Goal: Communication & Community: Answer question/provide support

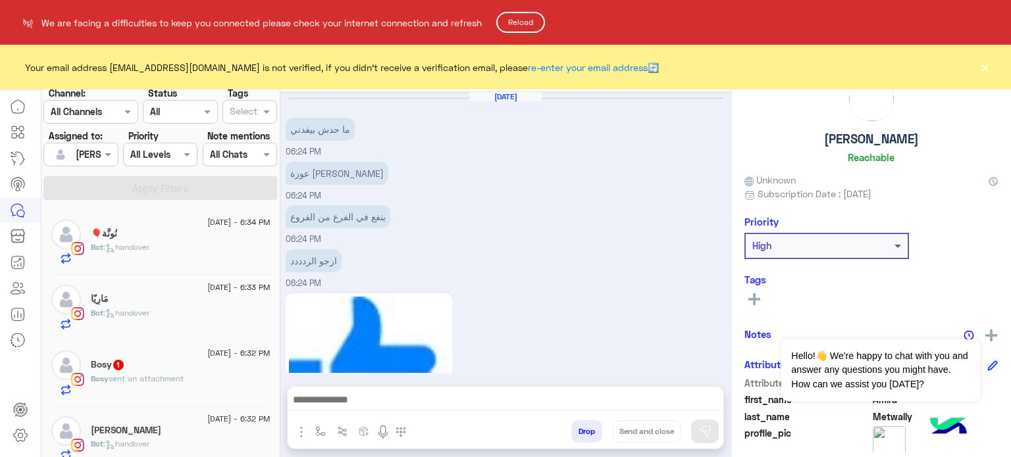
scroll to position [634, 0]
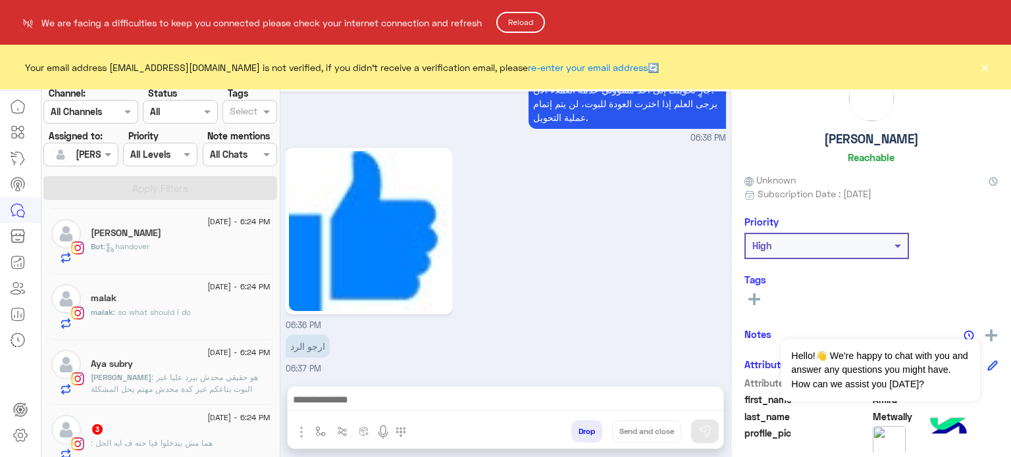
click at [523, 30] on button "Reload" at bounding box center [520, 22] width 49 height 21
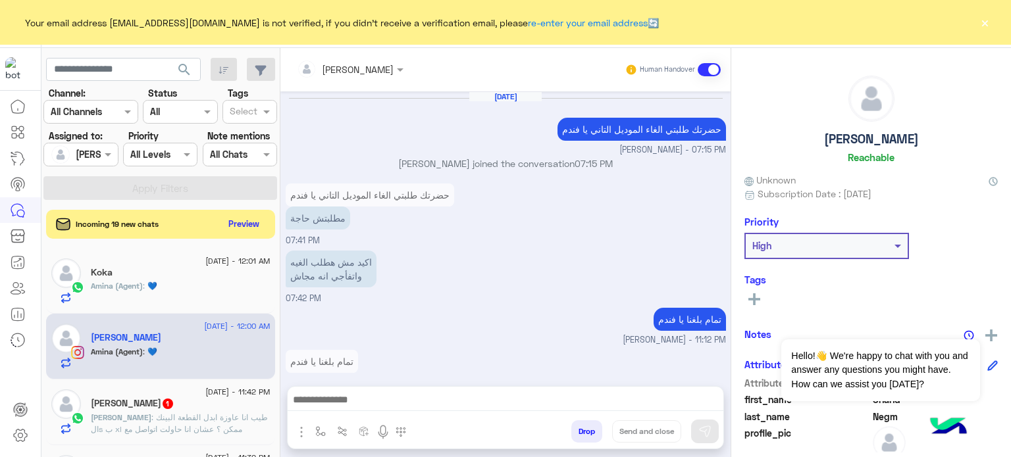
scroll to position [513, 0]
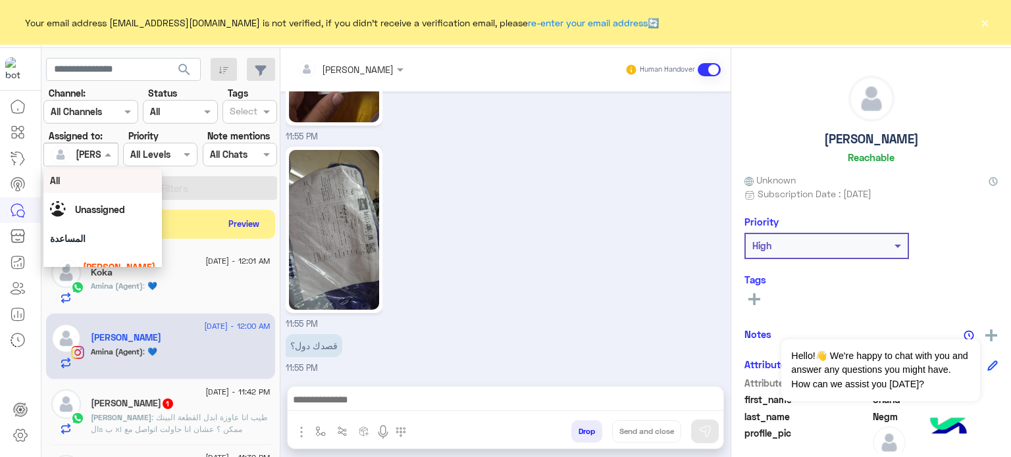
click at [95, 157] on div at bounding box center [80, 154] width 73 height 15
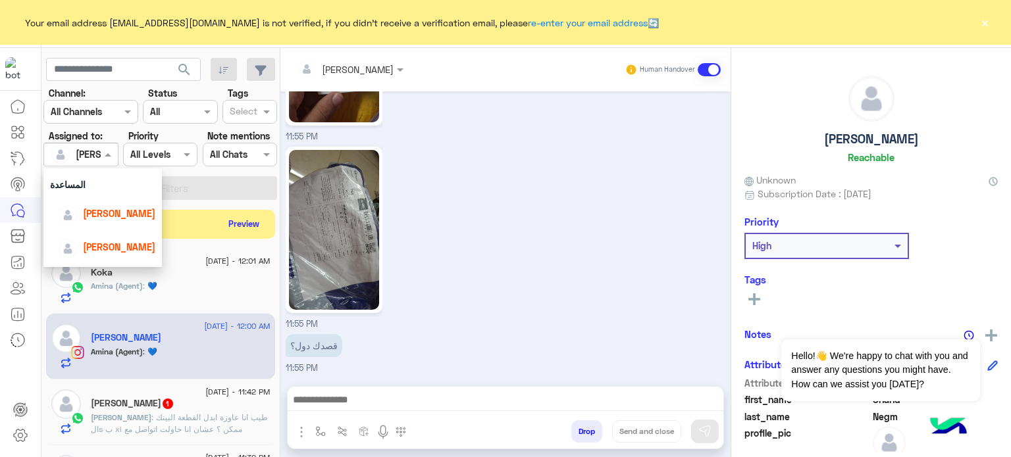
scroll to position [62, 0]
click at [134, 202] on span "lobna Mounir" at bounding box center [119, 205] width 72 height 11
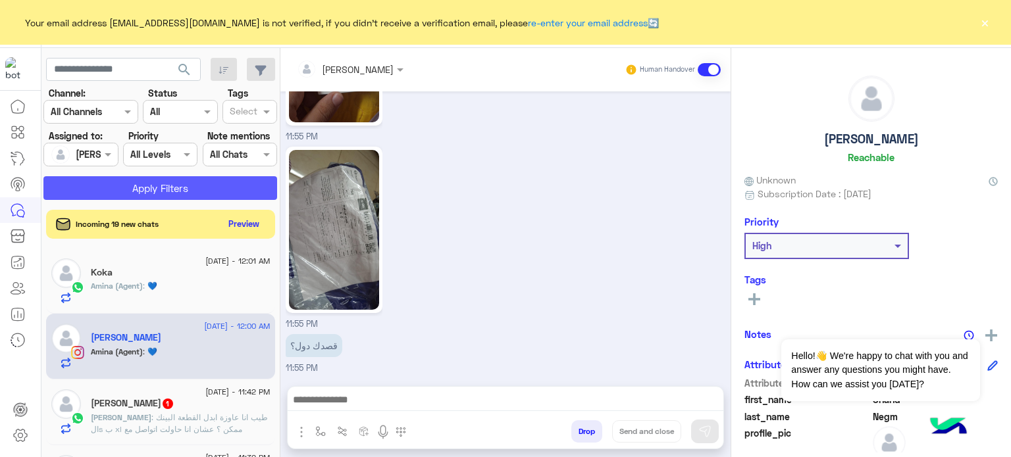
click at [184, 184] on button "Apply Filters" at bounding box center [160, 188] width 234 height 24
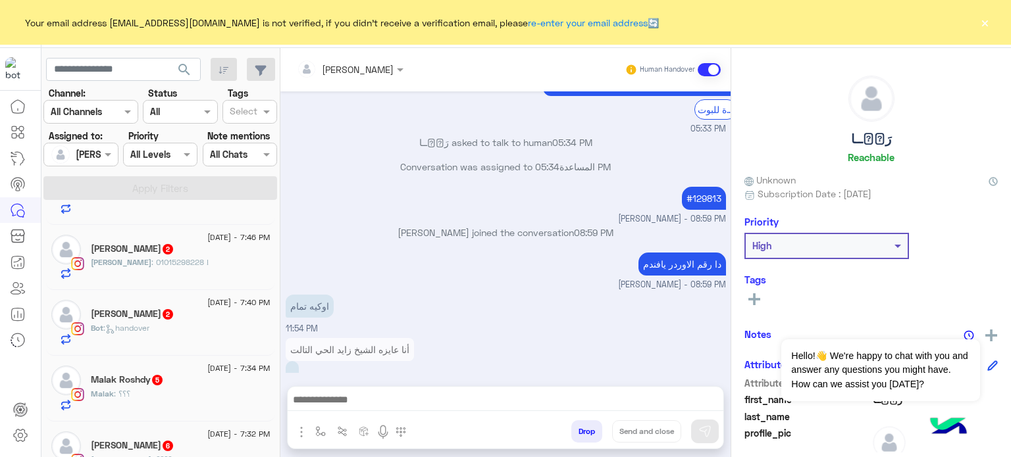
scroll to position [1042, 0]
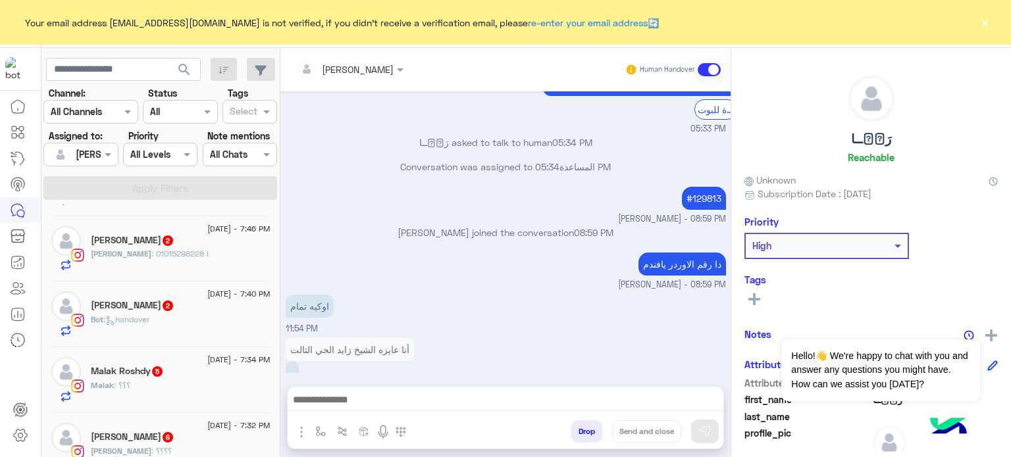
click at [207, 428] on span "8 September - 7:32 PM" at bounding box center [238, 426] width 63 height 12
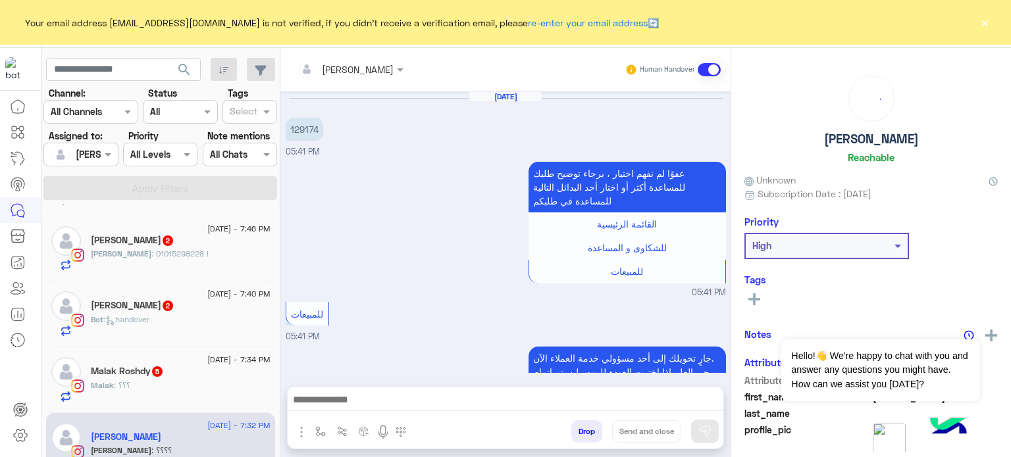
scroll to position [285, 0]
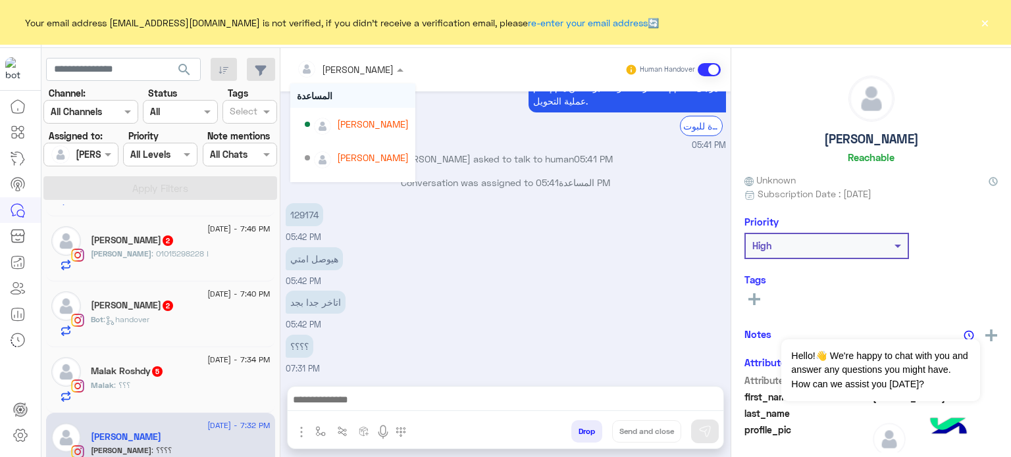
click at [345, 63] on input "text" at bounding box center [333, 70] width 72 height 14
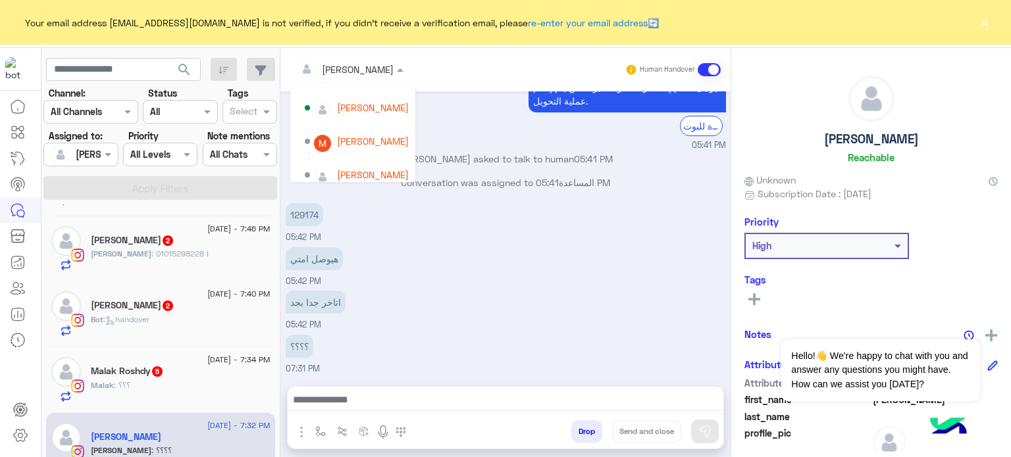
scroll to position [126, 0]
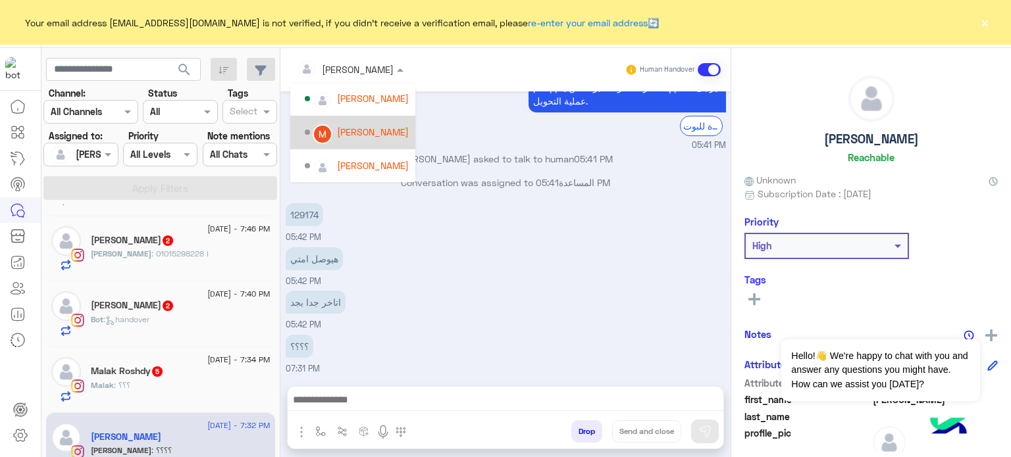
click at [381, 134] on div "Mariam Saber" at bounding box center [373, 132] width 72 height 14
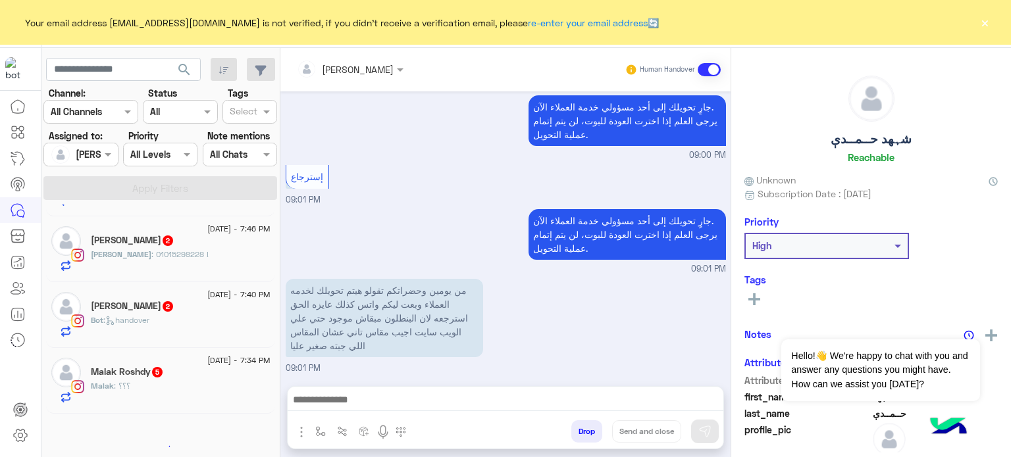
scroll to position [7, 0]
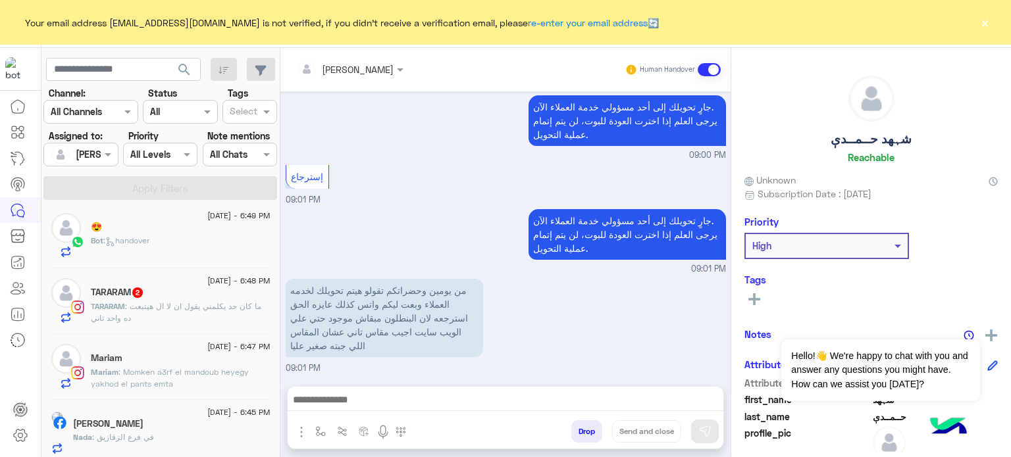
click at [244, 294] on div "TARARAM 2" at bounding box center [181, 294] width 180 height 14
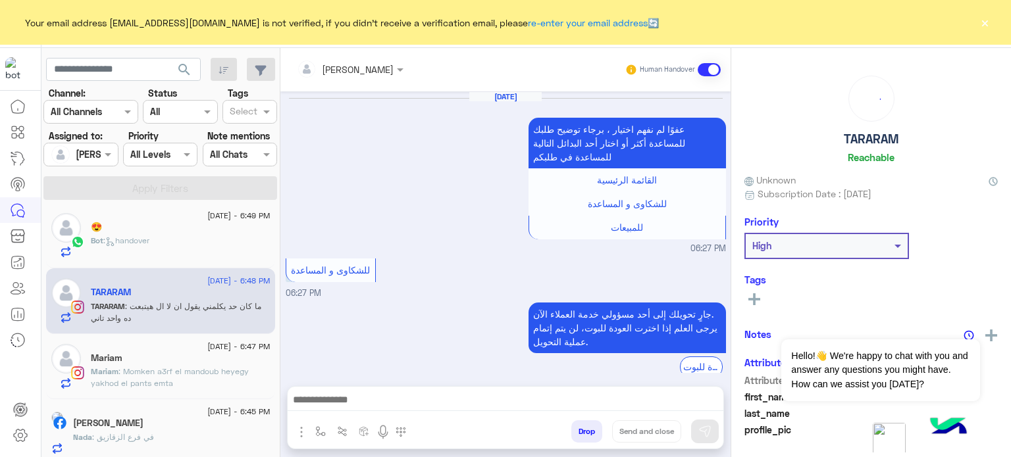
scroll to position [353, 0]
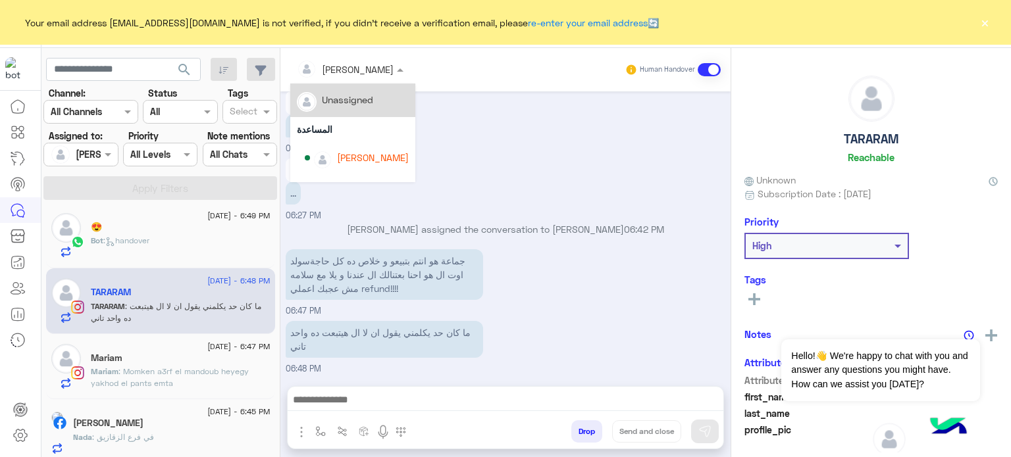
click at [354, 70] on input "text" at bounding box center [333, 70] width 72 height 14
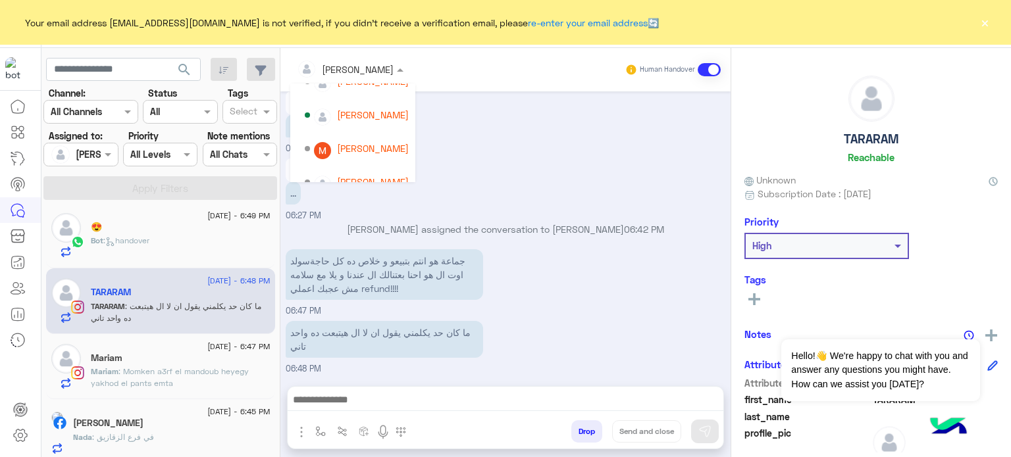
scroll to position [111, 0]
click at [385, 149] on div "Mariam Saber" at bounding box center [373, 148] width 72 height 14
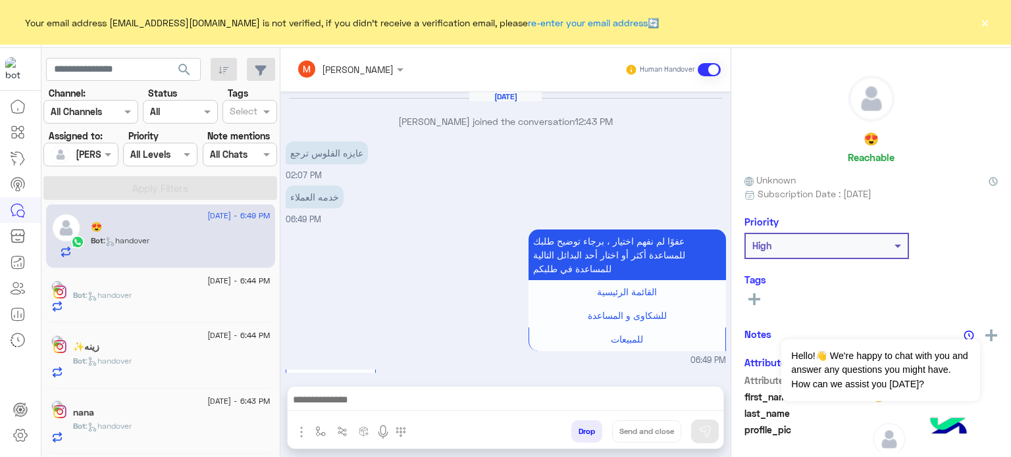
scroll to position [226, 0]
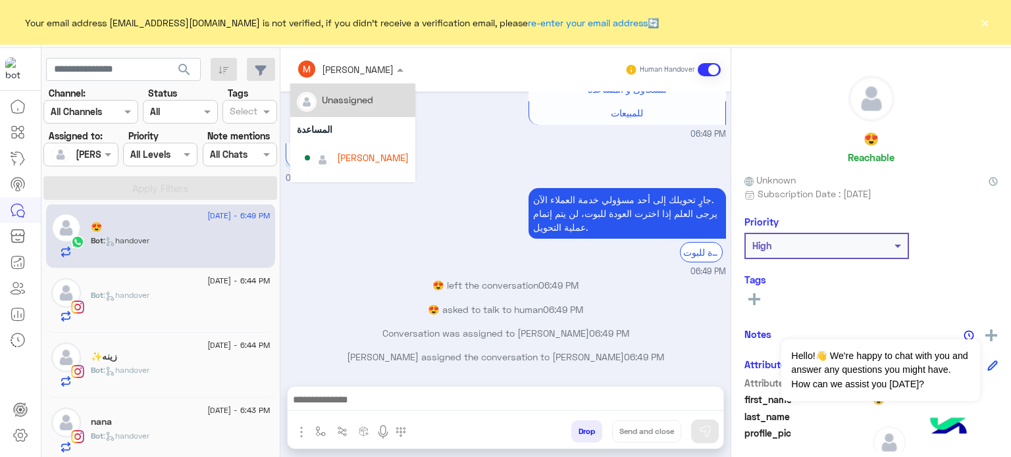
click at [360, 65] on div at bounding box center [350, 68] width 120 height 15
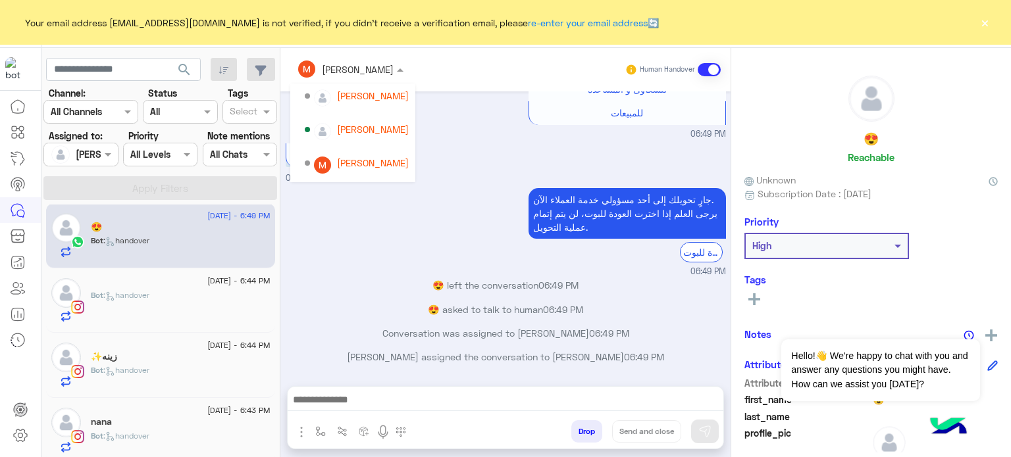
scroll to position [98, 0]
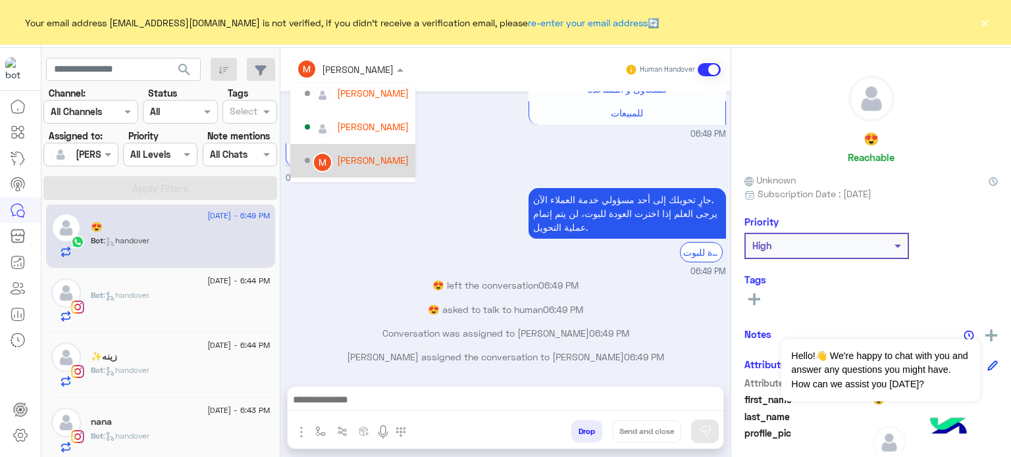
click at [384, 165] on div "Mariam Saber" at bounding box center [373, 160] width 72 height 14
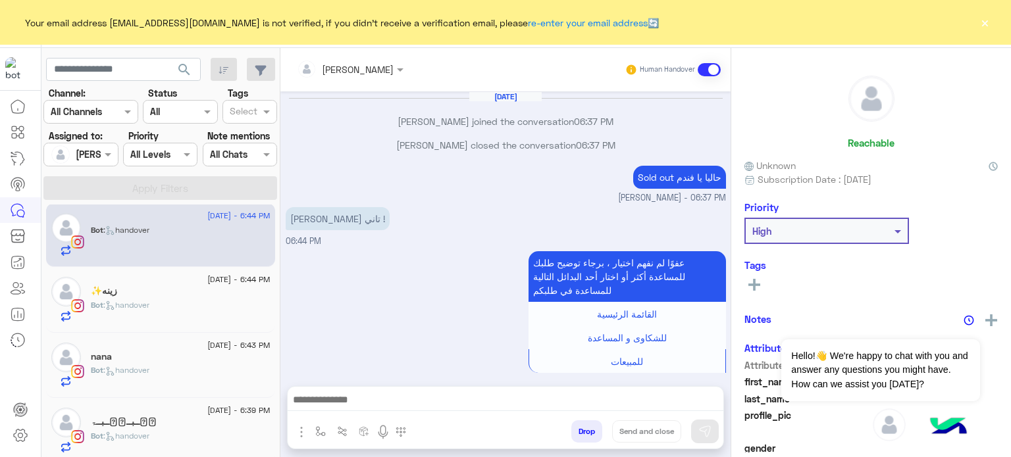
scroll to position [224, 0]
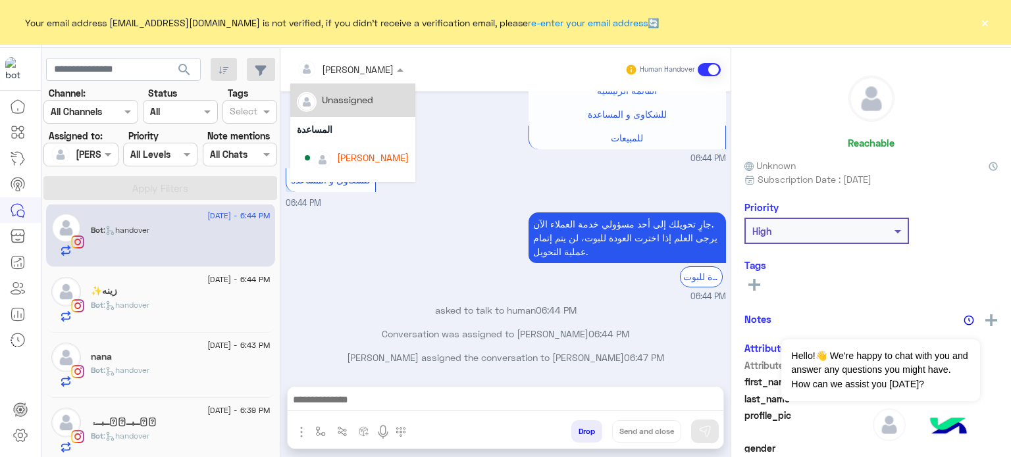
click at [370, 65] on div at bounding box center [350, 68] width 120 height 15
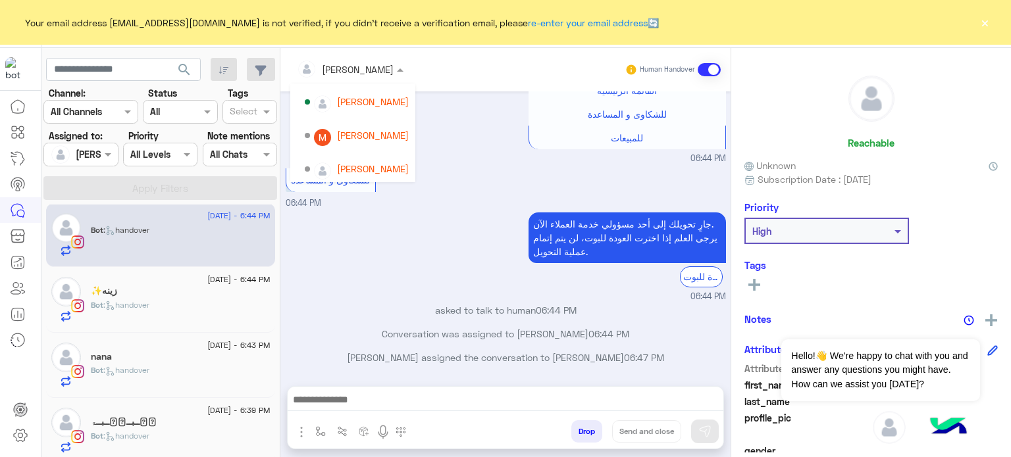
scroll to position [126, 0]
click at [376, 128] on div "Mariam Saber" at bounding box center [373, 132] width 72 height 14
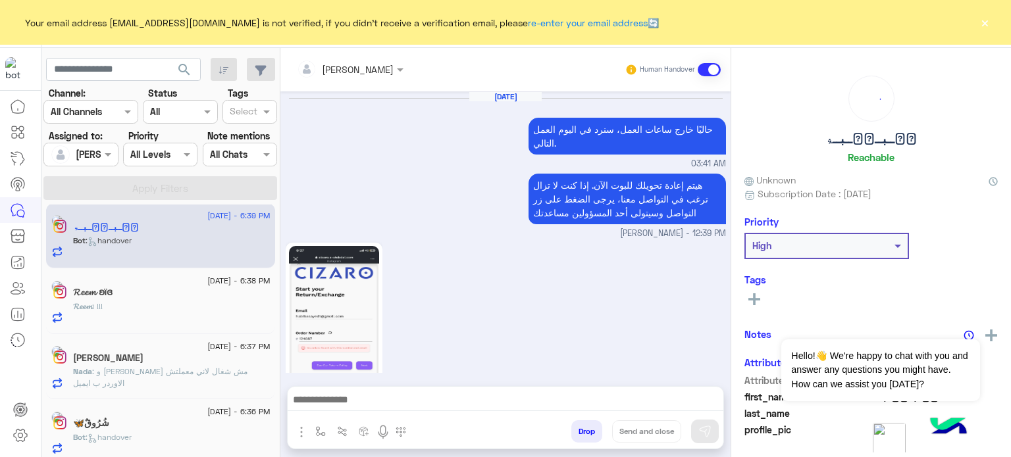
scroll to position [1290, 0]
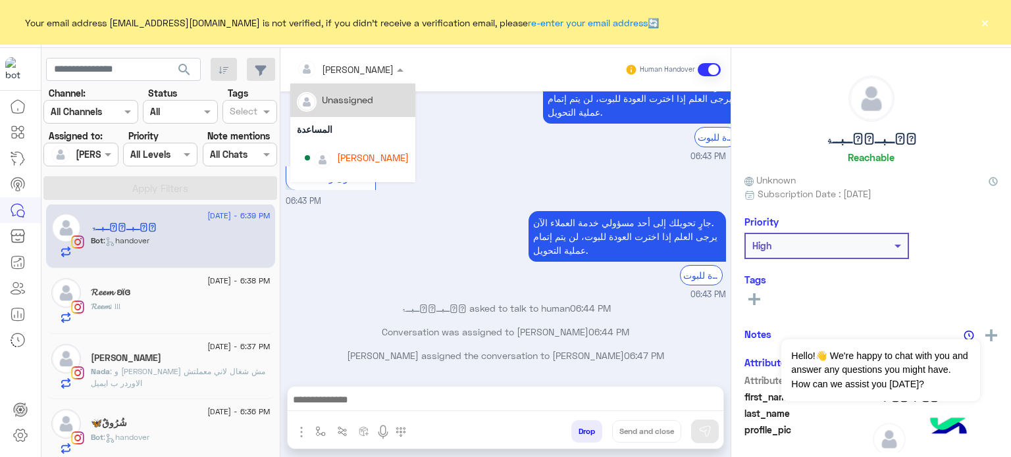
click at [339, 65] on input "text" at bounding box center [333, 70] width 72 height 14
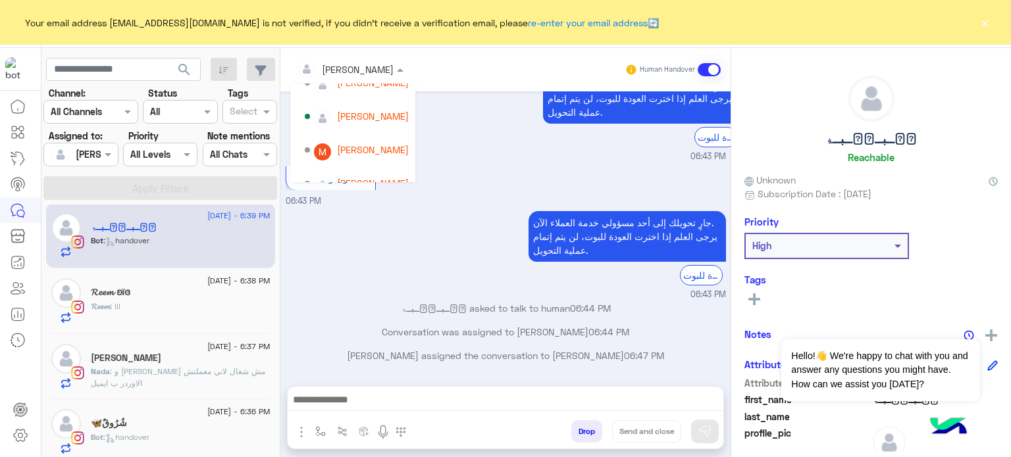
scroll to position [110, 0]
click at [378, 148] on div "Mariam Saber" at bounding box center [373, 148] width 72 height 14
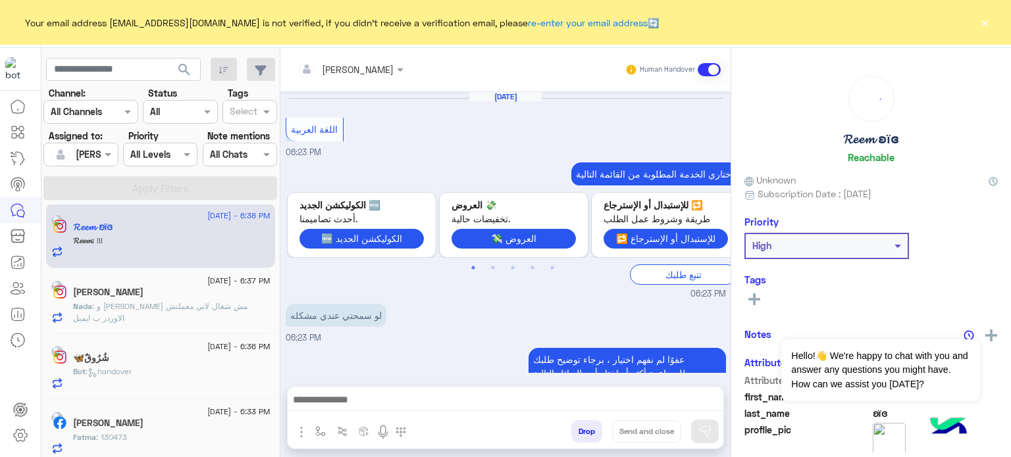
scroll to position [363, 0]
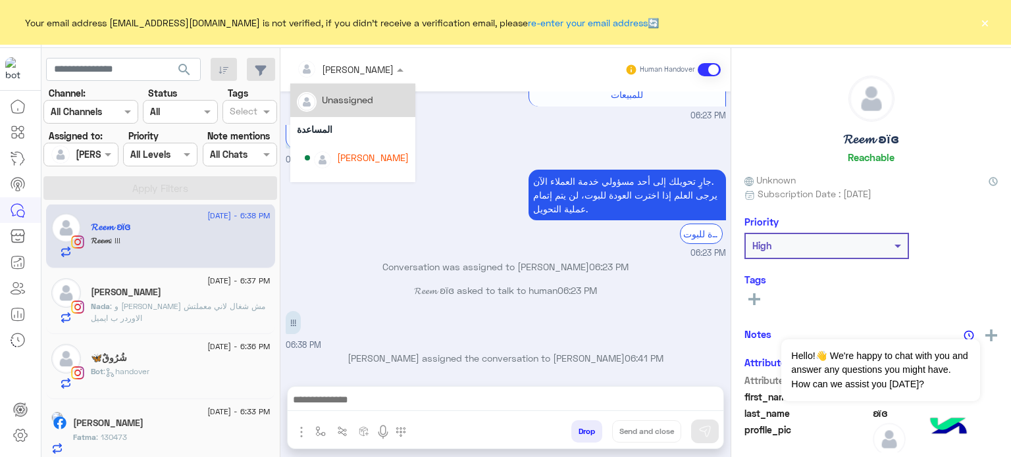
click at [346, 68] on input "text" at bounding box center [333, 70] width 72 height 14
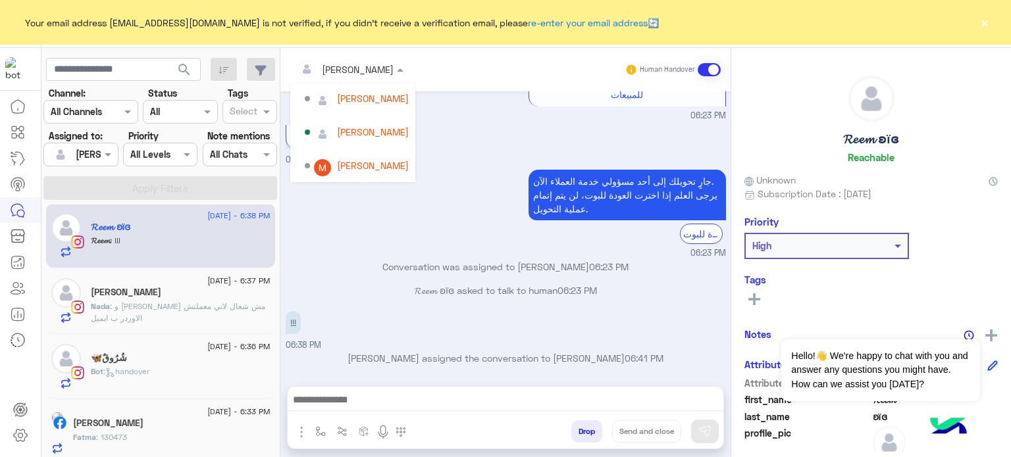
scroll to position [99, 0]
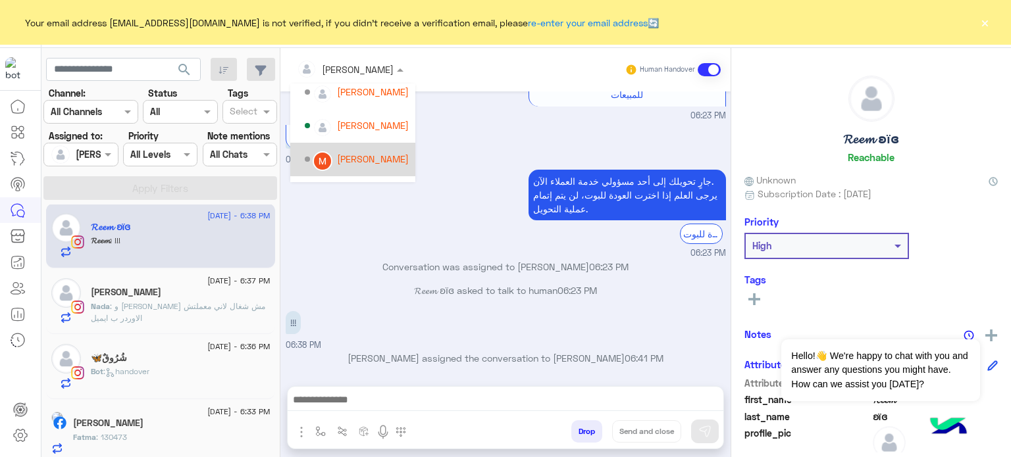
click at [386, 163] on div "Mariam Saber" at bounding box center [373, 159] width 72 height 14
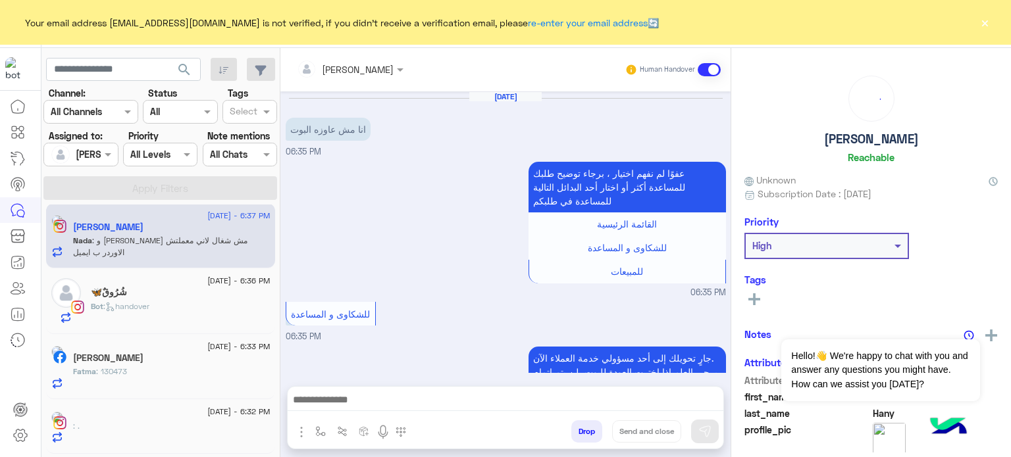
scroll to position [405, 0]
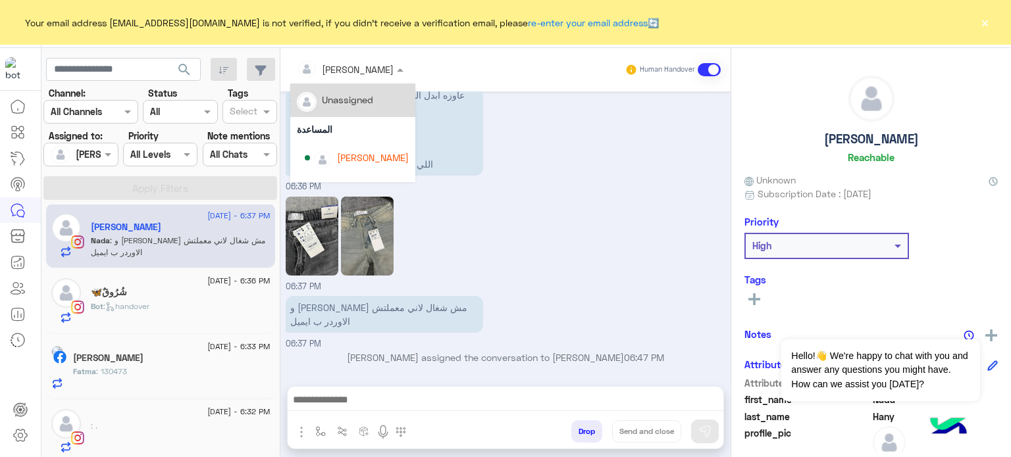
click at [361, 70] on div at bounding box center [350, 68] width 120 height 15
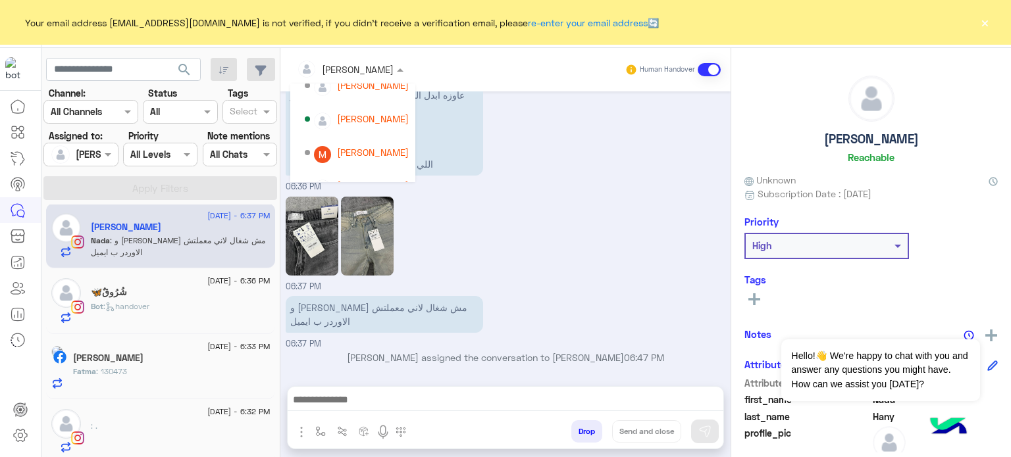
scroll to position [108, 0]
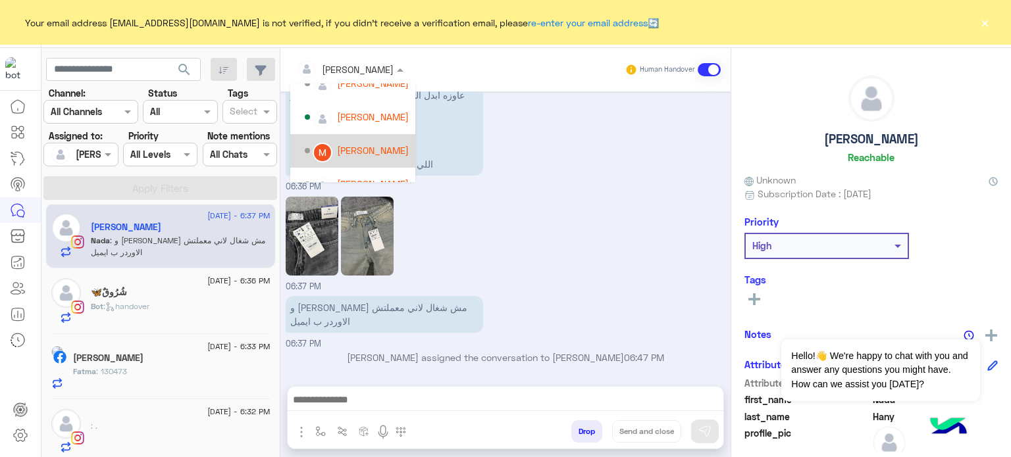
click at [374, 143] on div "Mariam Saber" at bounding box center [373, 150] width 72 height 14
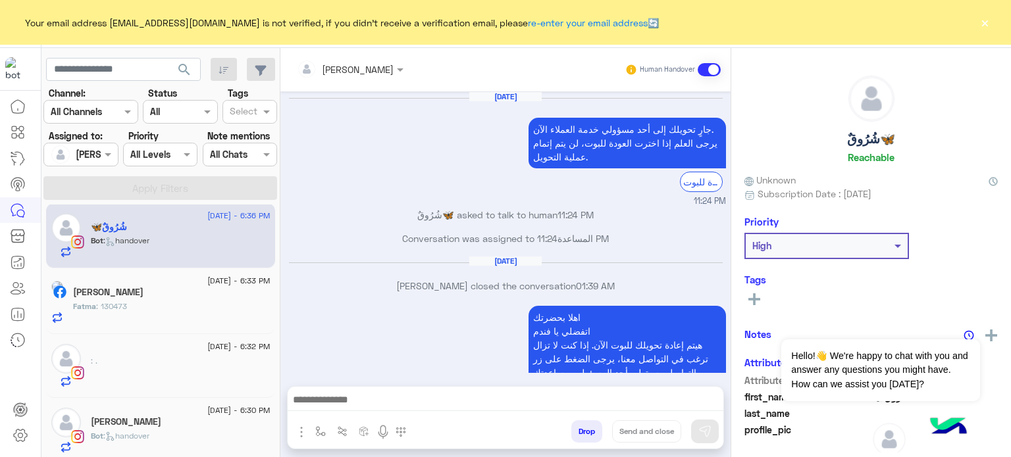
scroll to position [236, 0]
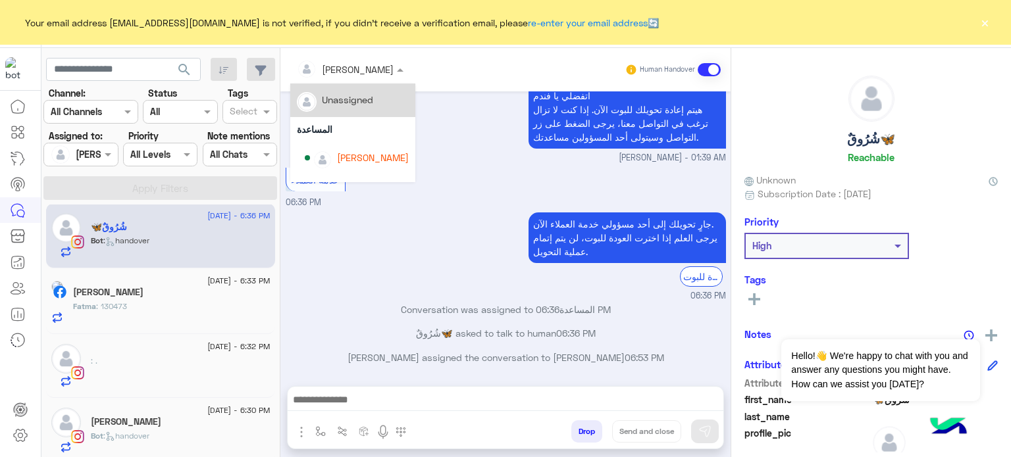
click at [348, 72] on input "text" at bounding box center [333, 70] width 72 height 14
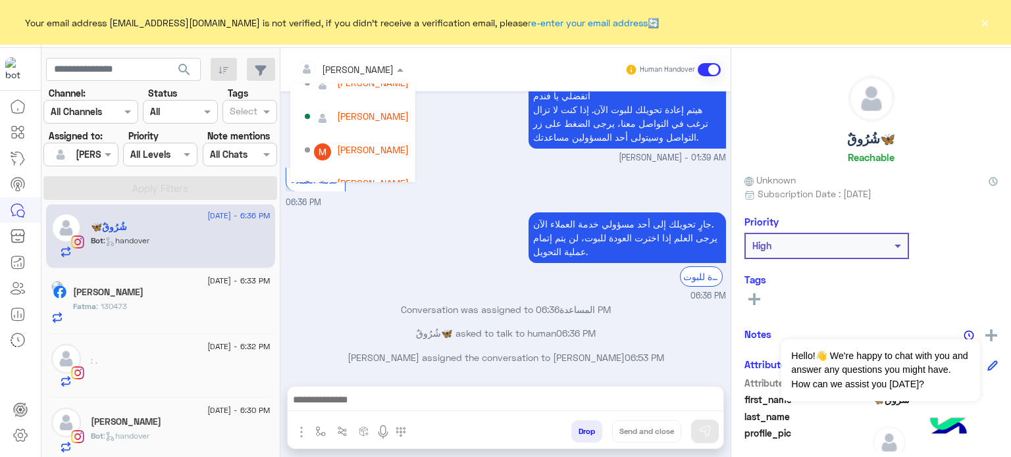
scroll to position [113, 0]
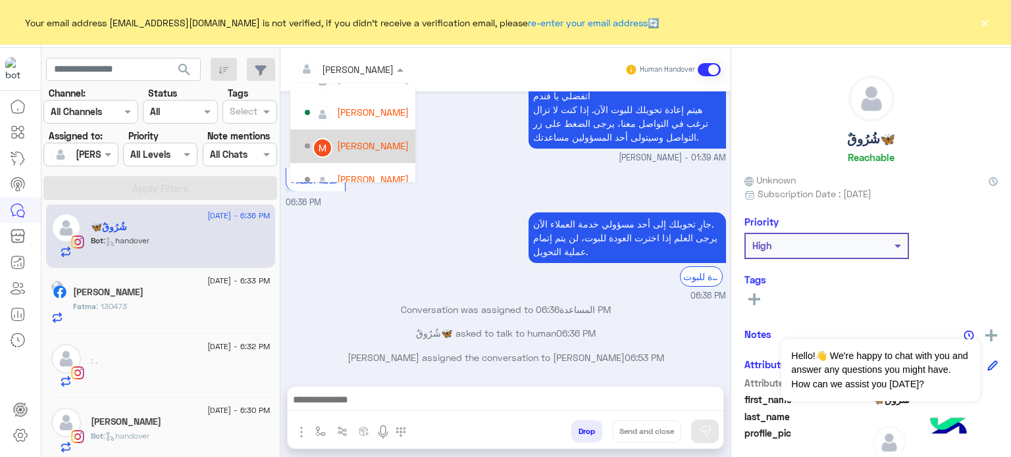
click at [376, 150] on div "Mariam Saber" at bounding box center [373, 146] width 72 height 14
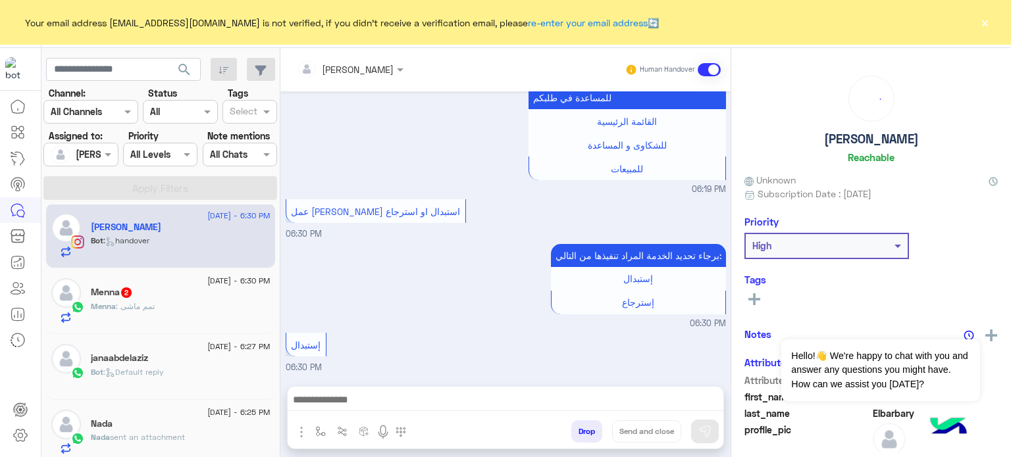
scroll to position [1371, 0]
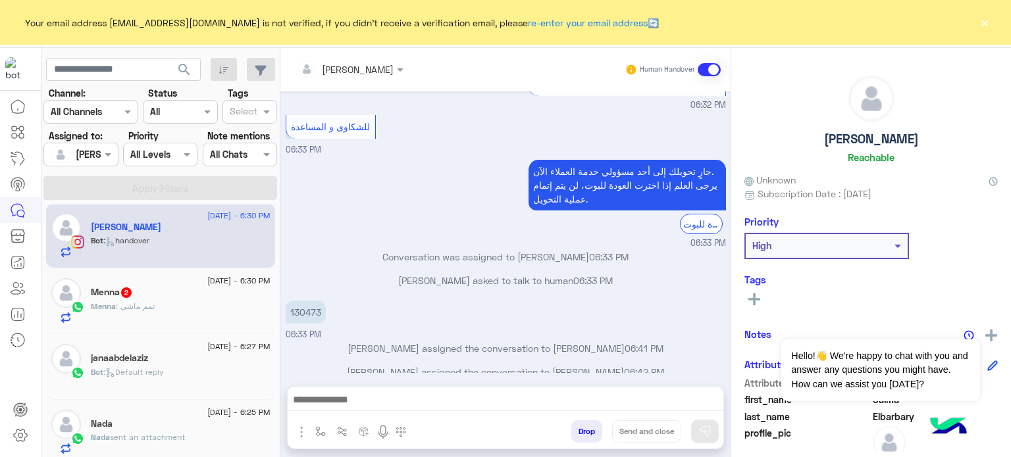
click at [355, 63] on div at bounding box center [350, 68] width 120 height 15
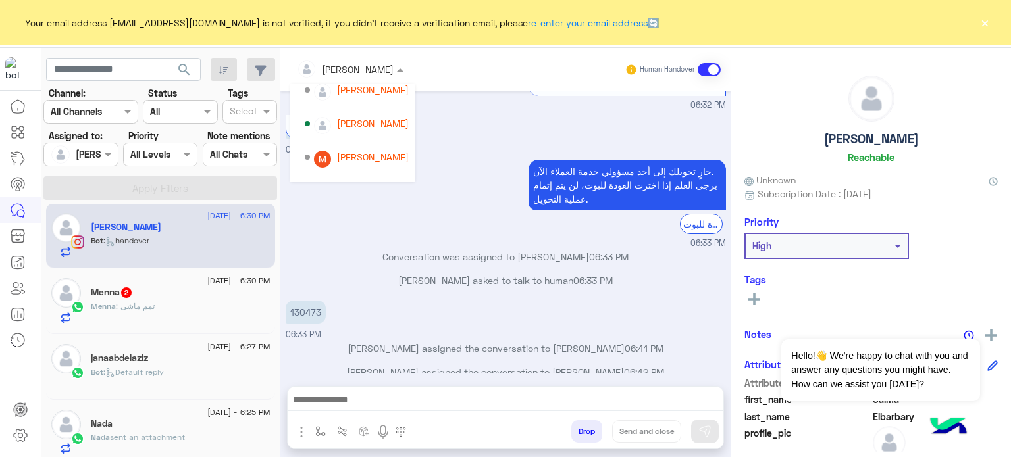
scroll to position [104, 0]
click at [376, 159] on div "Mariam Saber" at bounding box center [373, 154] width 72 height 14
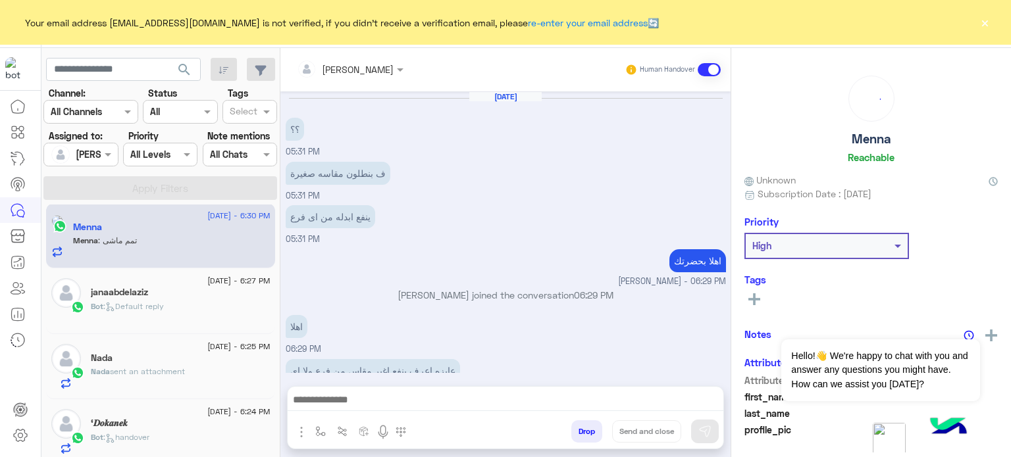
scroll to position [232, 0]
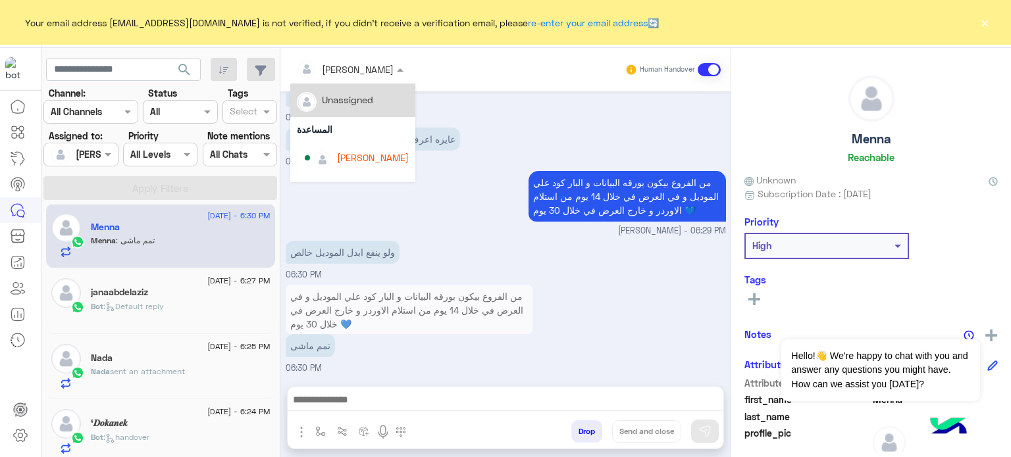
click at [349, 65] on input "text" at bounding box center [333, 70] width 72 height 14
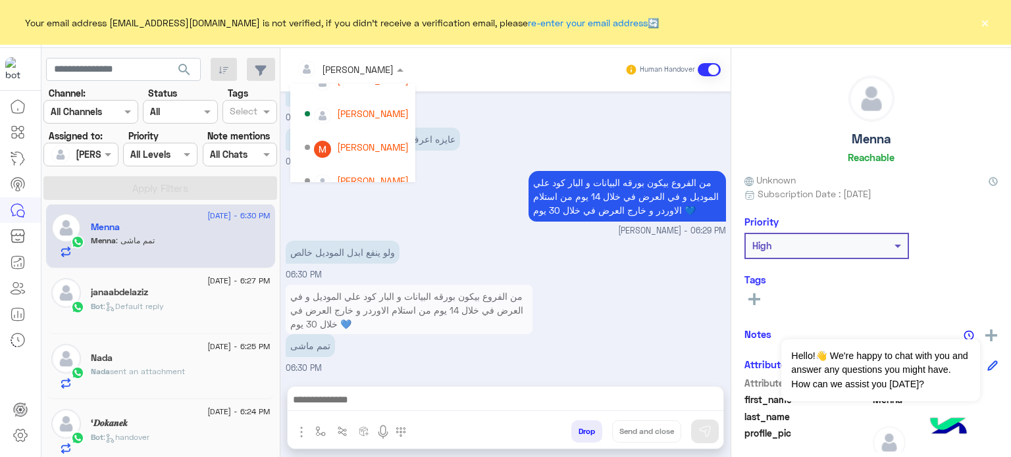
scroll to position [126, 0]
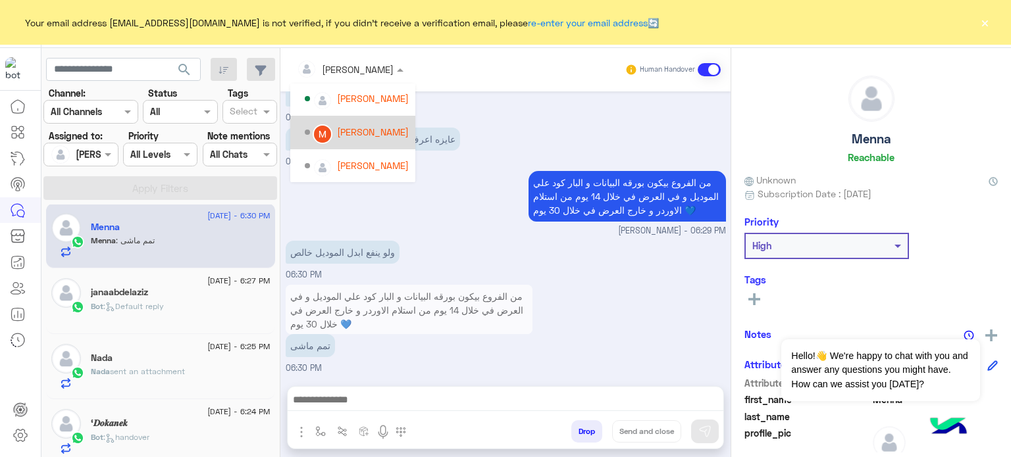
click at [375, 121] on div "Mariam Saber" at bounding box center [357, 132] width 104 height 23
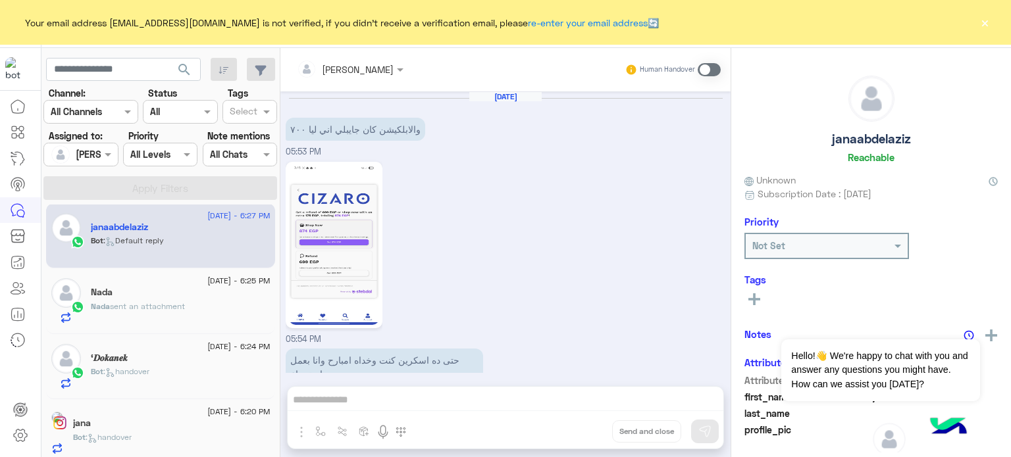
scroll to position [369, 0]
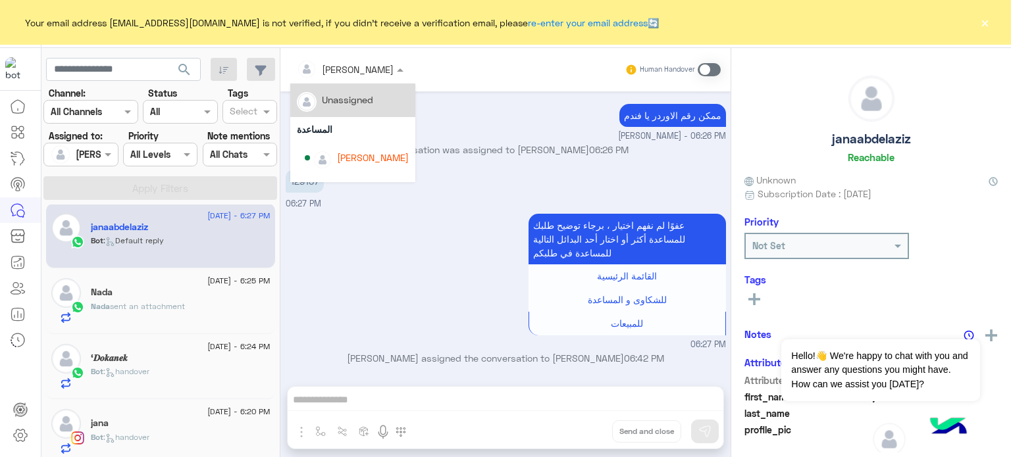
click at [344, 68] on input "text" at bounding box center [333, 70] width 72 height 14
drag, startPoint x: 403, startPoint y: 104, endPoint x: 404, endPoint y: 118, distance: 13.9
click at [404, 118] on div "Unassigned المساعدة lobna Mounir Nada Khaled Amina Hamdy Mariam Saber Mona Farag" at bounding box center [352, 133] width 125 height 99
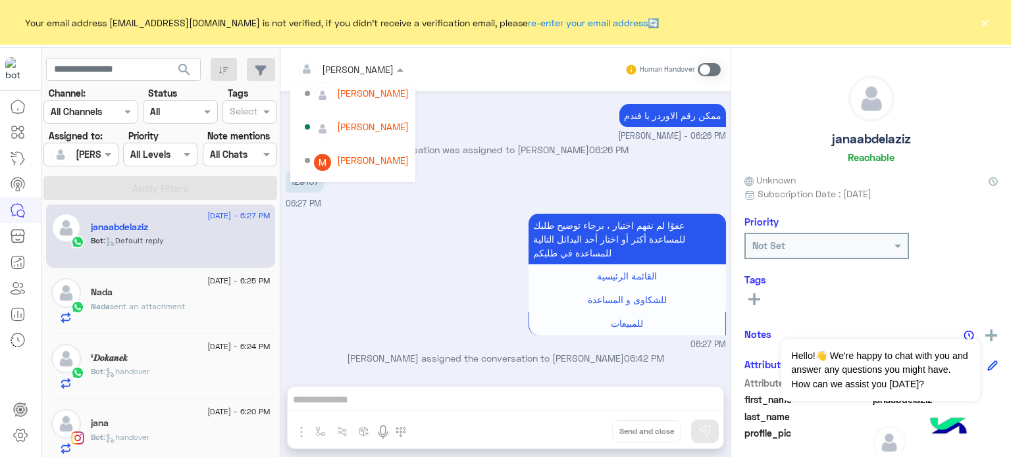
scroll to position [103, 0]
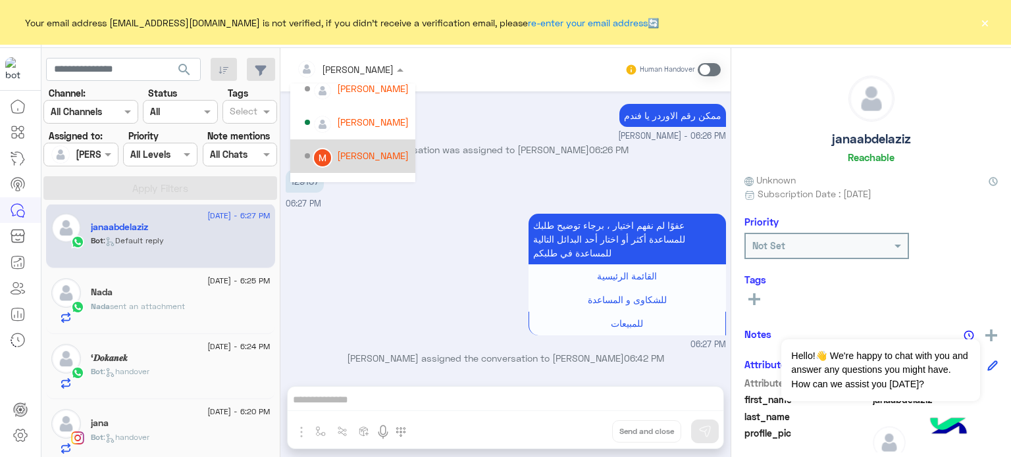
click at [378, 157] on div "Mariam Saber" at bounding box center [373, 156] width 72 height 14
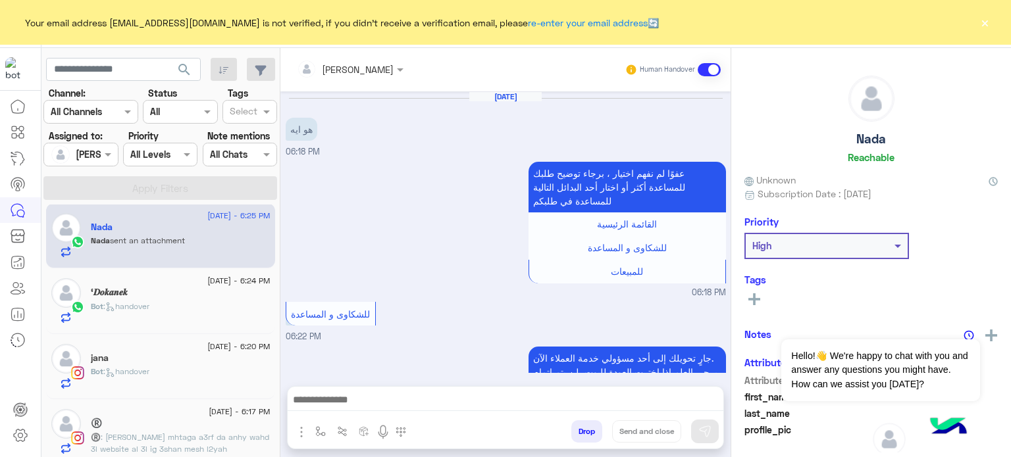
scroll to position [621, 0]
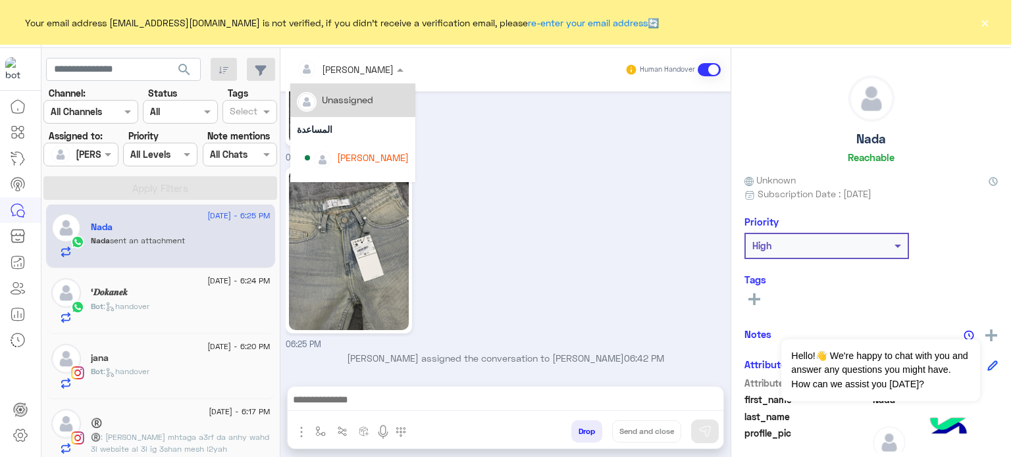
click at [351, 68] on input "text" at bounding box center [333, 70] width 72 height 14
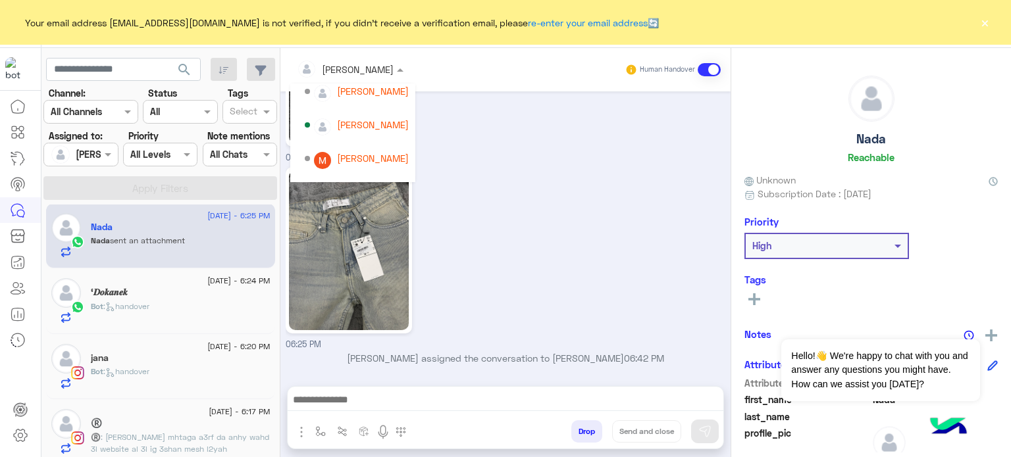
scroll to position [113, 0]
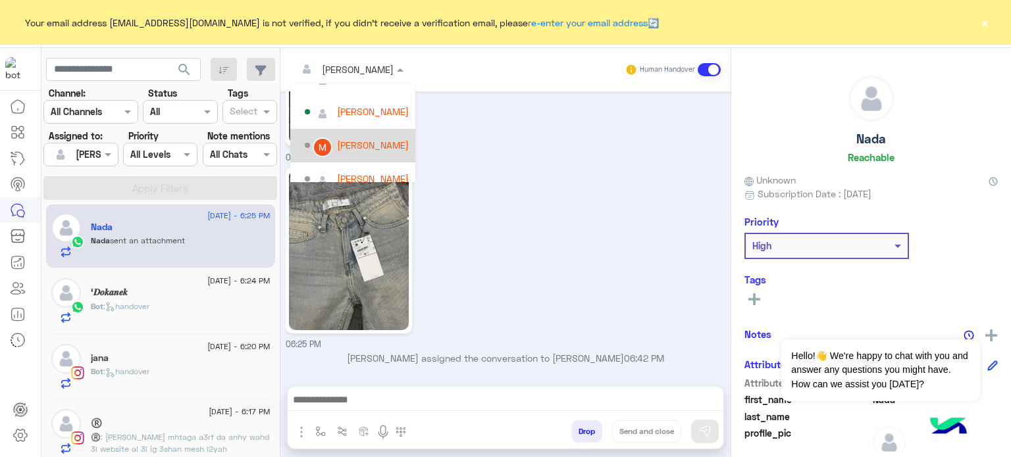
click at [387, 141] on div "Mariam Saber" at bounding box center [373, 145] width 72 height 14
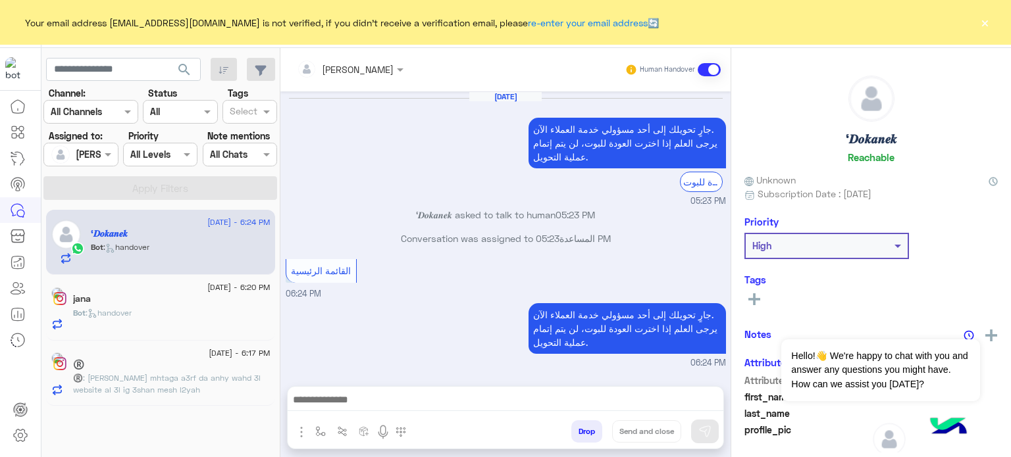
scroll to position [247, 0]
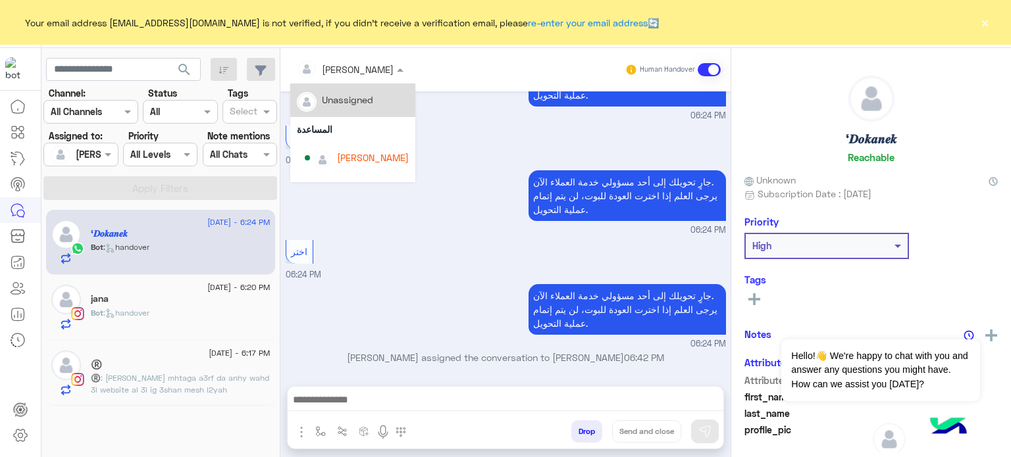
click at [353, 71] on input "text" at bounding box center [333, 70] width 72 height 14
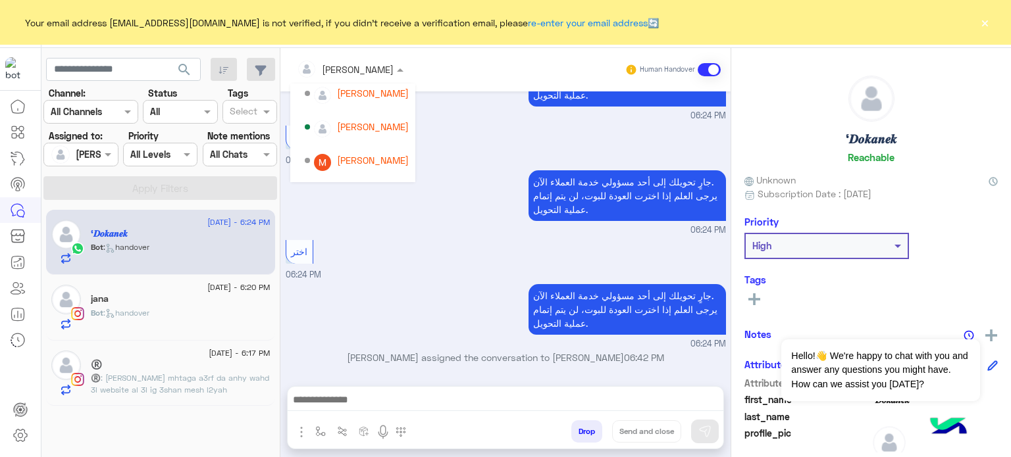
scroll to position [101, 0]
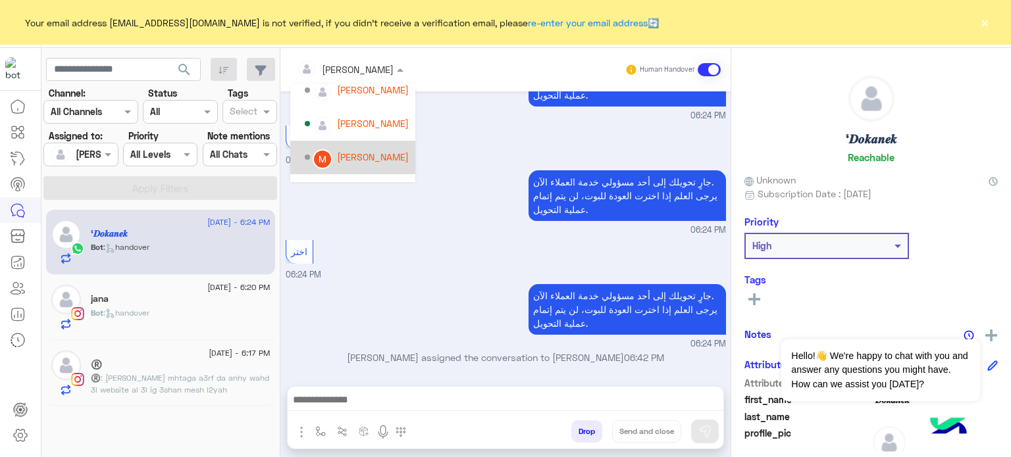
click at [377, 154] on div "Mariam Saber" at bounding box center [373, 157] width 72 height 14
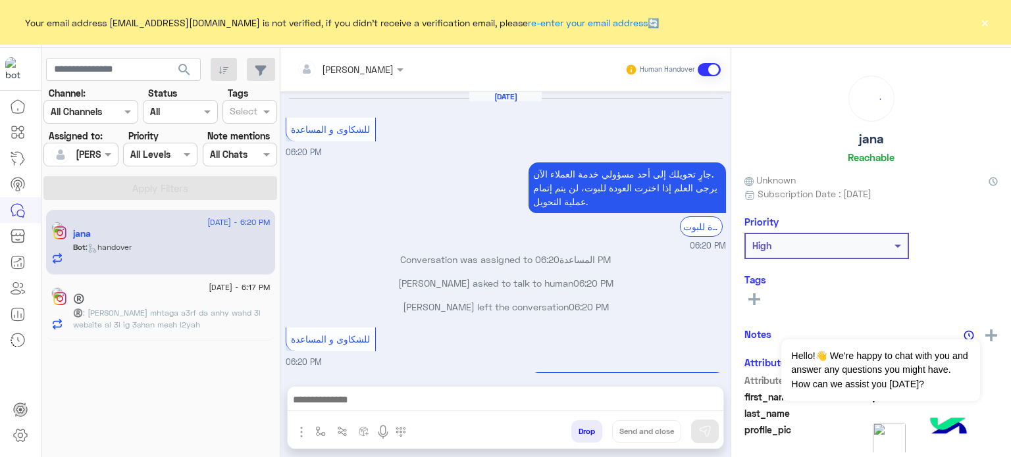
scroll to position [159, 0]
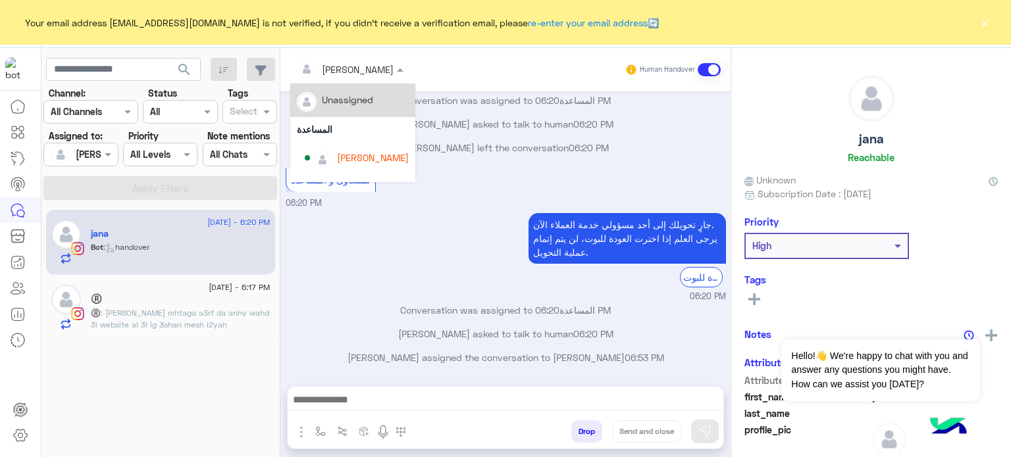
click at [356, 68] on div at bounding box center [350, 68] width 120 height 15
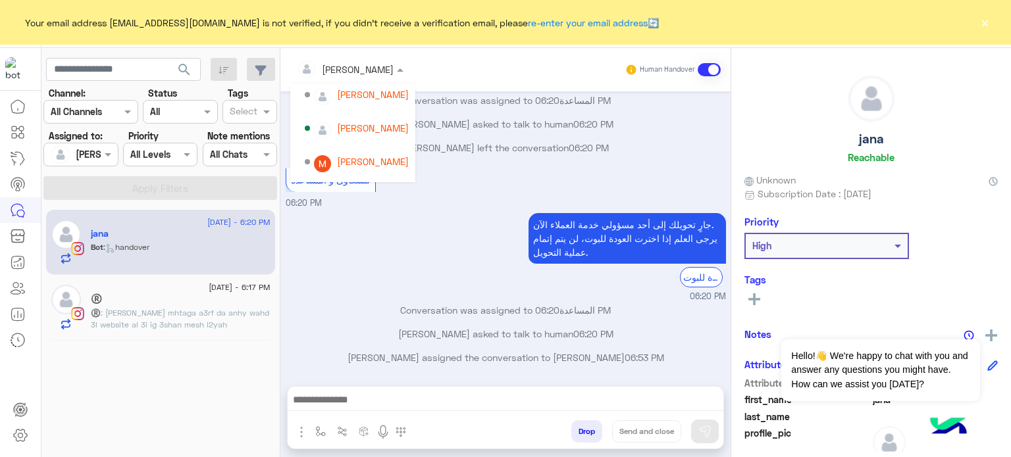
scroll to position [100, 0]
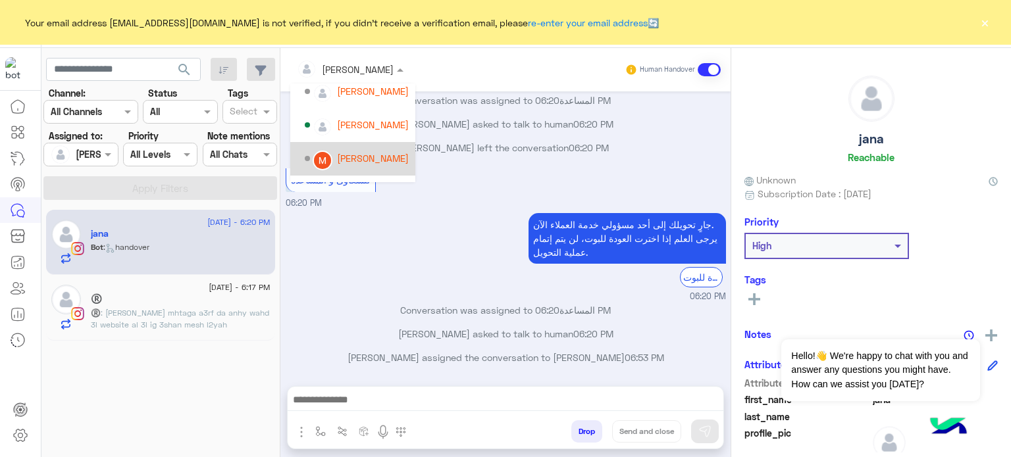
click at [374, 154] on div "Mariam Saber" at bounding box center [373, 158] width 72 height 14
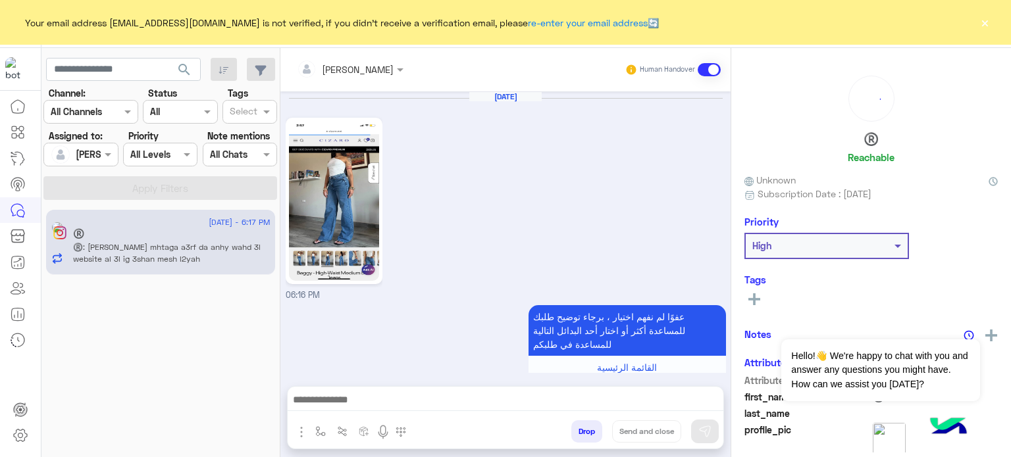
scroll to position [727, 0]
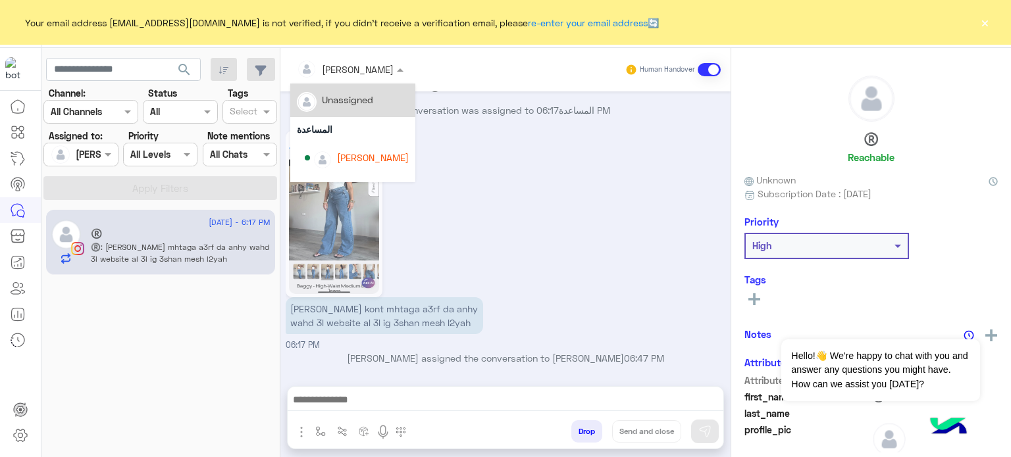
click at [354, 66] on input "text" at bounding box center [333, 70] width 72 height 14
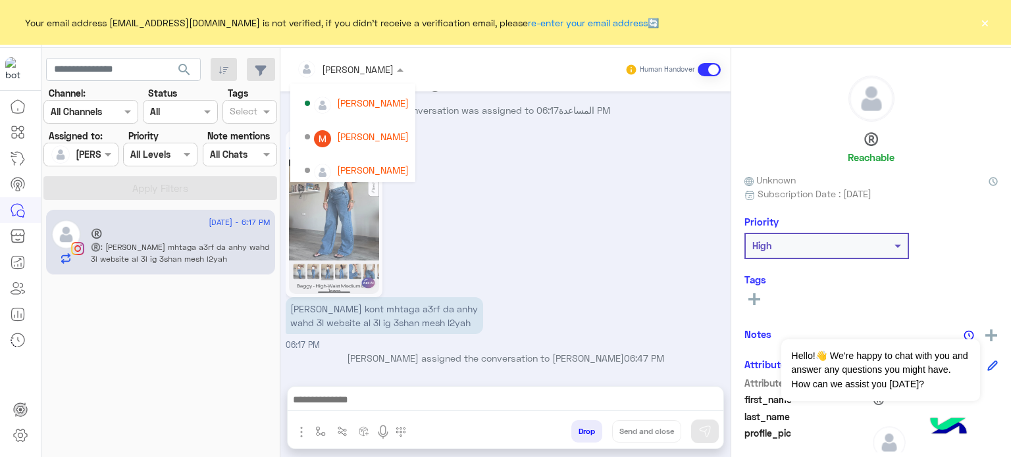
scroll to position [126, 0]
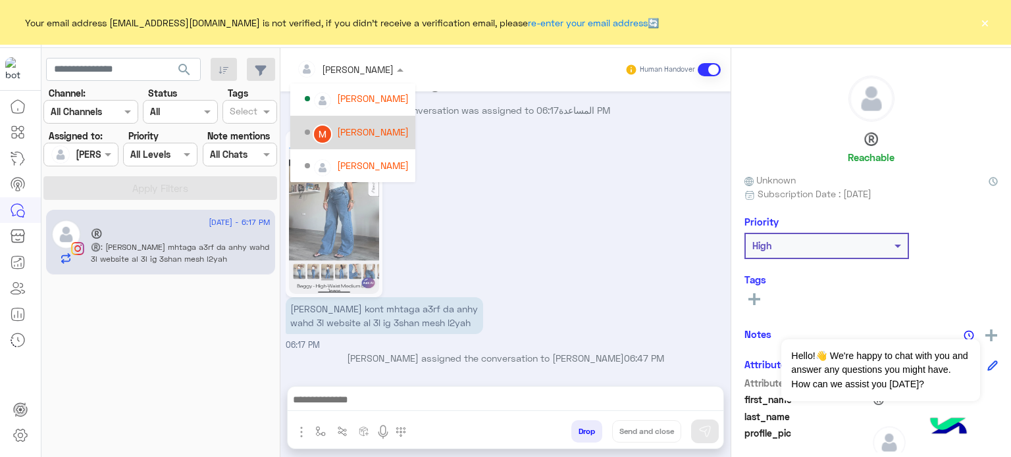
click at [363, 124] on div "Mariam Saber" at bounding box center [357, 132] width 104 height 23
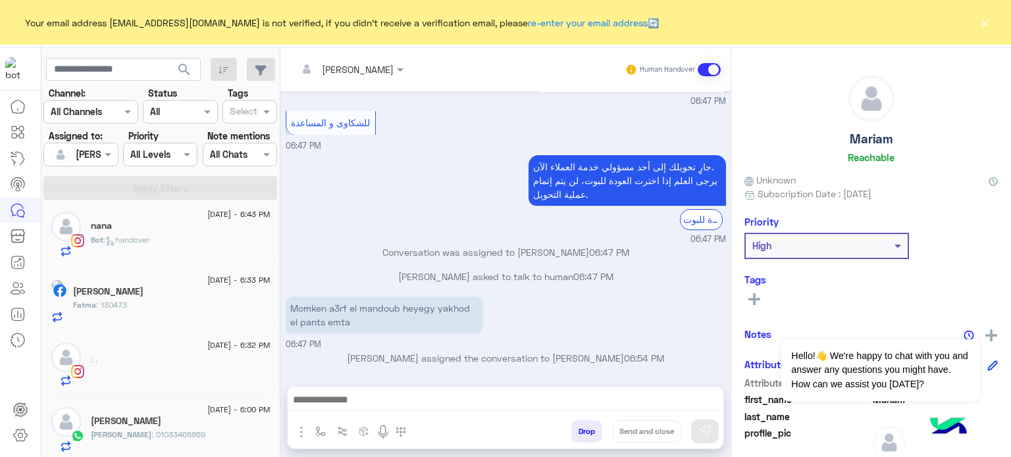
scroll to position [208, 0]
click at [207, 400] on span "8 September - 6:00 PM" at bounding box center [238, 406] width 63 height 12
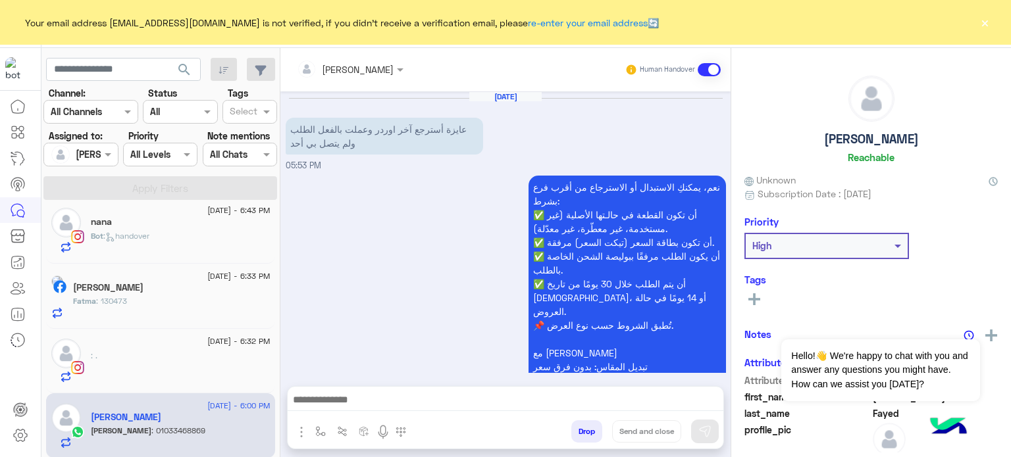
scroll to position [434, 0]
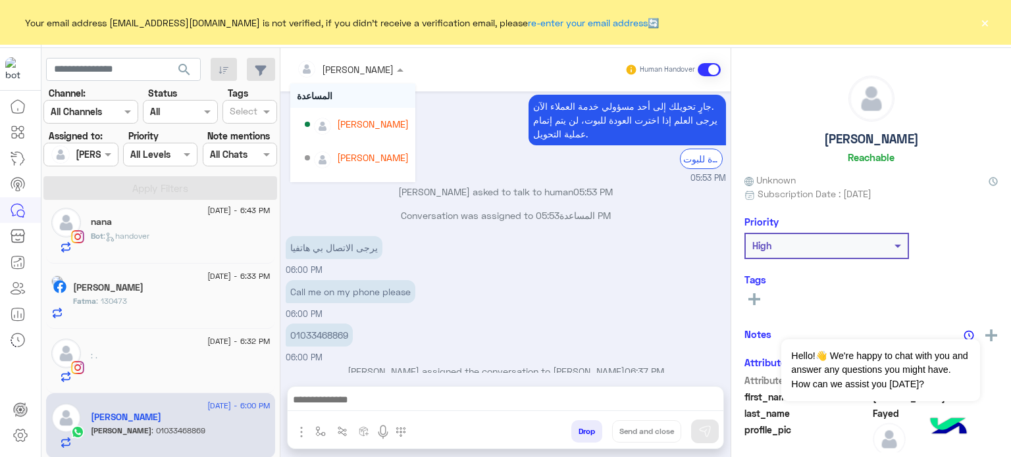
click at [371, 70] on div at bounding box center [350, 68] width 120 height 15
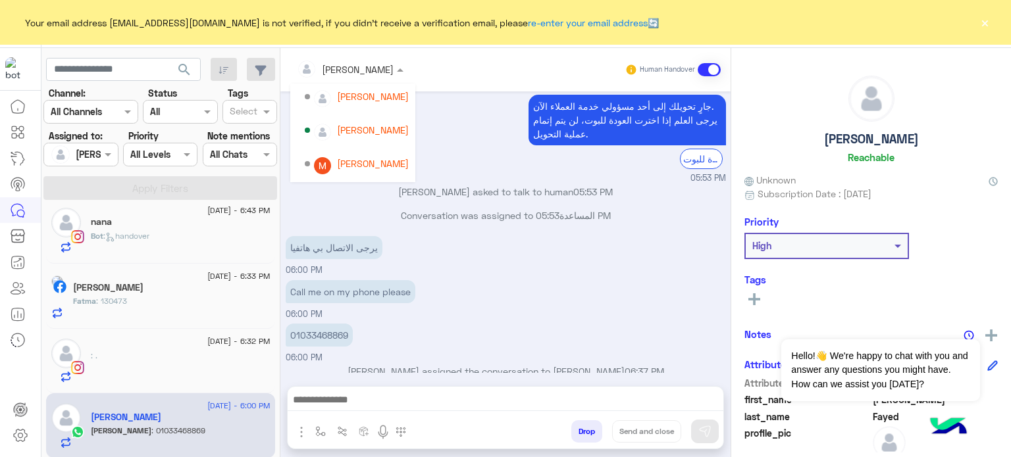
scroll to position [126, 0]
click at [380, 133] on div "Mariam Saber" at bounding box center [373, 132] width 72 height 14
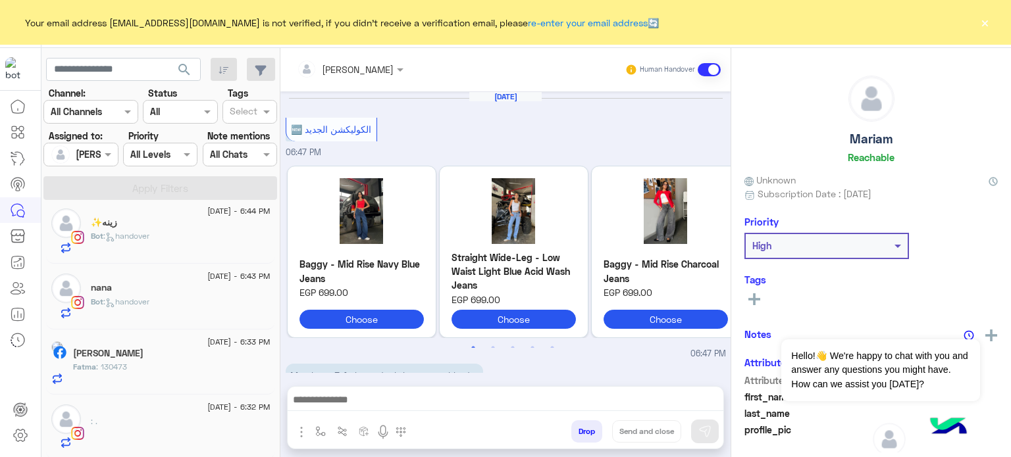
scroll to position [451, 0]
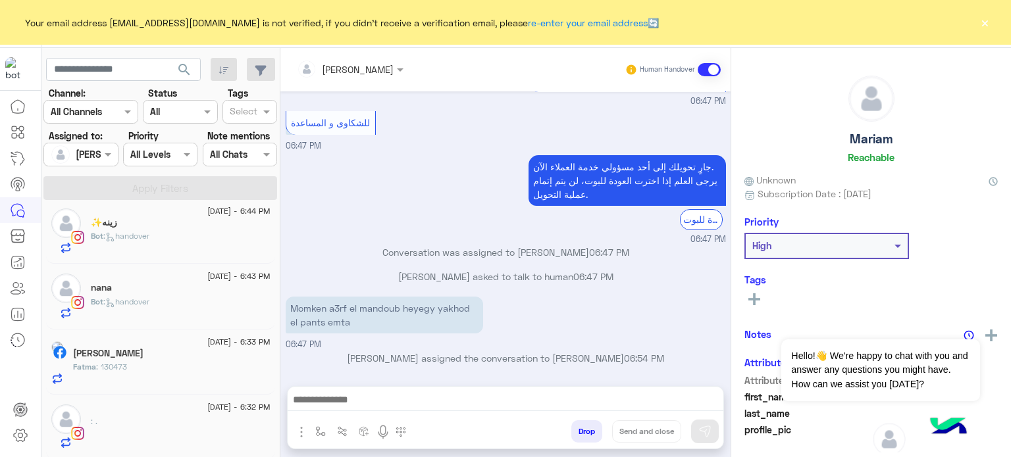
click at [213, 401] on span "[DATE] - 6:32 PM" at bounding box center [238, 407] width 63 height 12
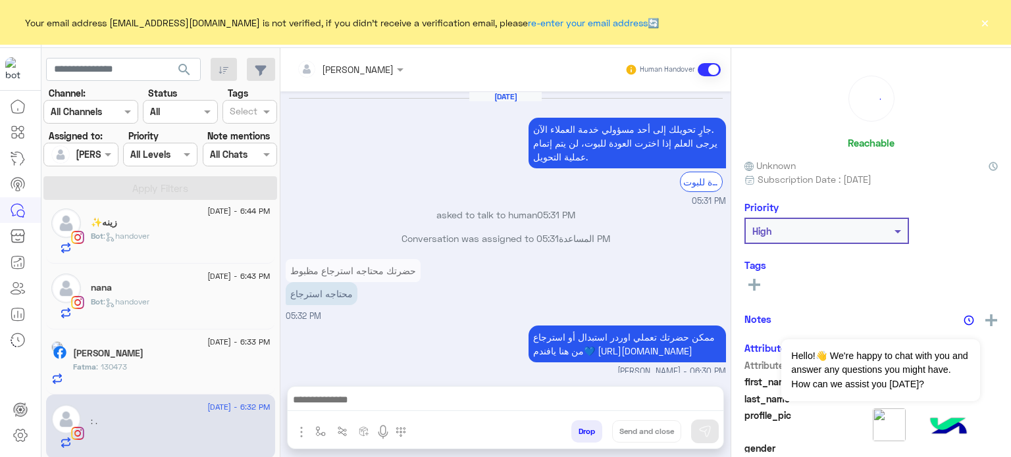
scroll to position [550, 0]
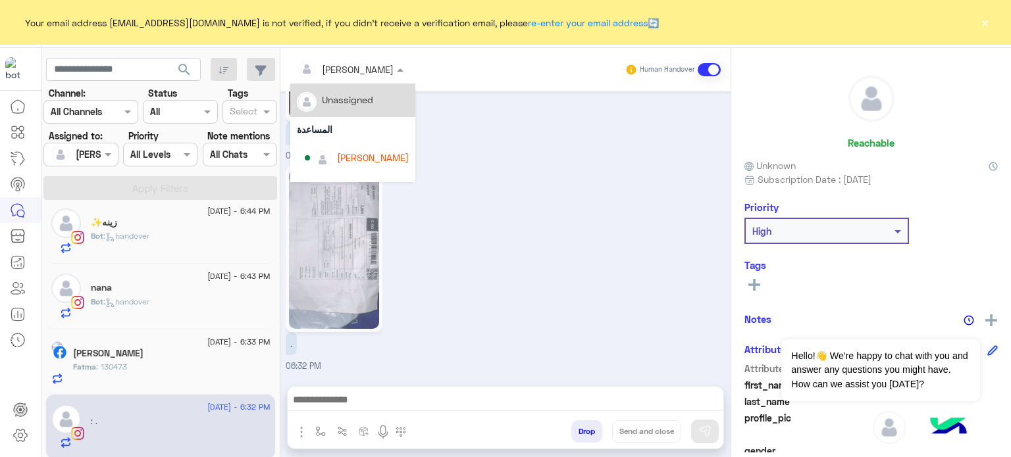
click at [356, 73] on div at bounding box center [350, 68] width 120 height 15
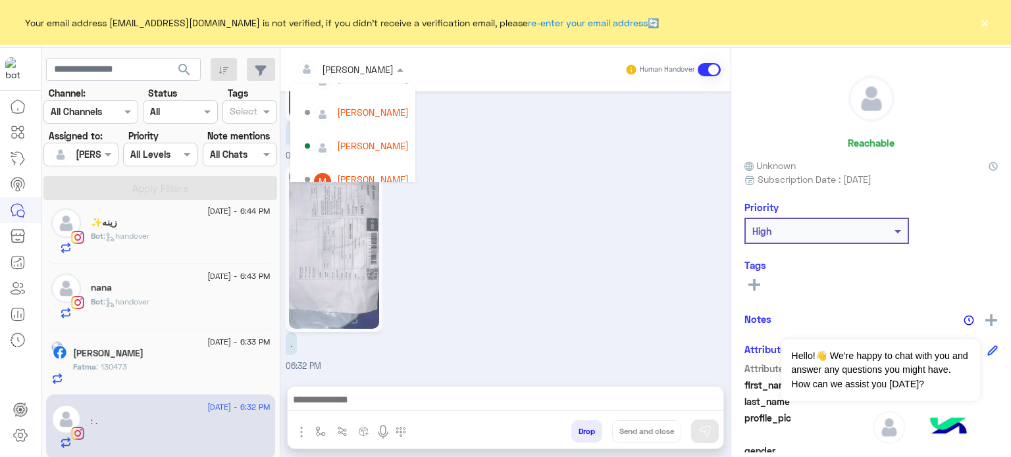
scroll to position [97, 0]
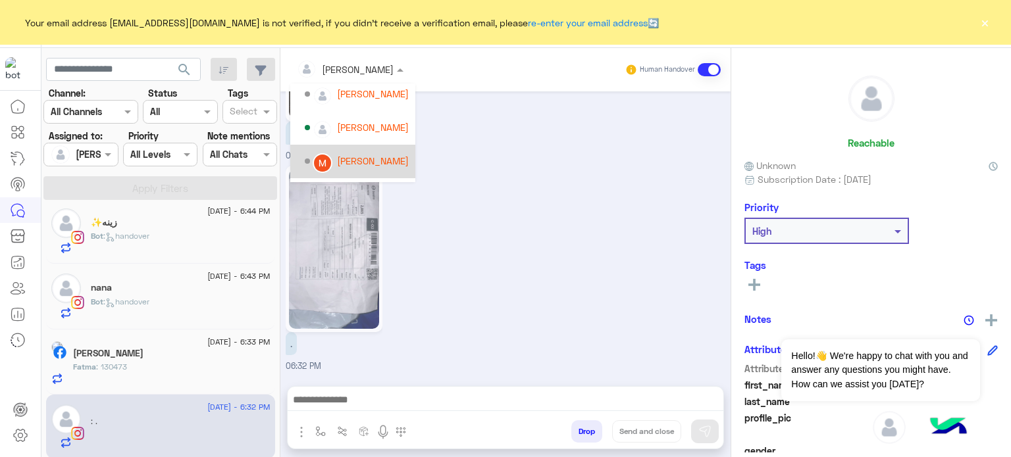
click at [374, 166] on div "Mariam Saber" at bounding box center [373, 161] width 72 height 14
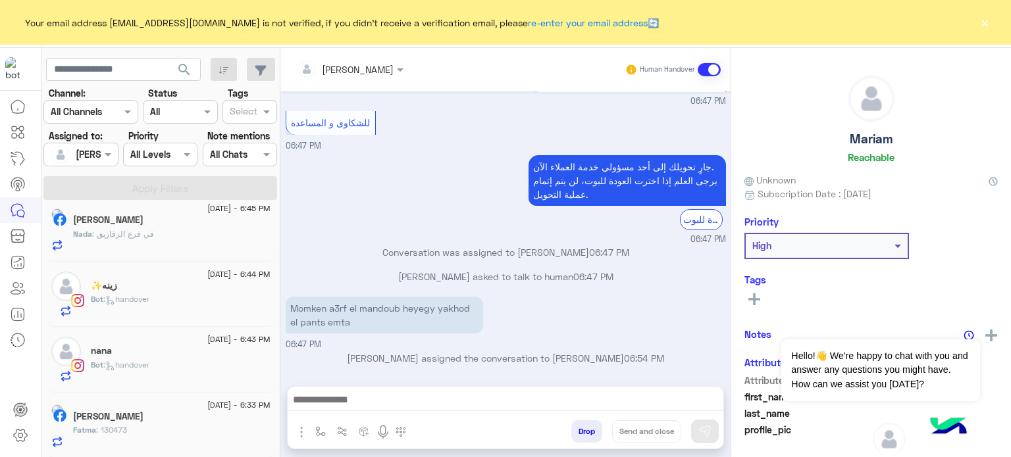
click at [228, 402] on span "[DATE] - 6:33 PM" at bounding box center [238, 405] width 63 height 12
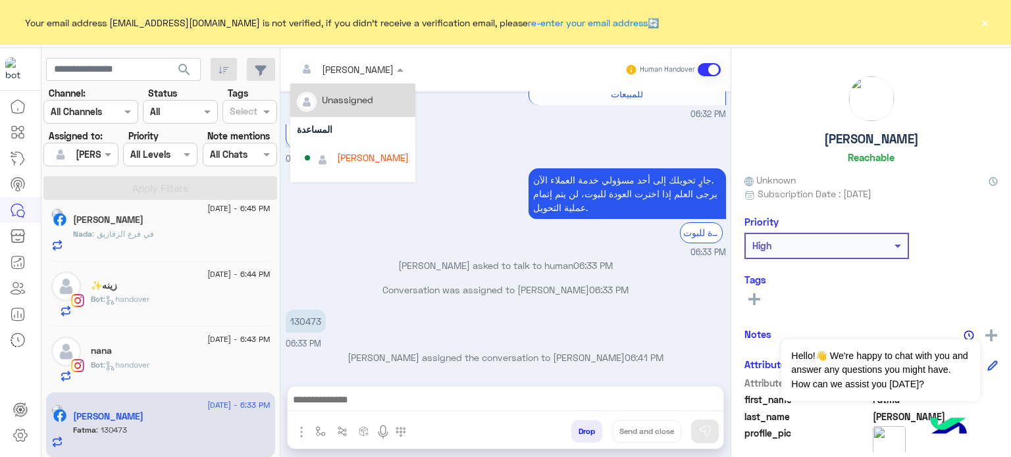
click at [351, 72] on input "text" at bounding box center [333, 70] width 72 height 14
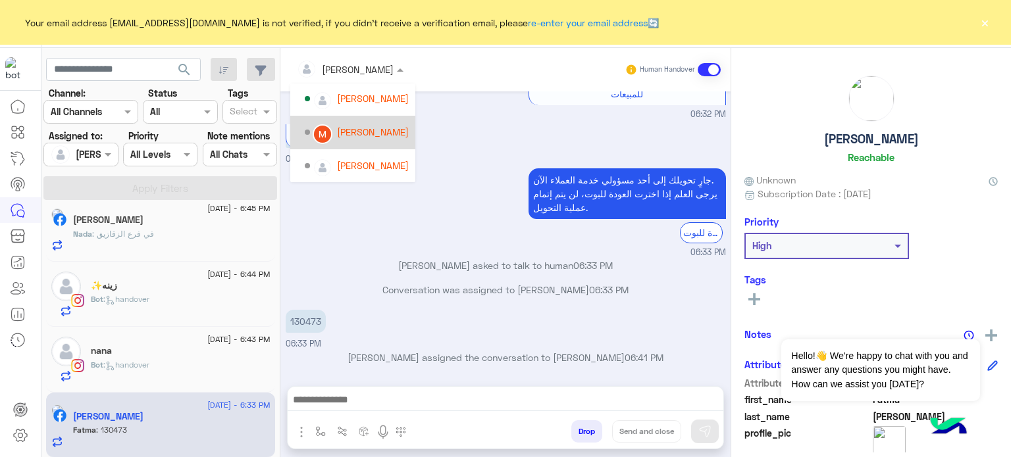
click at [382, 132] on div "Mariam Saber" at bounding box center [373, 132] width 72 height 14
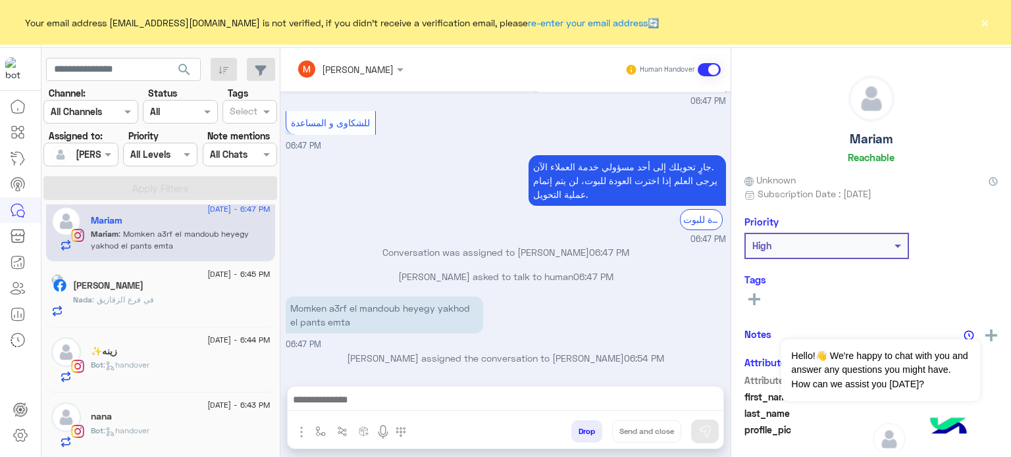
click at [195, 416] on div "nana" at bounding box center [181, 418] width 180 height 14
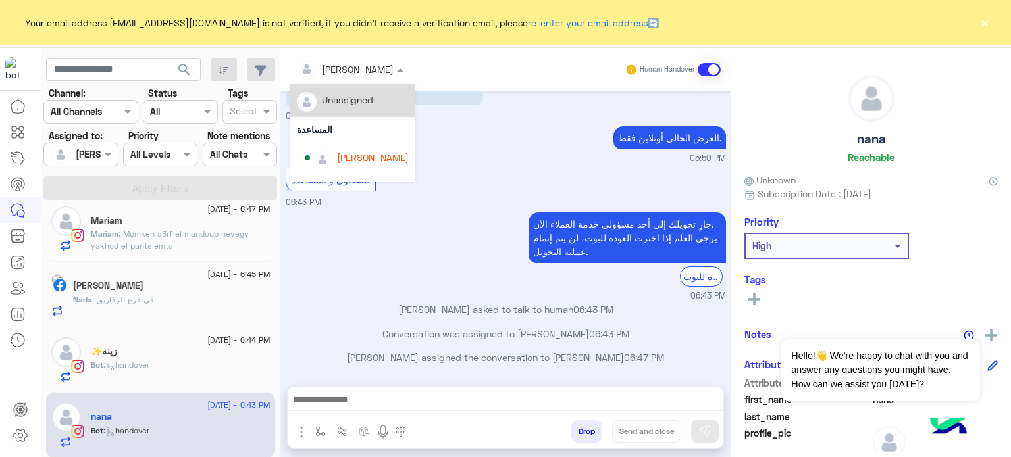
click at [349, 59] on div "lobna Mounir" at bounding box center [345, 69] width 97 height 26
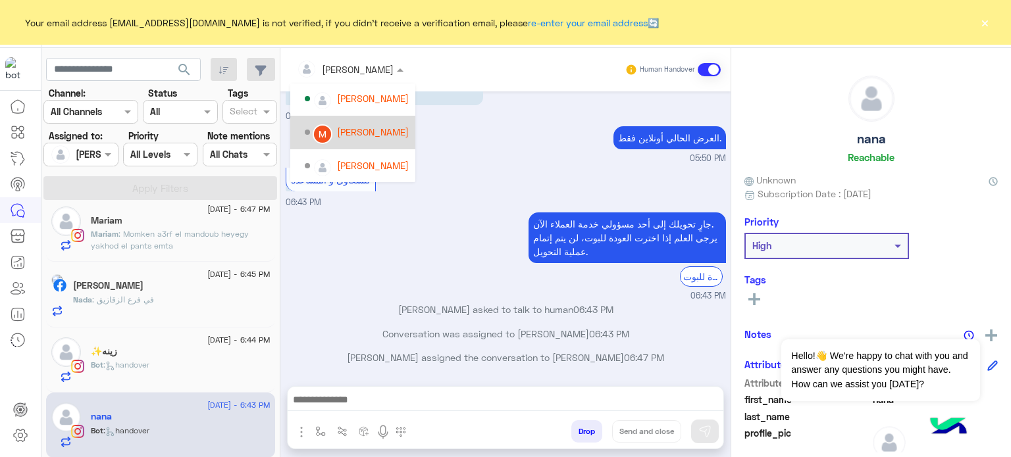
click at [363, 134] on div "Mariam Saber" at bounding box center [373, 132] width 72 height 14
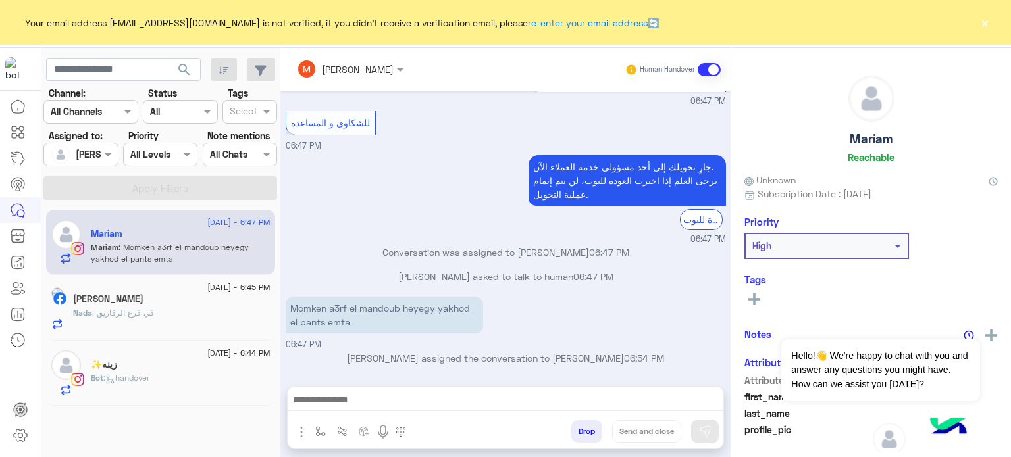
click at [218, 355] on span "8 September - 6:44 PM" at bounding box center [238, 353] width 63 height 12
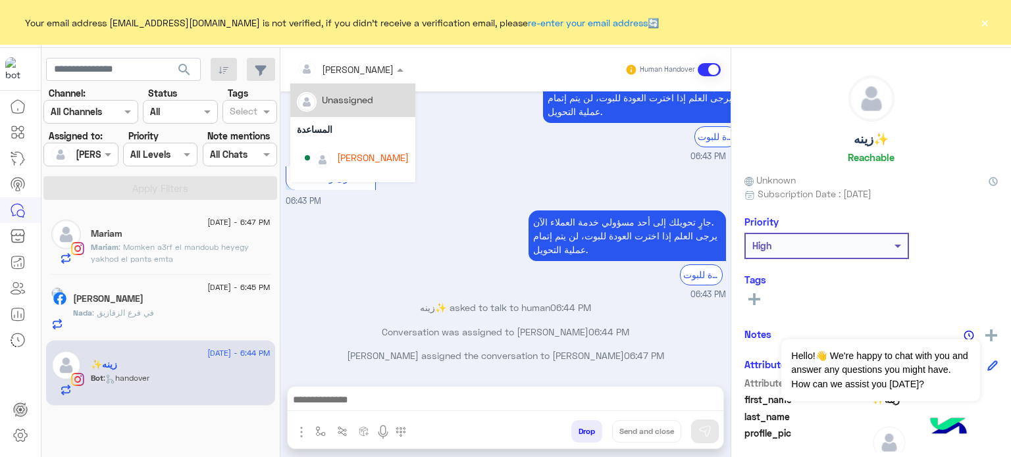
click at [362, 60] on div "lobna Mounir" at bounding box center [345, 69] width 97 height 26
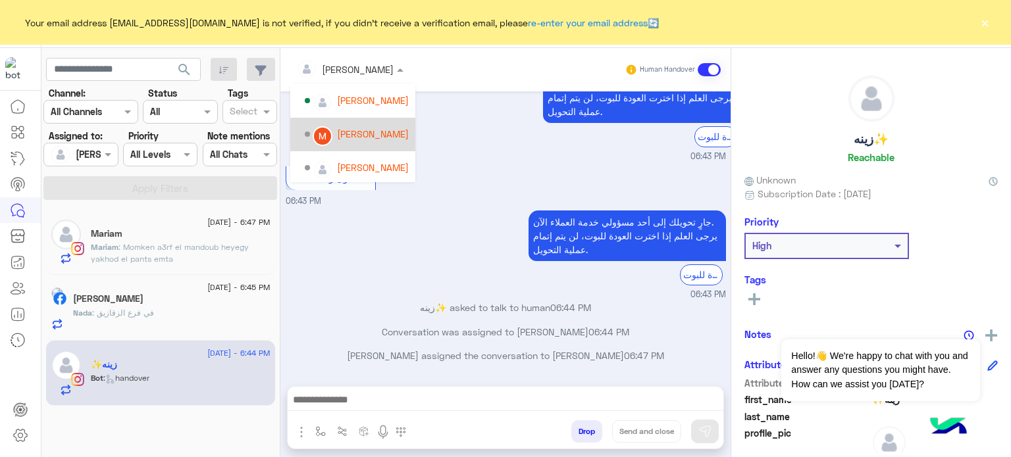
click at [378, 123] on div "Mariam Saber" at bounding box center [357, 134] width 104 height 23
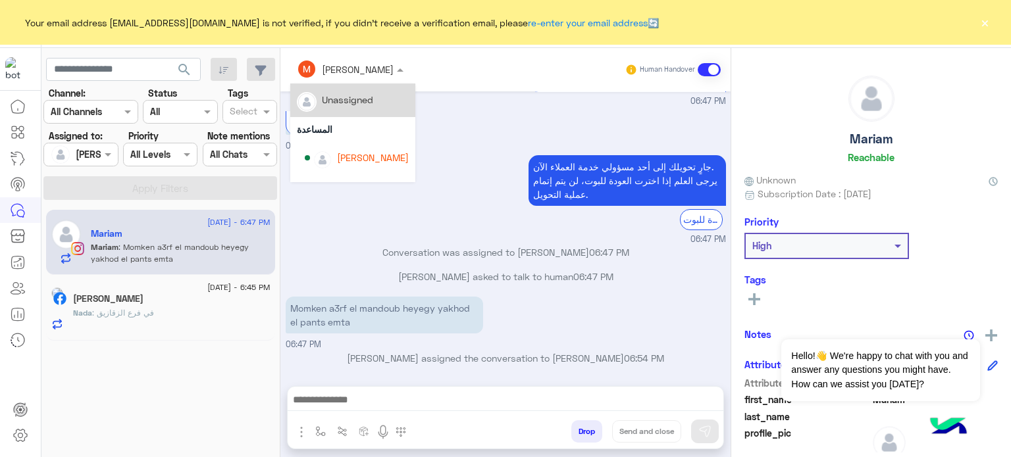
click at [358, 74] on input "text" at bounding box center [333, 70] width 72 height 14
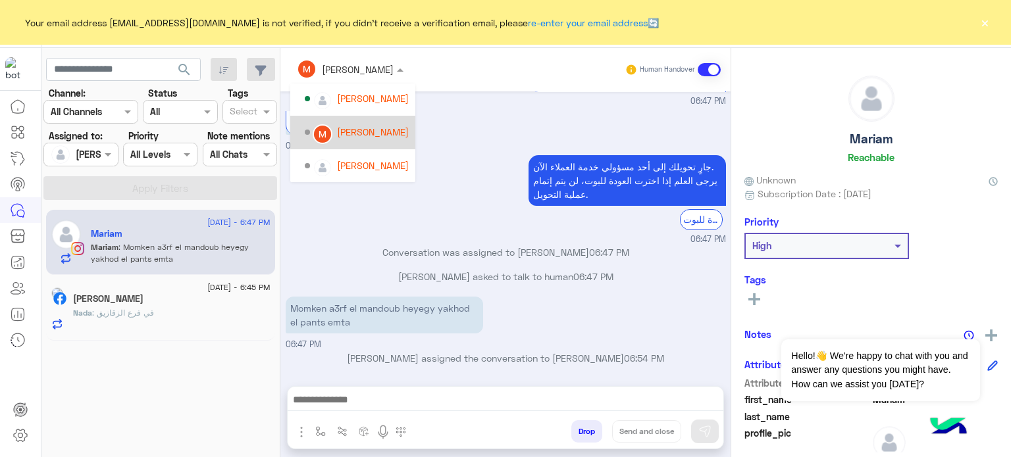
click at [387, 124] on div "Mariam Saber" at bounding box center [357, 132] width 104 height 23
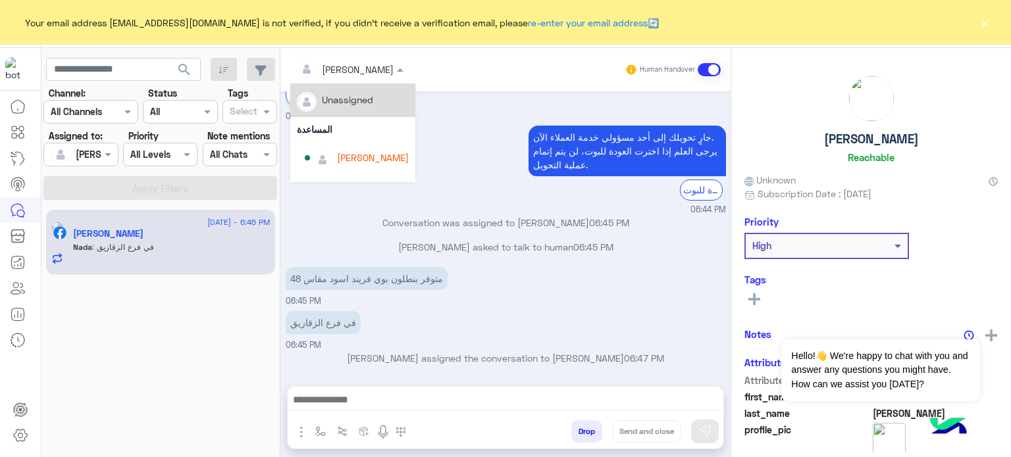
click at [372, 70] on div at bounding box center [350, 68] width 120 height 15
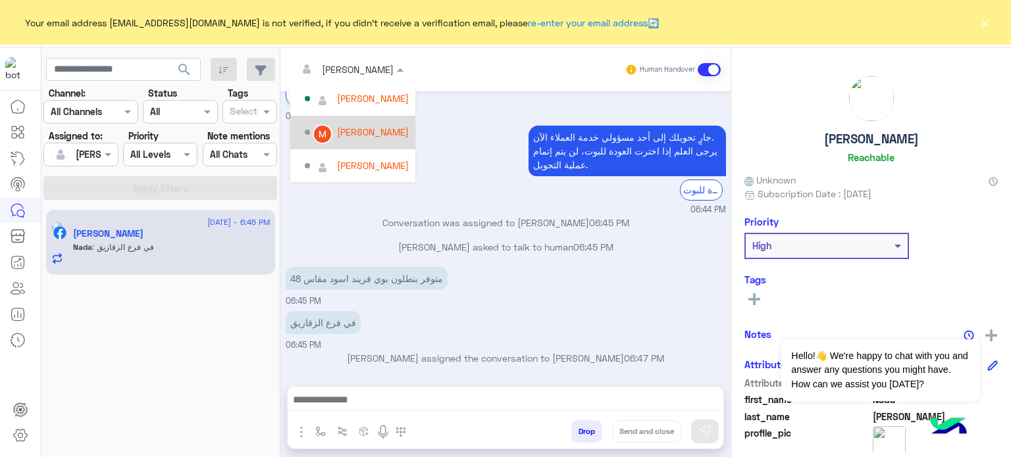
click at [384, 141] on div "Mariam Saber" at bounding box center [357, 132] width 104 height 23
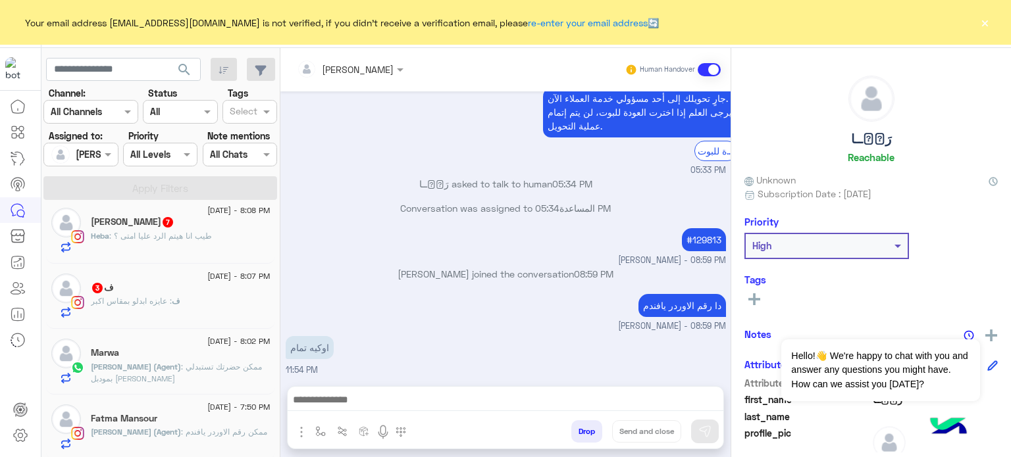
scroll to position [1065, 0]
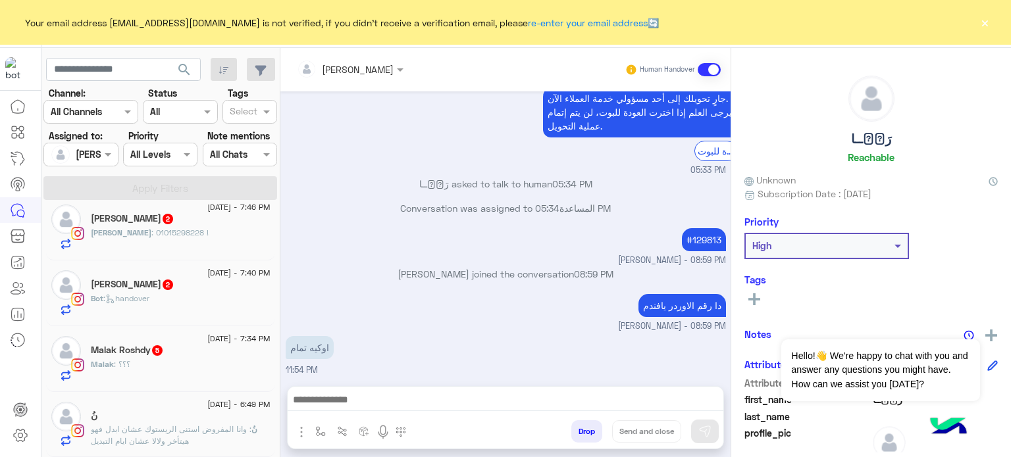
click at [229, 424] on p "نُ : وانا المفروض استنى الريستوك عشان ابدل فهو هيتأخر ولالا عشان ايام التبديل" at bounding box center [181, 436] width 180 height 24
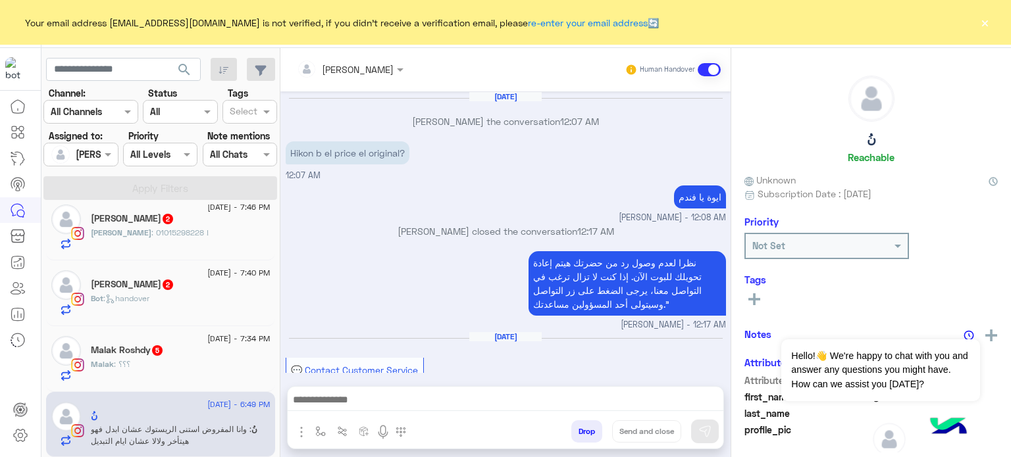
scroll to position [432, 0]
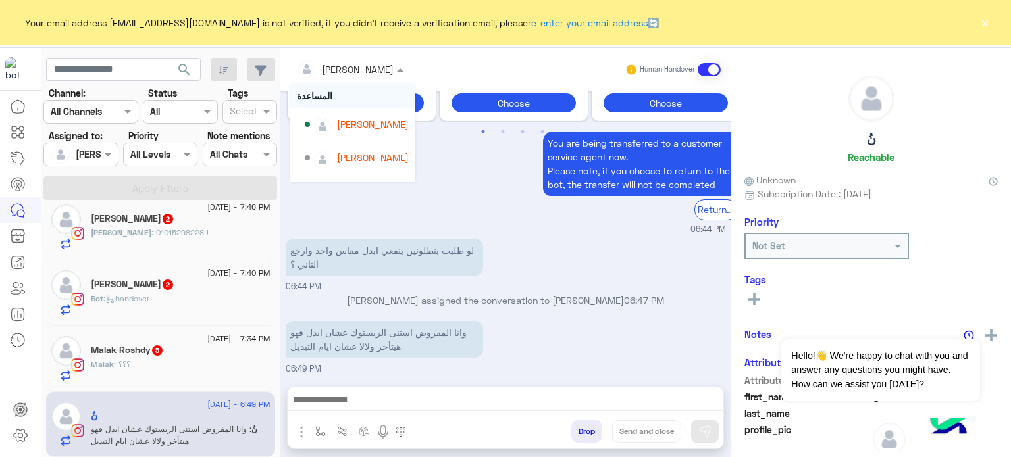
click at [337, 64] on input "text" at bounding box center [333, 70] width 72 height 14
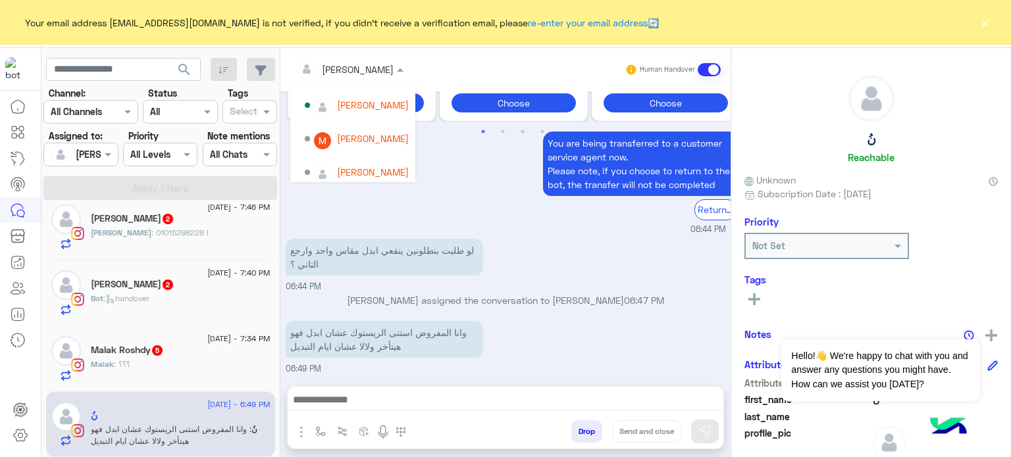
scroll to position [126, 0]
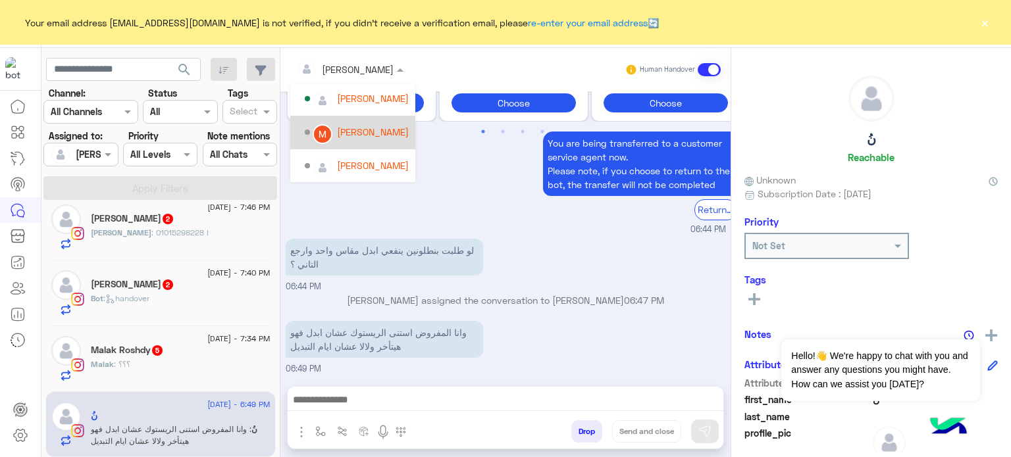
click at [355, 126] on div "Mariam Saber" at bounding box center [373, 132] width 72 height 14
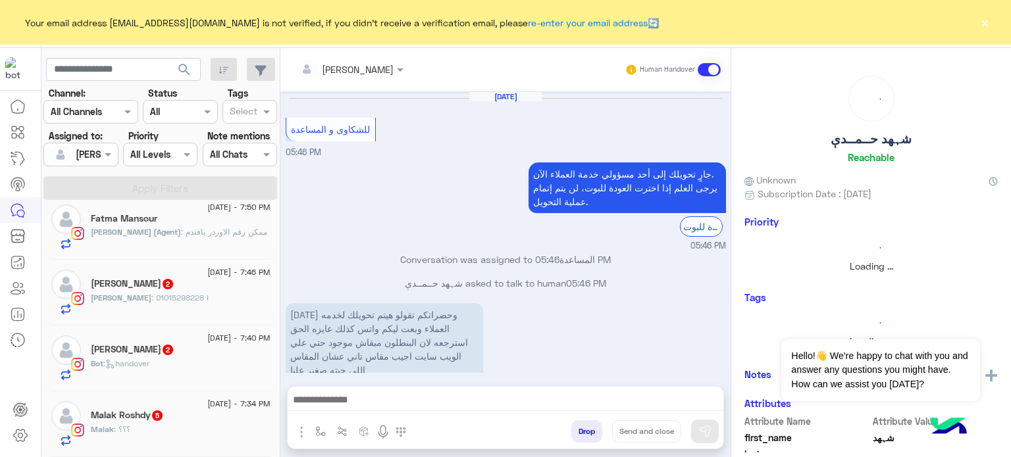
scroll to position [352, 0]
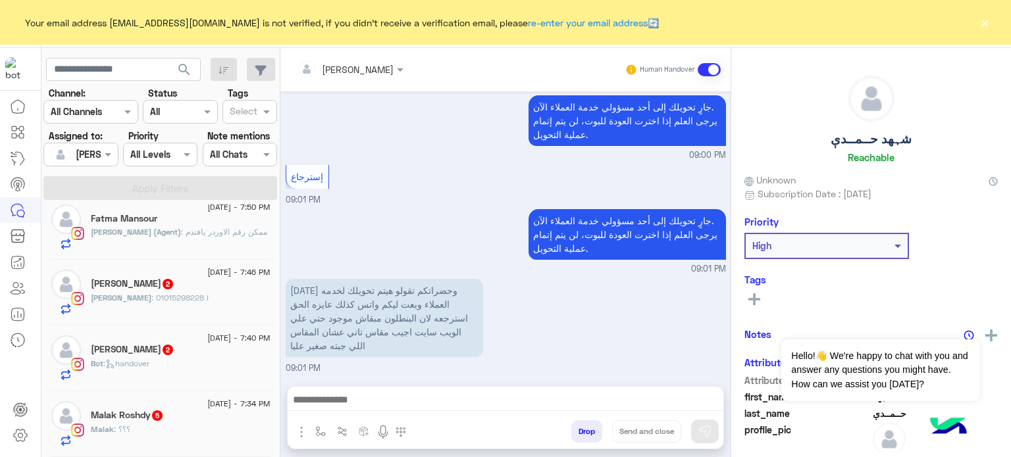
click at [240, 405] on span "8 September - 7:34 PM" at bounding box center [238, 404] width 63 height 12
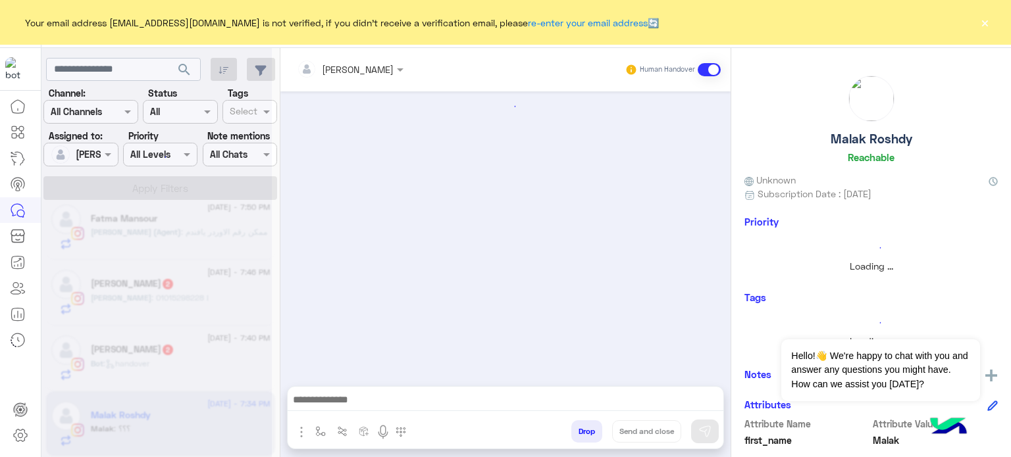
scroll to position [463, 0]
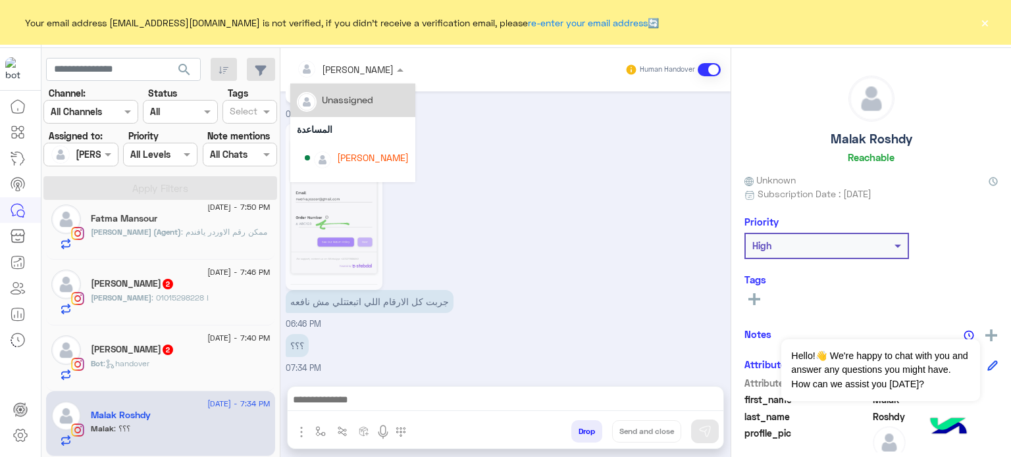
click at [337, 75] on span "lobna Mounir" at bounding box center [358, 69] width 72 height 11
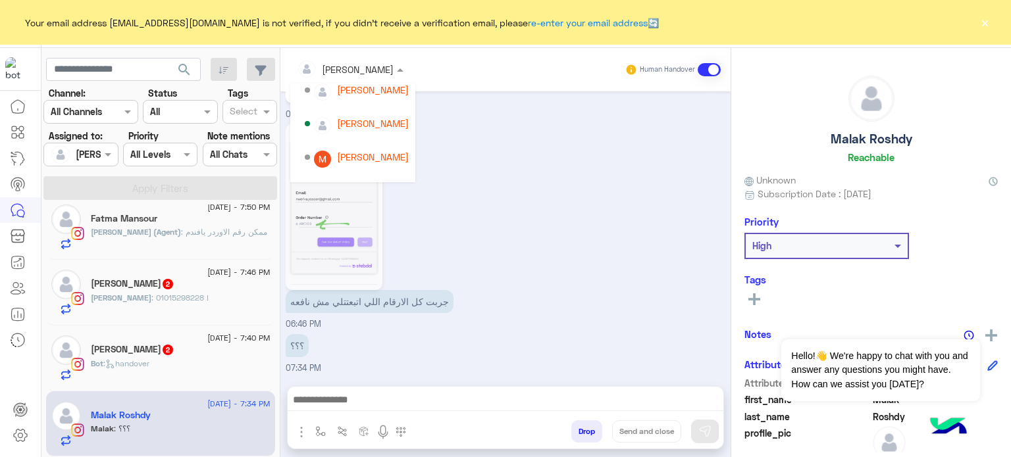
scroll to position [105, 0]
click at [371, 153] on div "Mariam Saber" at bounding box center [373, 153] width 72 height 14
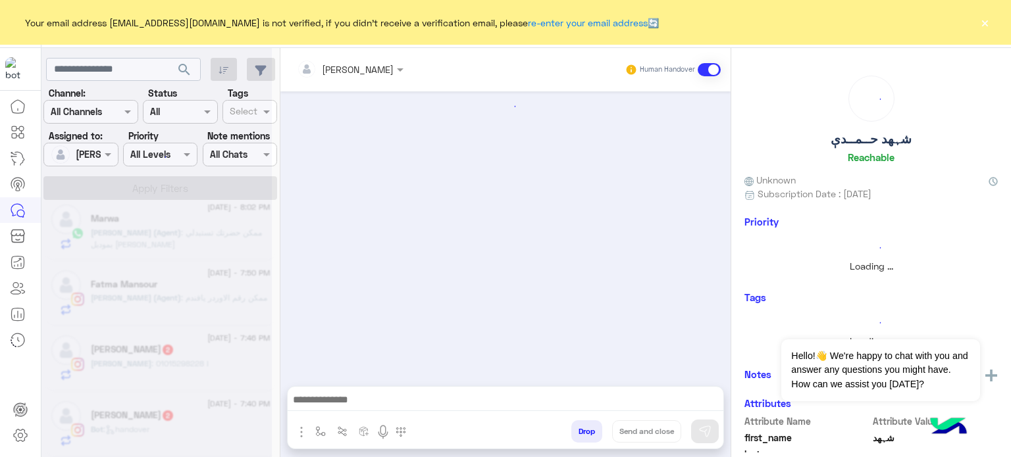
scroll to position [352, 0]
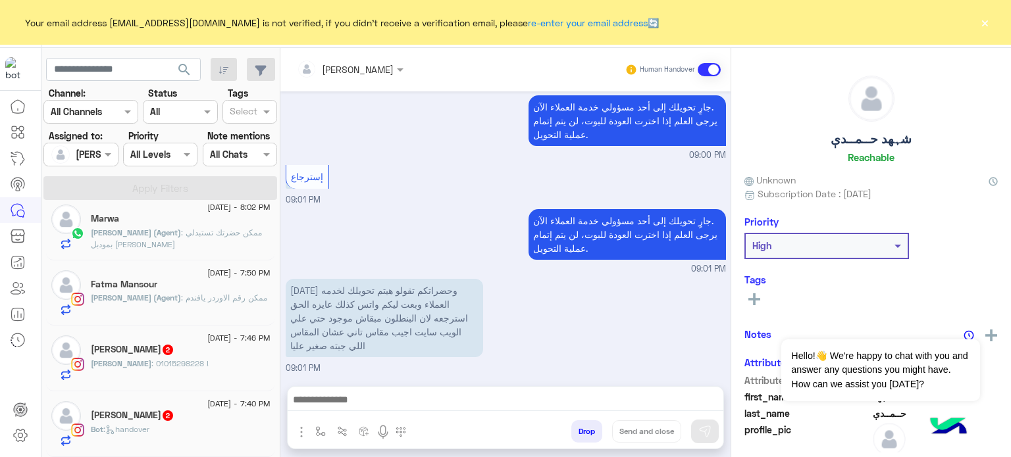
click at [215, 413] on div "Walaa Sayed 2" at bounding box center [181, 417] width 180 height 14
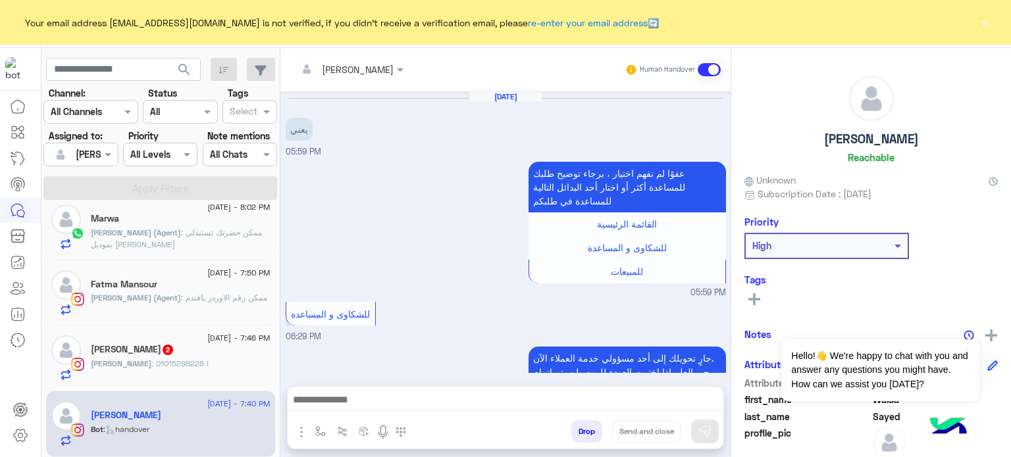
scroll to position [292, 0]
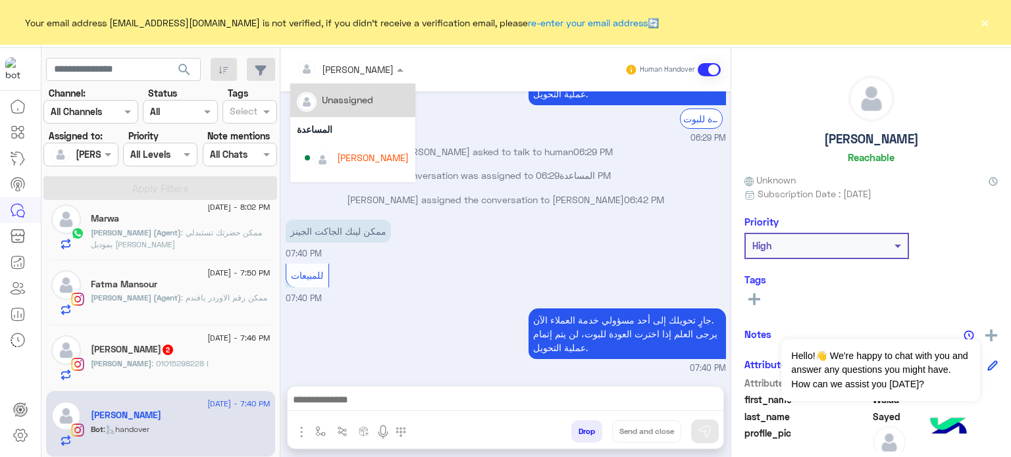
click at [345, 65] on input "text" at bounding box center [333, 70] width 72 height 14
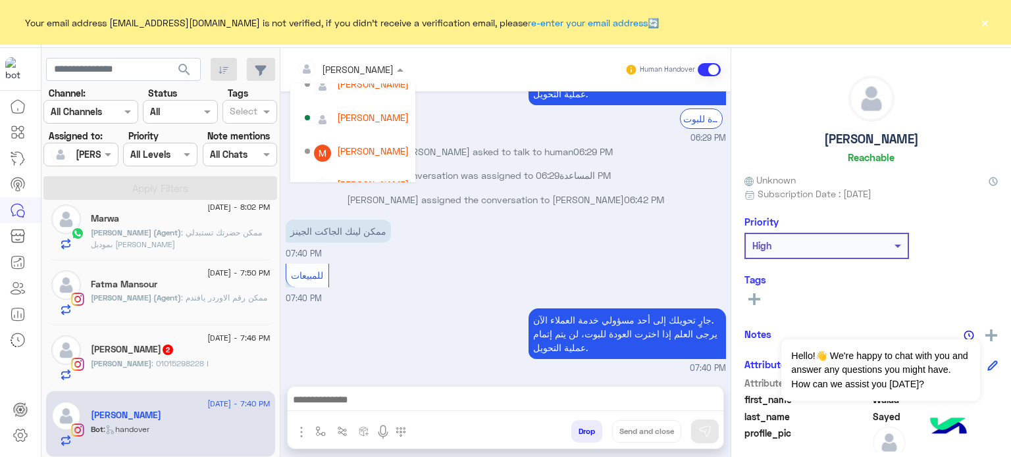
scroll to position [109, 0]
click at [388, 149] on div "Mariam Saber" at bounding box center [373, 150] width 72 height 14
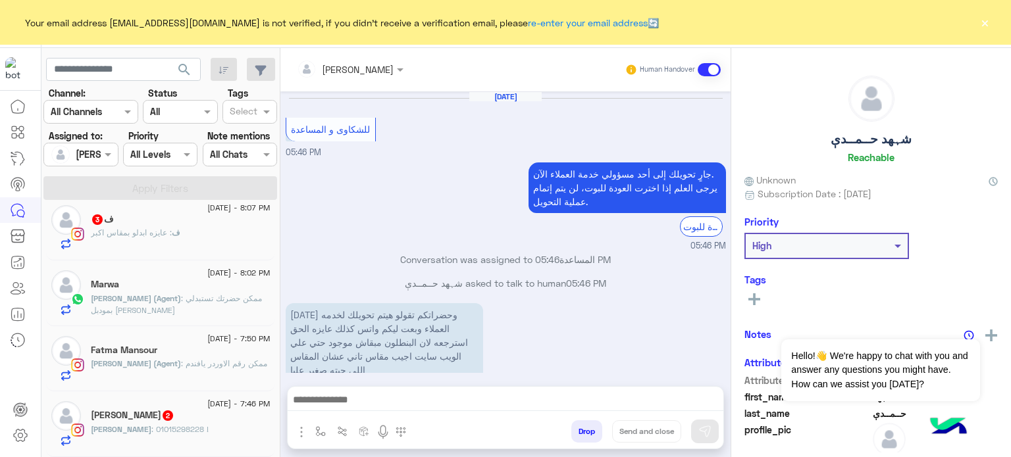
scroll to position [352, 0]
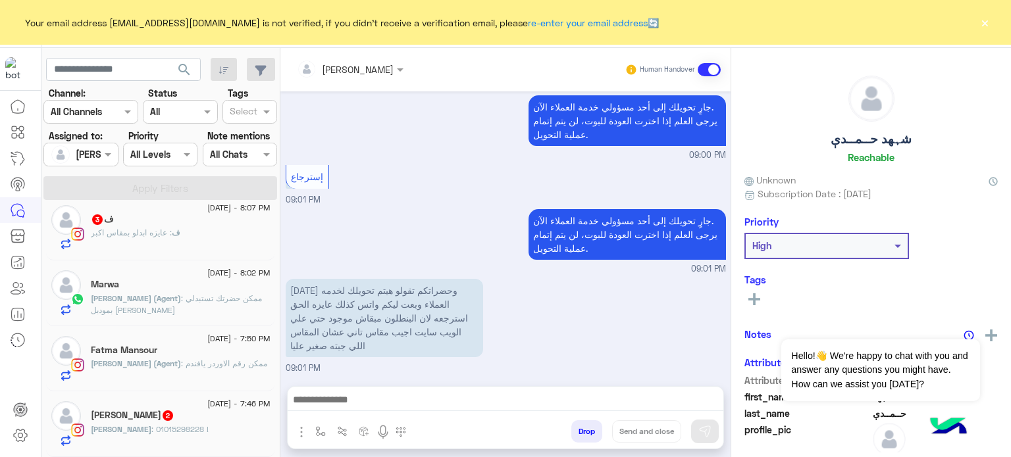
click at [207, 415] on div "Rana Dawaba 2" at bounding box center [181, 417] width 180 height 14
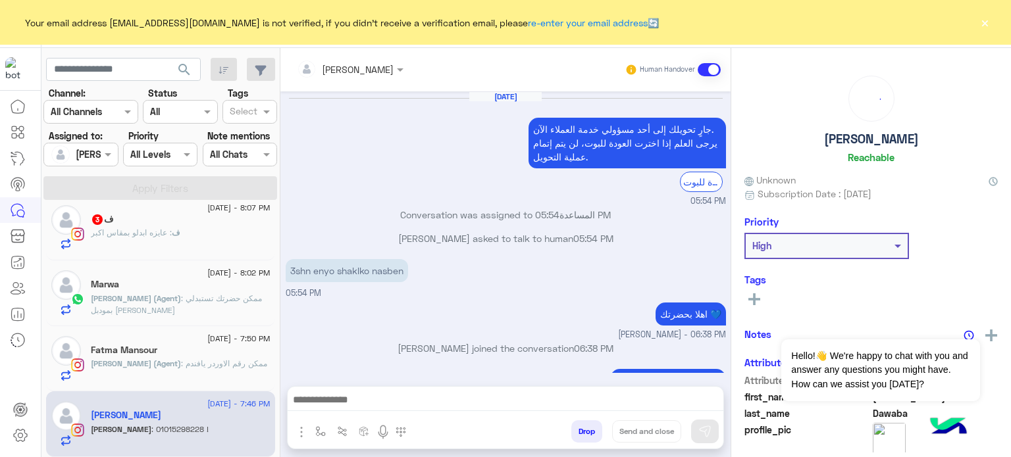
scroll to position [157, 0]
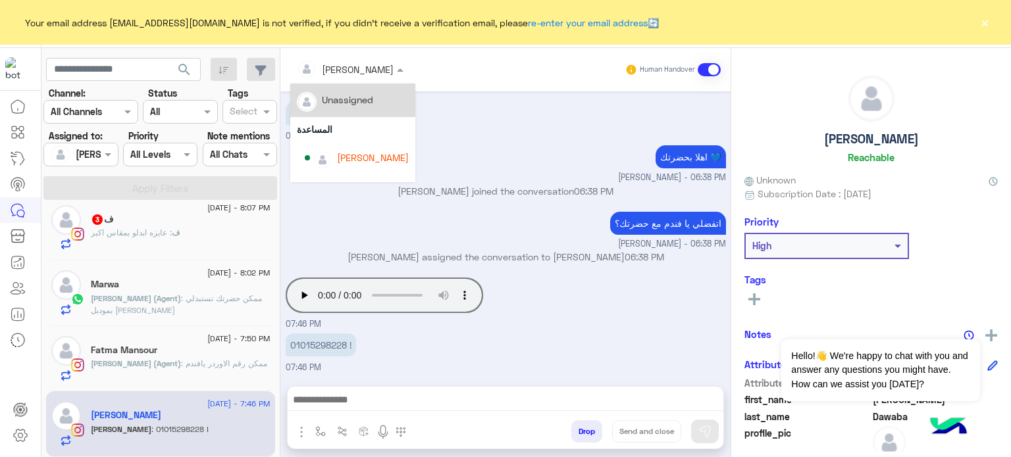
click at [340, 70] on input "text" at bounding box center [333, 70] width 72 height 14
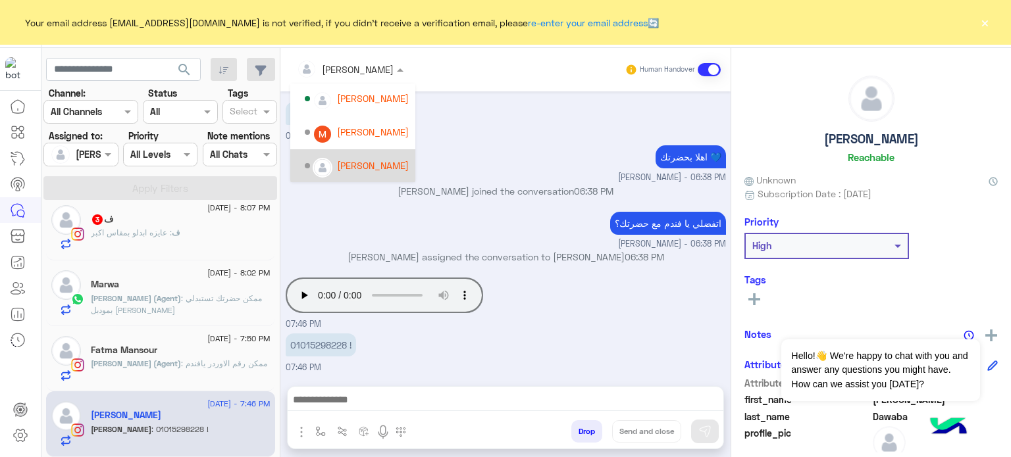
click at [371, 163] on div "Mona Farag" at bounding box center [373, 166] width 72 height 14
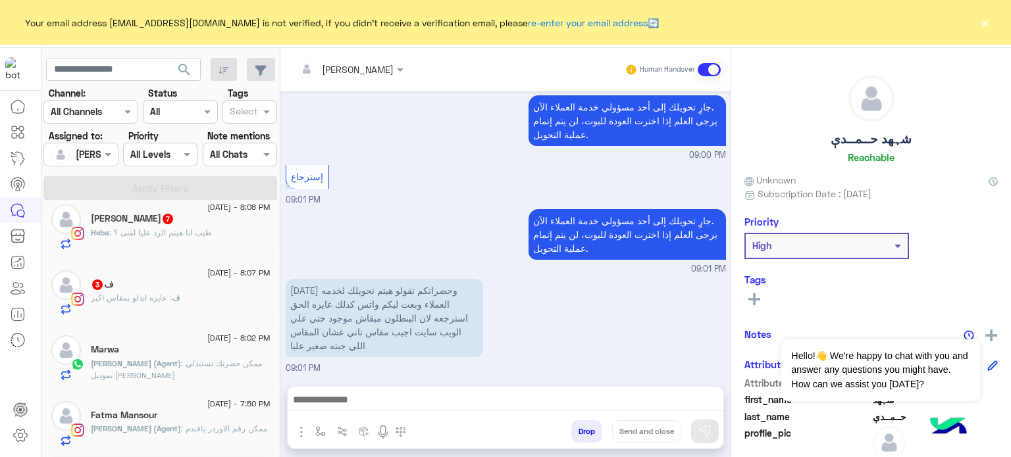
click at [213, 430] on span ": ممكن رقم الاوردر يافندم" at bounding box center [224, 429] width 86 height 10
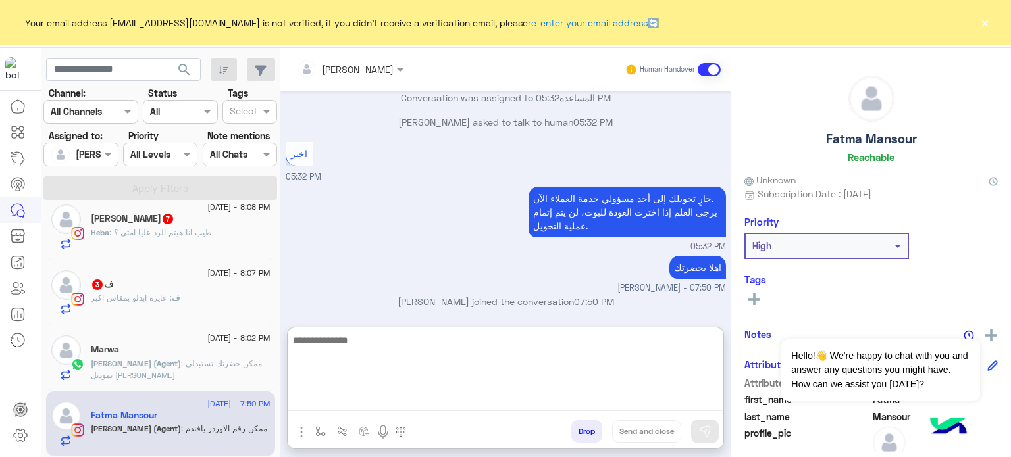
click at [347, 405] on textarea at bounding box center [506, 371] width 436 height 79
paste textarea "**********"
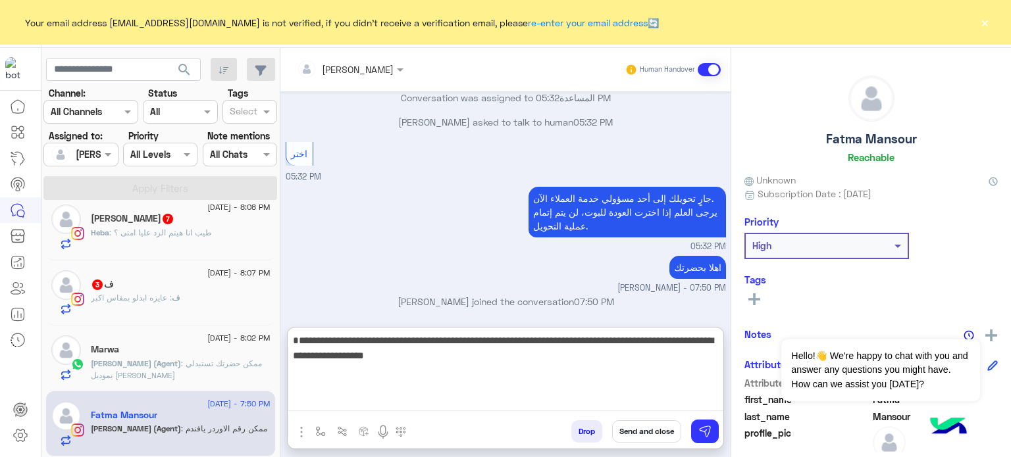
type textarea "**********"
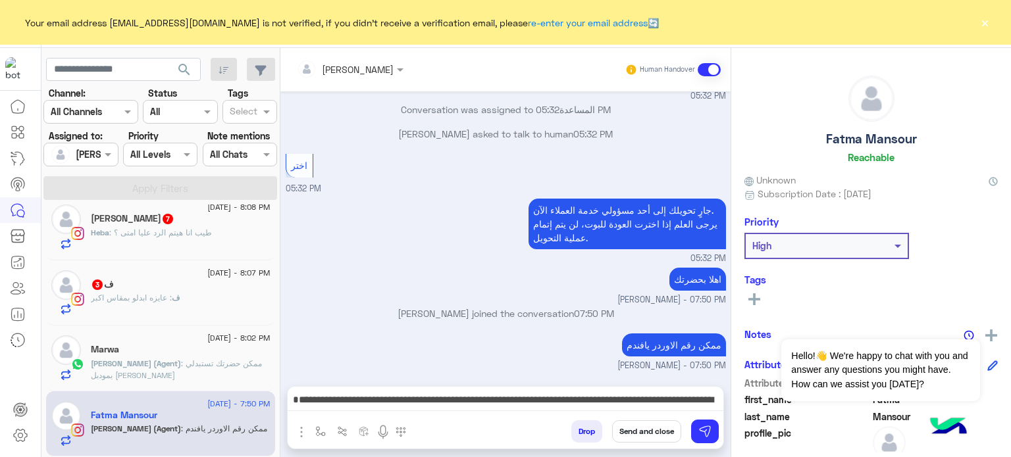
click at [637, 428] on button "Send and close" at bounding box center [646, 432] width 69 height 22
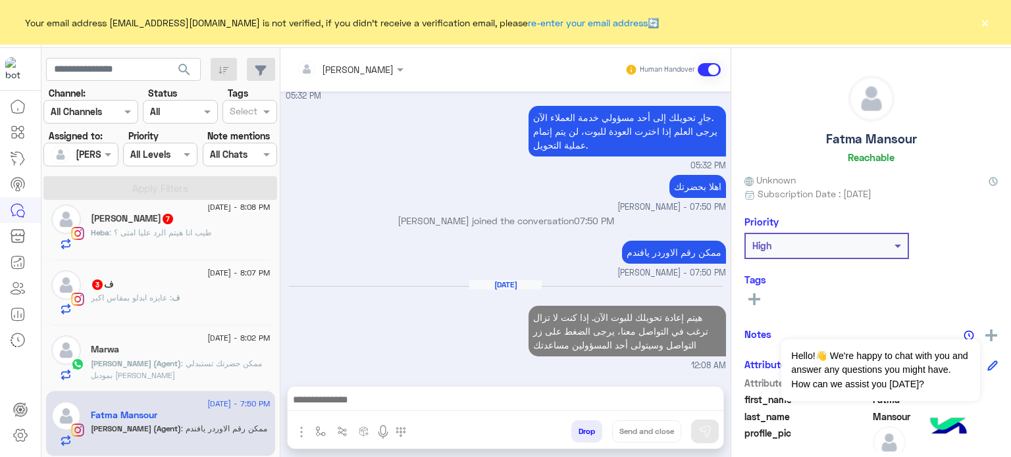
scroll to position [840, 0]
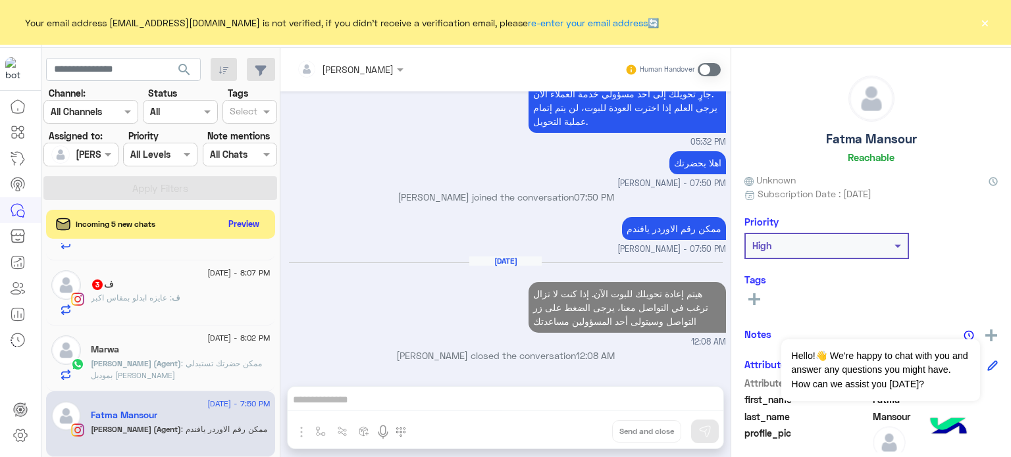
click at [186, 372] on p "lobna Mounir (Agent) : ممكن حضرتك تستبدلي بمودبل تاني يافندم" at bounding box center [181, 370] width 180 height 24
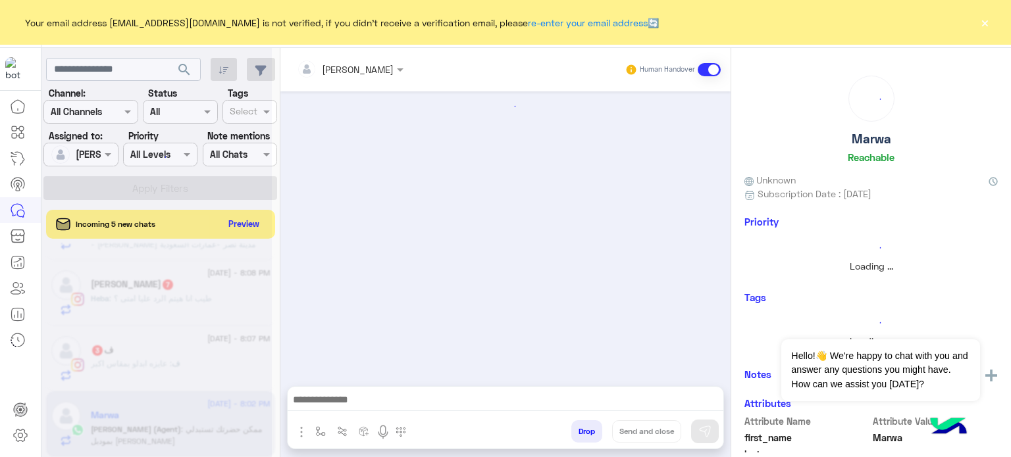
scroll to position [775, 0]
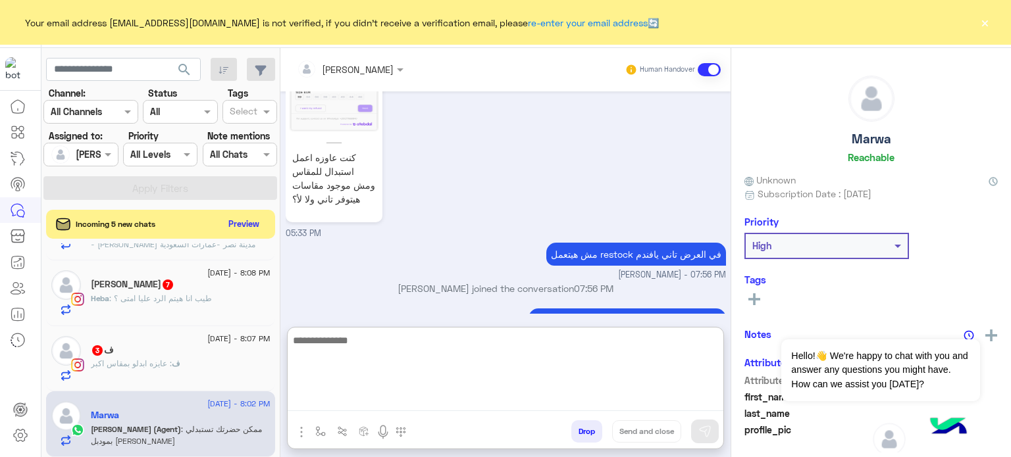
click at [390, 396] on textarea at bounding box center [506, 371] width 436 height 79
paste textarea "**********"
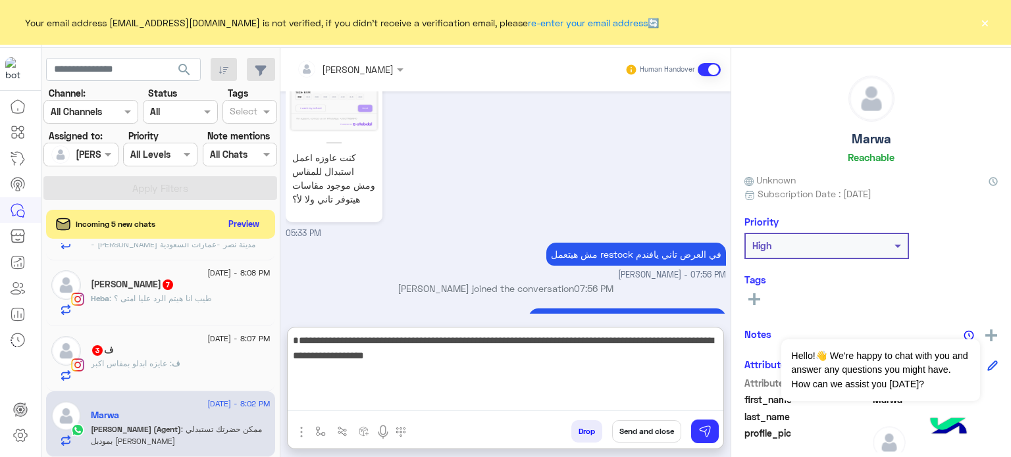
type textarea "**********"
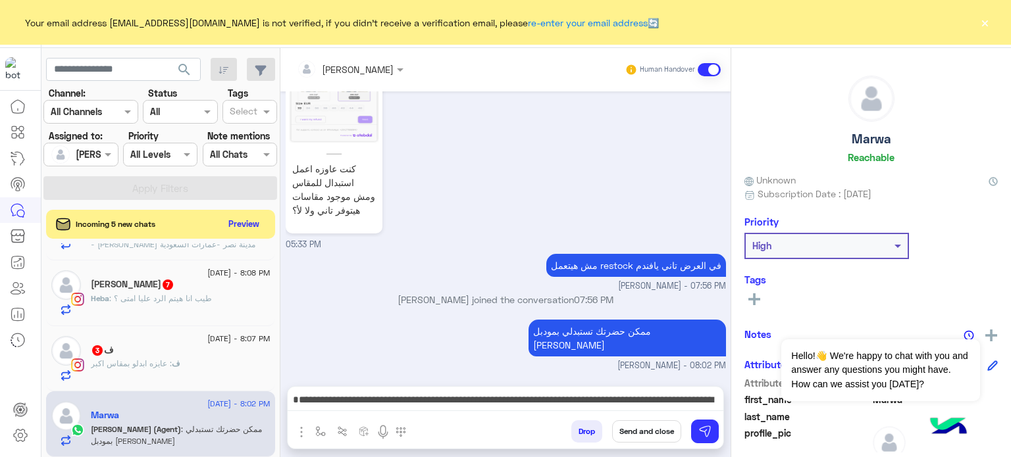
click at [632, 434] on button "Send and close" at bounding box center [646, 432] width 69 height 22
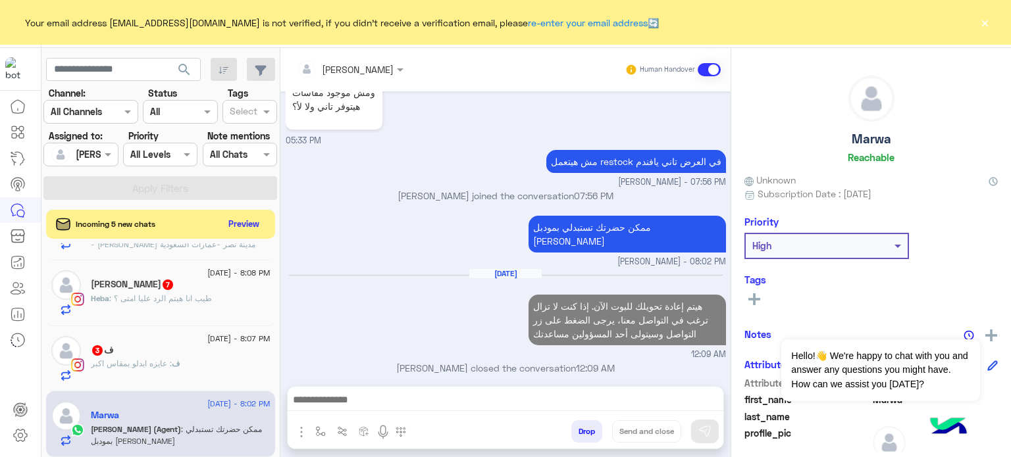
scroll to position [698, 0]
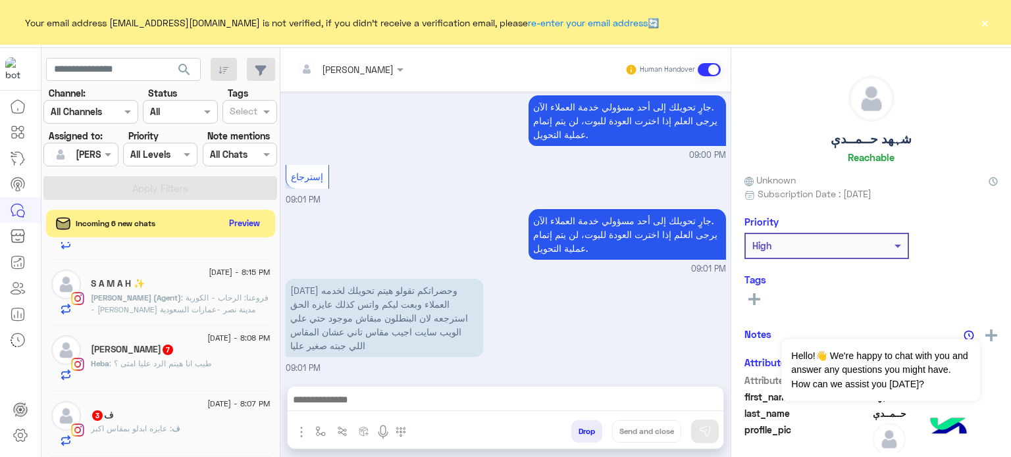
scroll to position [709, 0]
click at [240, 225] on button "Preview" at bounding box center [244, 224] width 41 height 18
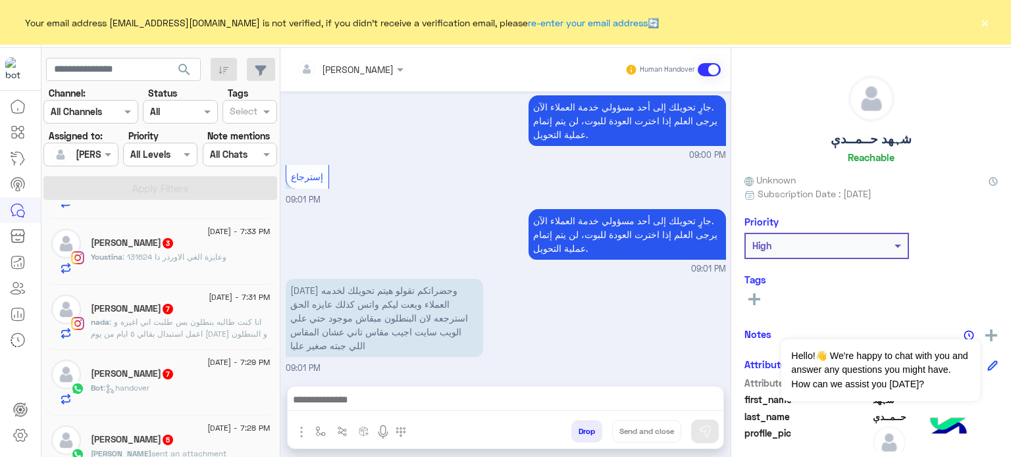
scroll to position [1066, 0]
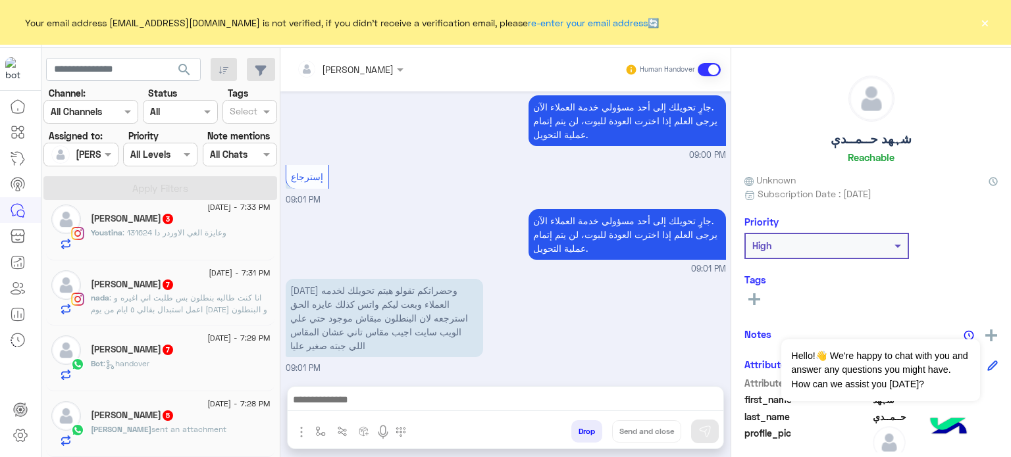
click at [221, 419] on div "Sandra Fathy 5" at bounding box center [181, 417] width 180 height 14
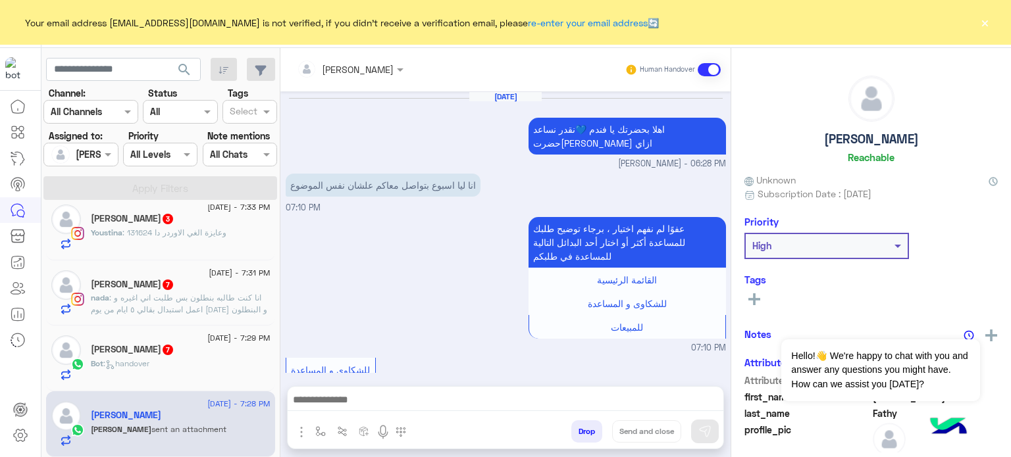
scroll to position [455, 0]
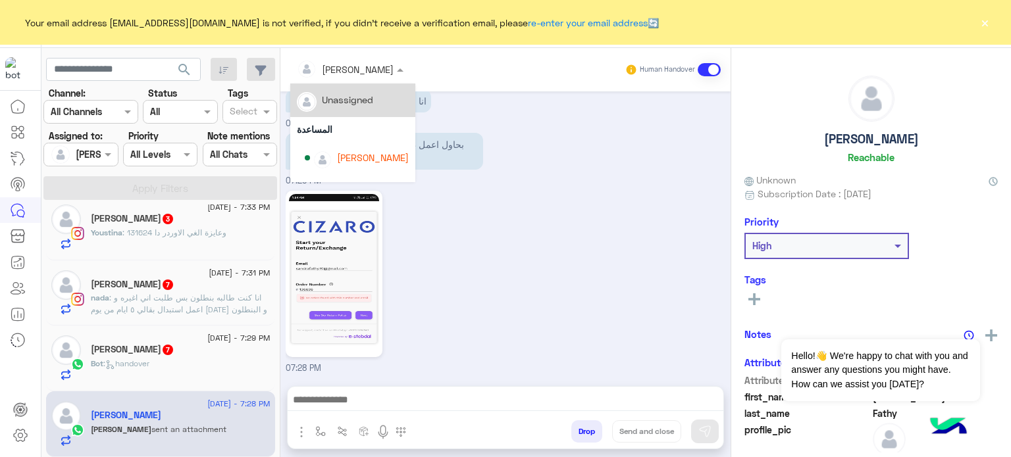
click at [348, 64] on input "text" at bounding box center [333, 70] width 72 height 14
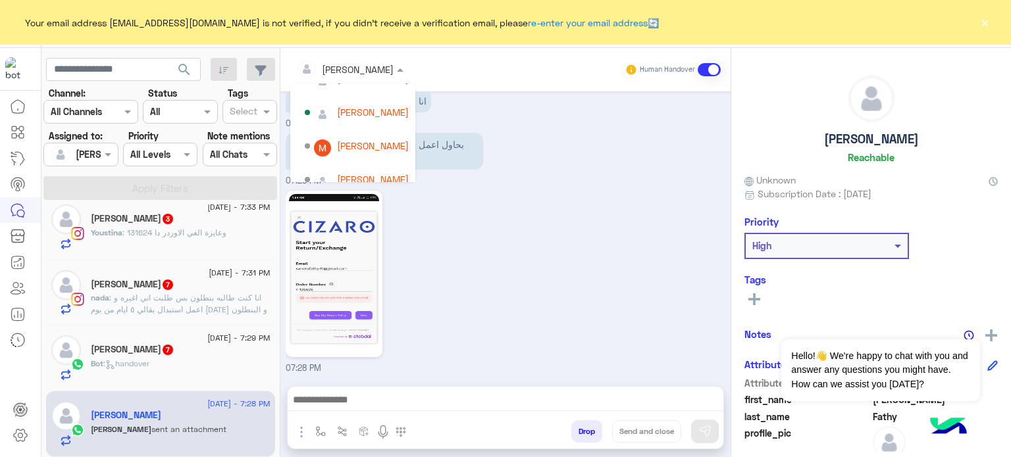
scroll to position [126, 0]
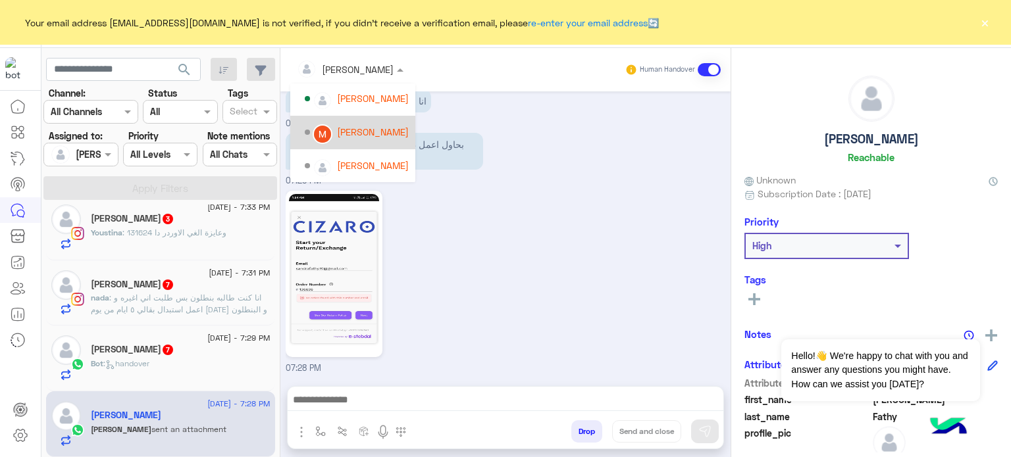
click at [381, 130] on div "Mariam Saber" at bounding box center [373, 132] width 72 height 14
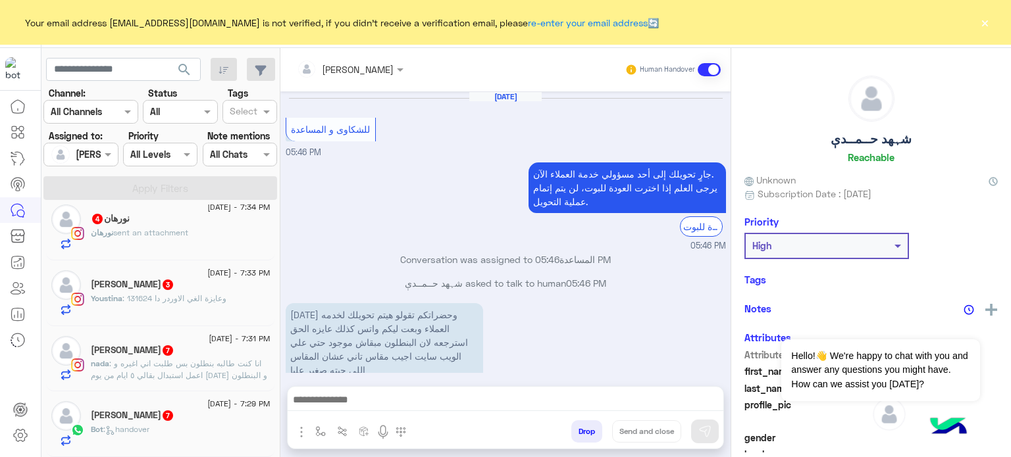
scroll to position [352, 0]
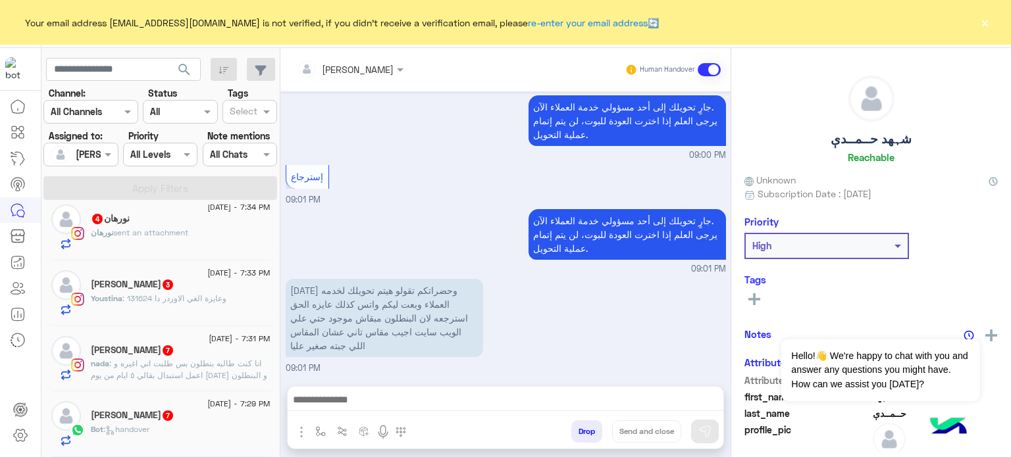
click at [169, 411] on div "olga 7" at bounding box center [181, 417] width 180 height 14
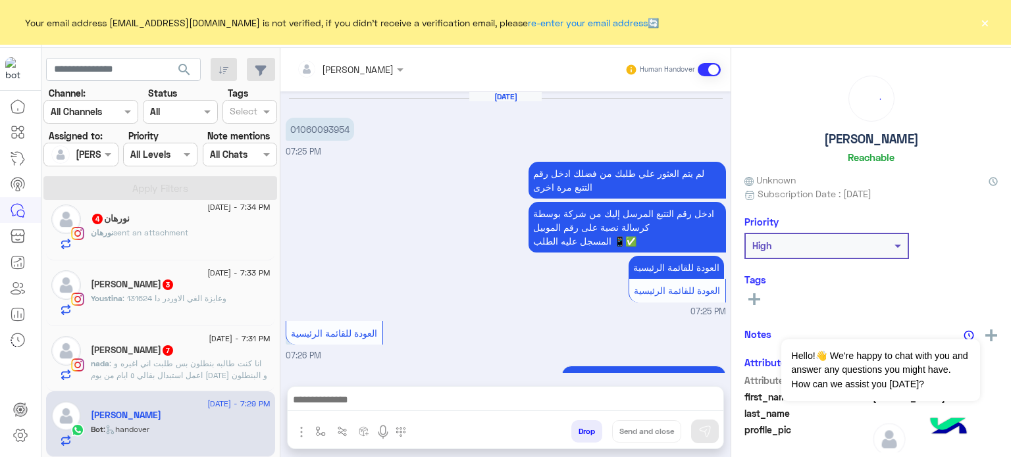
scroll to position [452, 0]
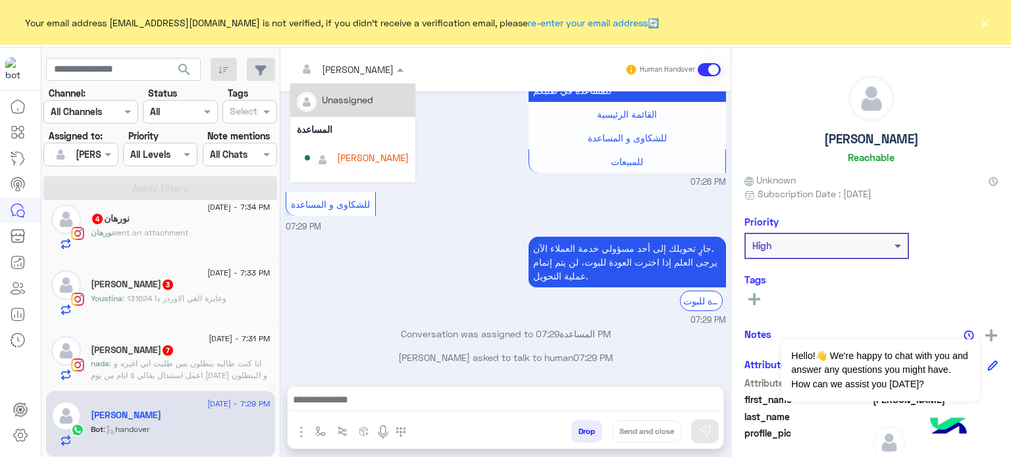
click at [352, 70] on input "text" at bounding box center [333, 70] width 72 height 14
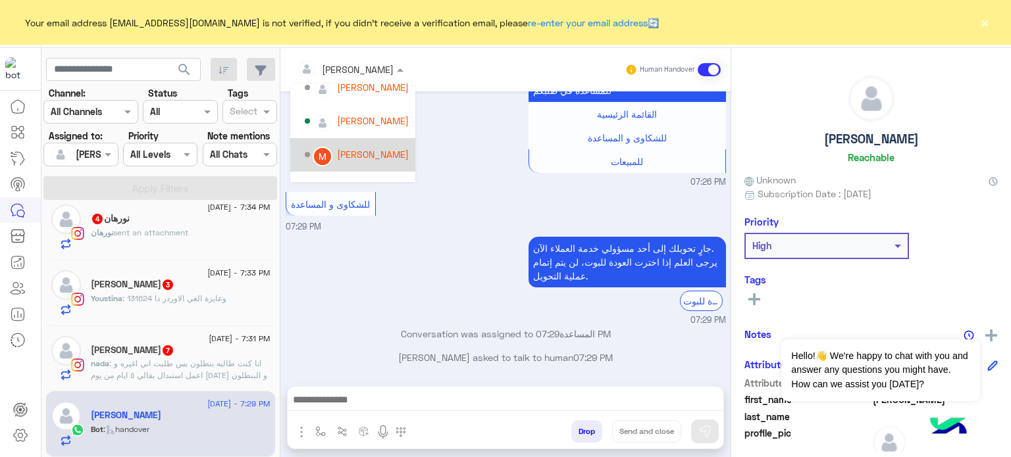
click at [375, 157] on div "Mariam Saber" at bounding box center [373, 154] width 72 height 14
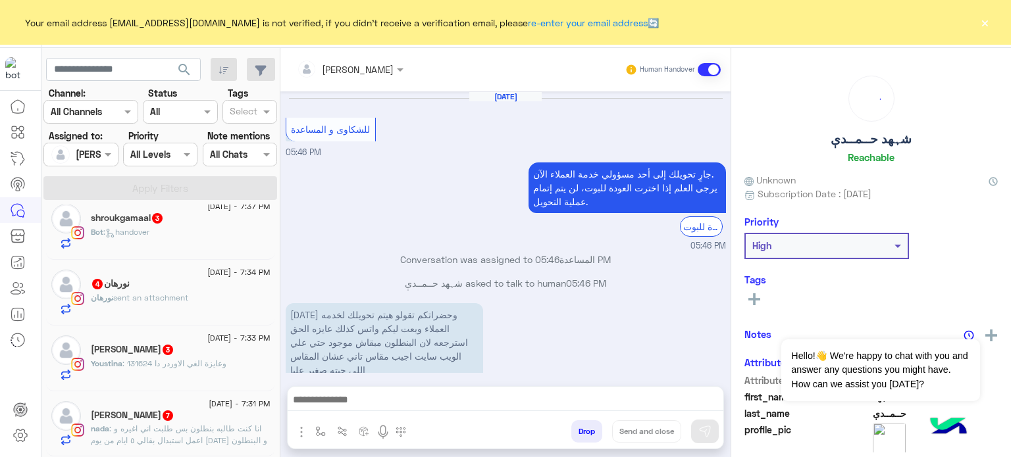
scroll to position [352, 0]
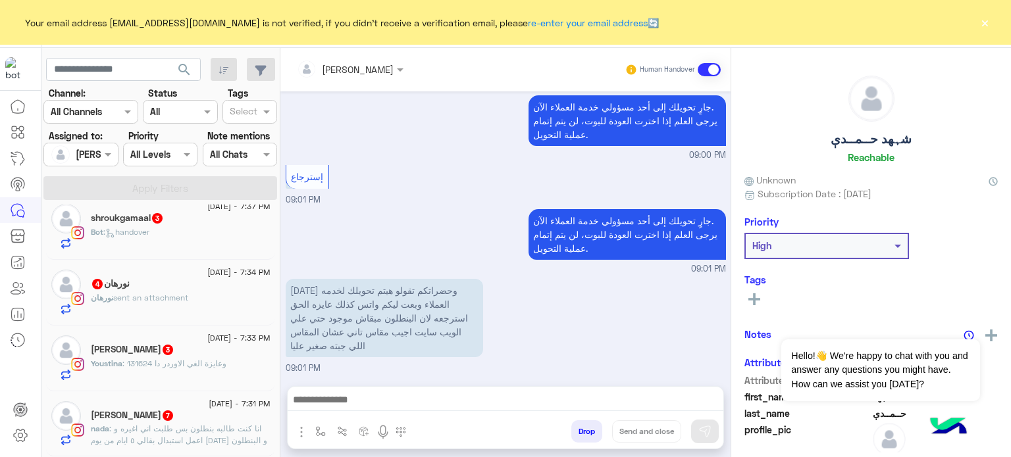
click at [229, 407] on span "8 September - 7:31 PM" at bounding box center [239, 404] width 61 height 12
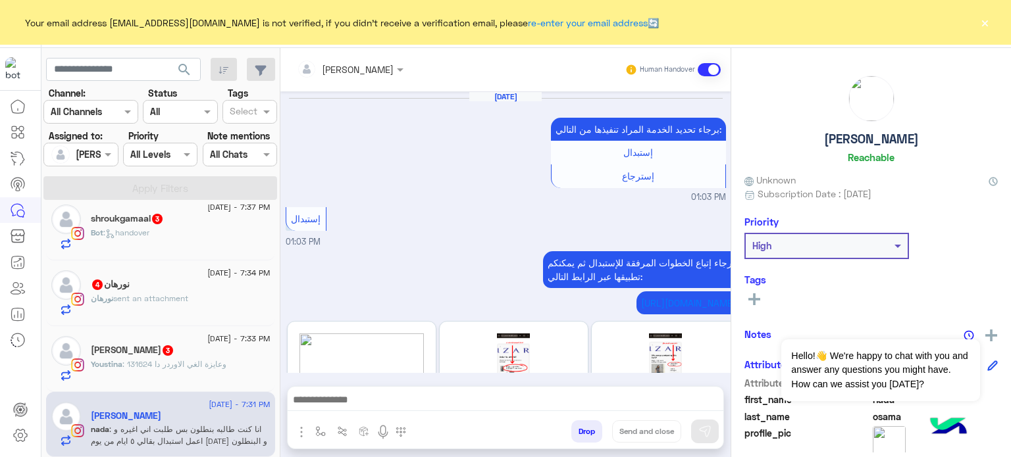
scroll to position [682, 0]
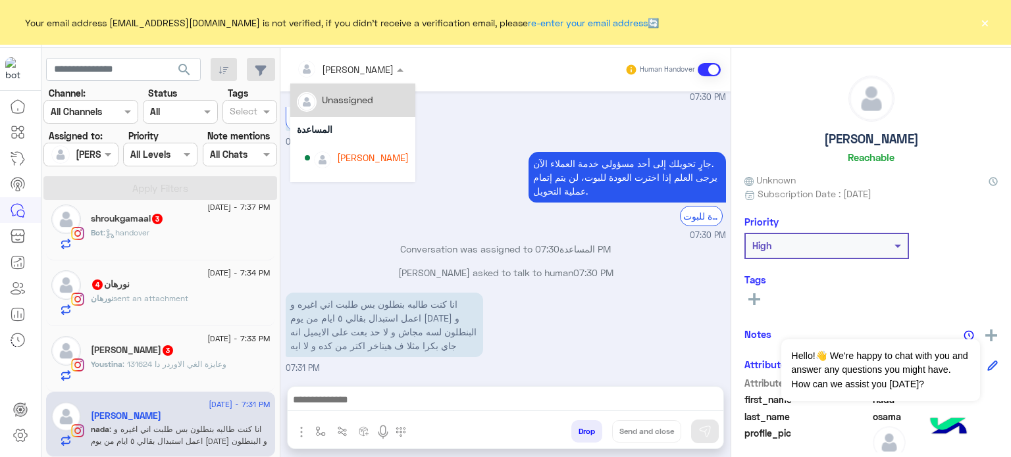
click at [345, 68] on input "text" at bounding box center [333, 70] width 72 height 14
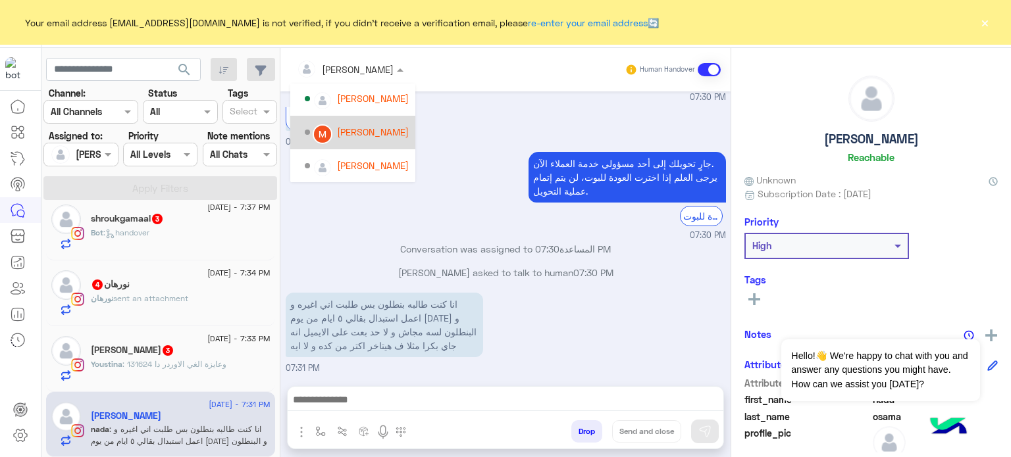
click at [368, 133] on div "Mariam Saber" at bounding box center [373, 132] width 72 height 14
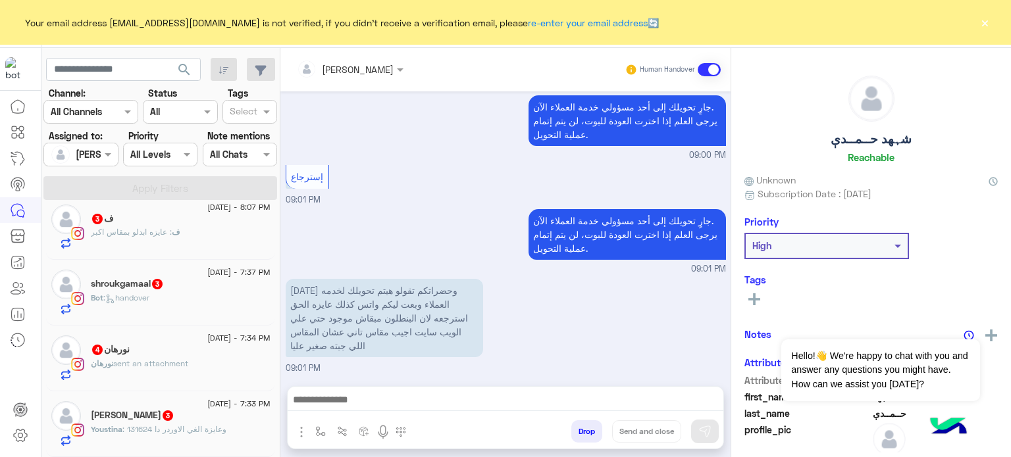
click at [192, 415] on div "Youstina Magdy 3" at bounding box center [181, 417] width 180 height 14
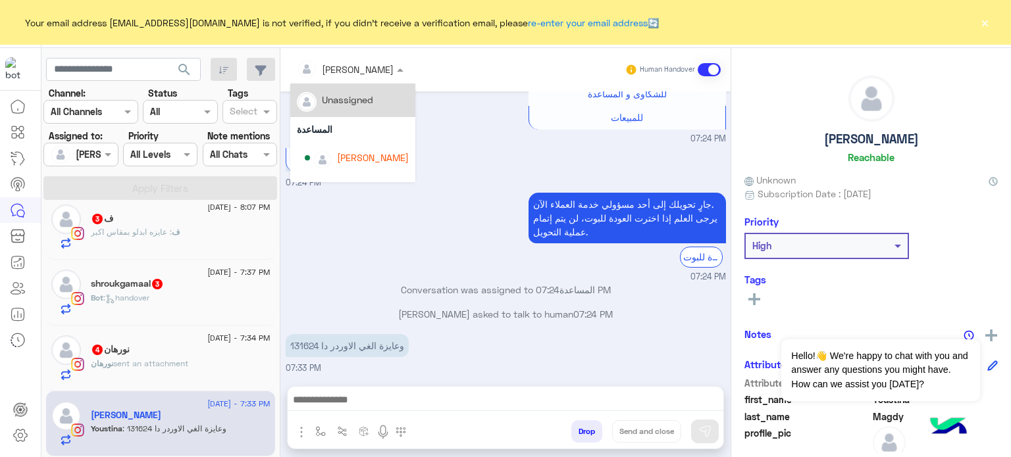
click at [347, 70] on input "text" at bounding box center [333, 70] width 72 height 14
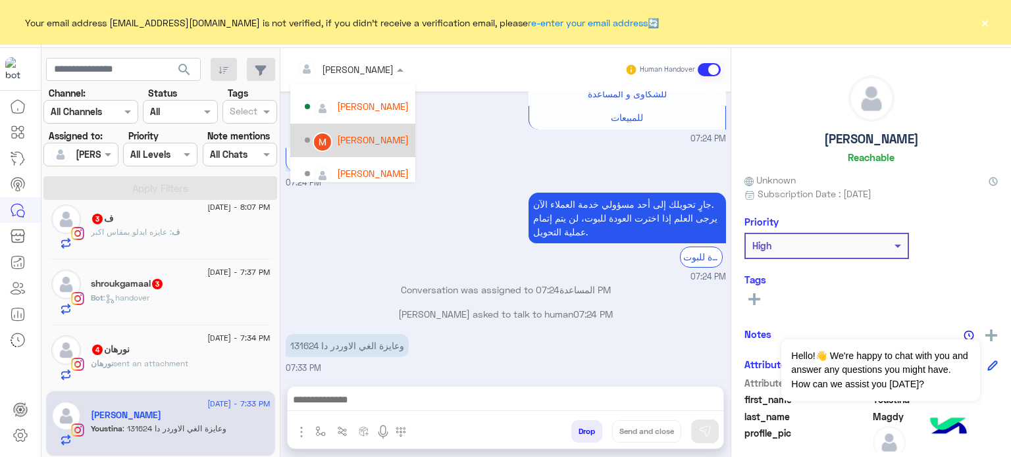
click at [377, 136] on div "Mariam Saber" at bounding box center [373, 140] width 72 height 14
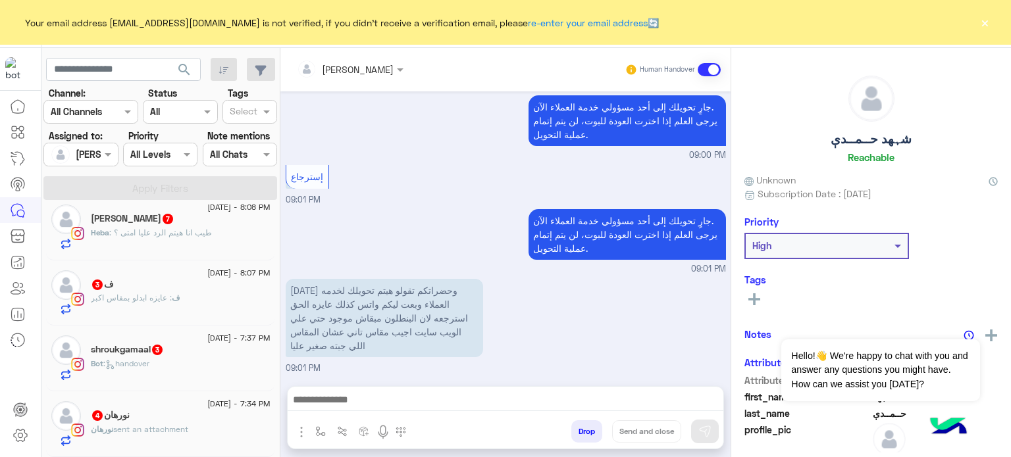
click at [241, 389] on div "8 September - 7:37 PM shroukgamaal 3 Bot : handover" at bounding box center [160, 359] width 229 height 66
click at [227, 362] on div "Bot : handover" at bounding box center [181, 369] width 180 height 23
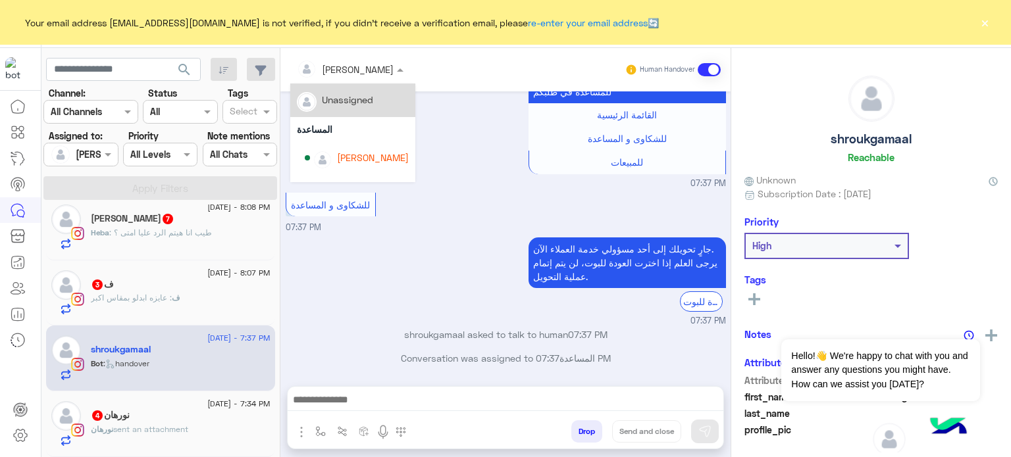
click at [374, 61] on div at bounding box center [350, 68] width 120 height 15
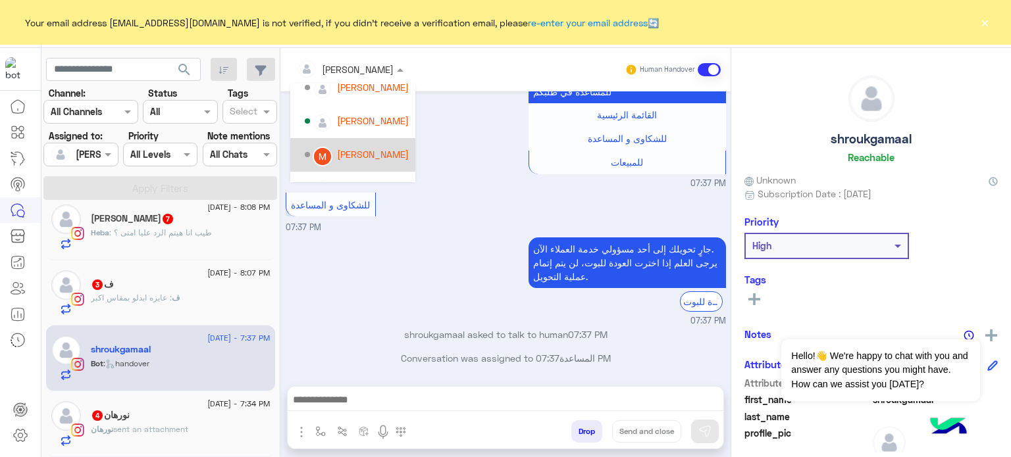
click at [387, 145] on div "Mariam Saber" at bounding box center [357, 154] width 104 height 23
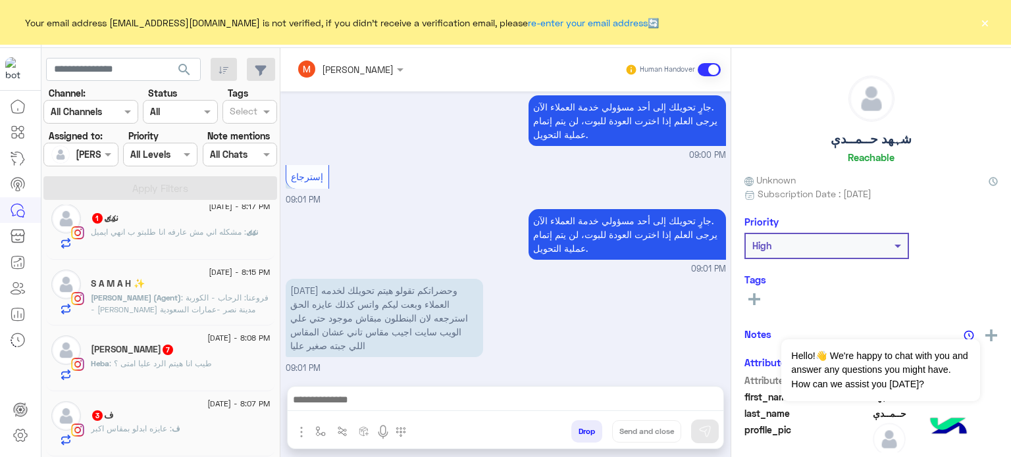
click at [214, 428] on div "ف : عايزه ابدلو بمقاس اكبر" at bounding box center [181, 434] width 180 height 23
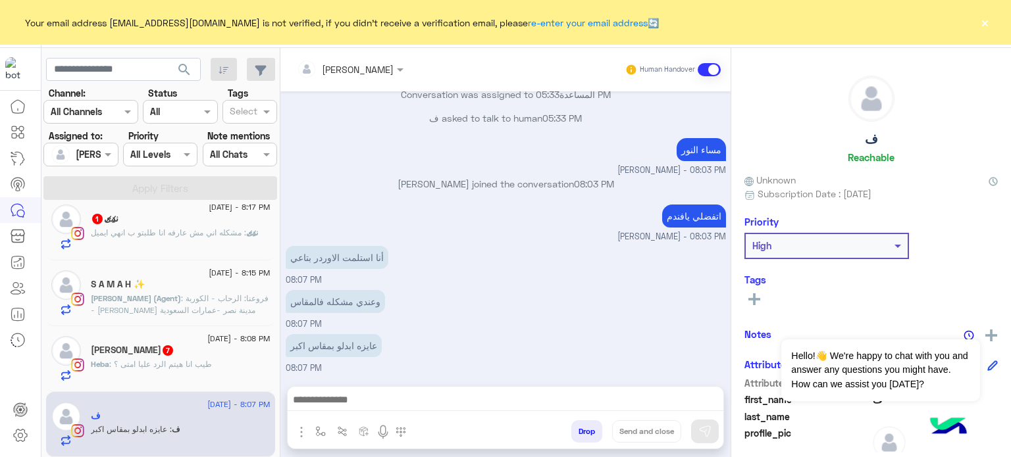
click at [367, 73] on div at bounding box center [350, 68] width 120 height 15
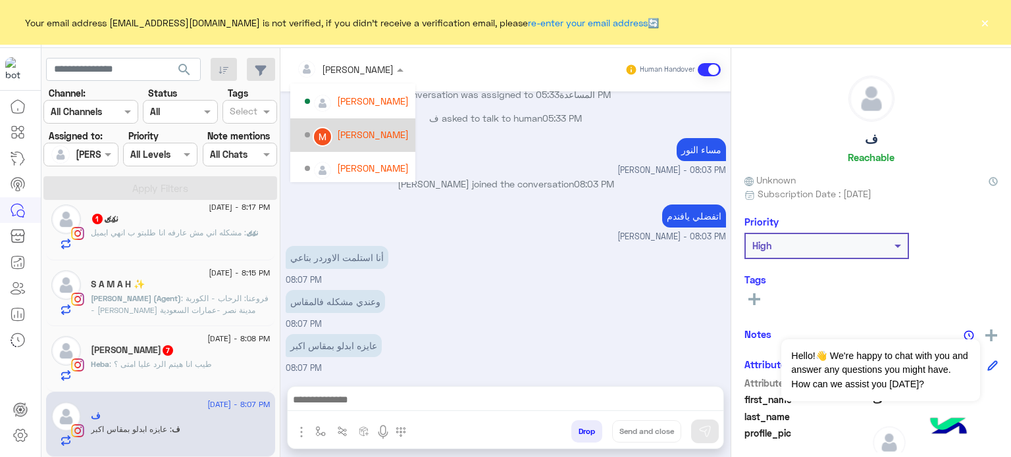
click at [382, 134] on div "Mariam Saber" at bounding box center [373, 135] width 72 height 14
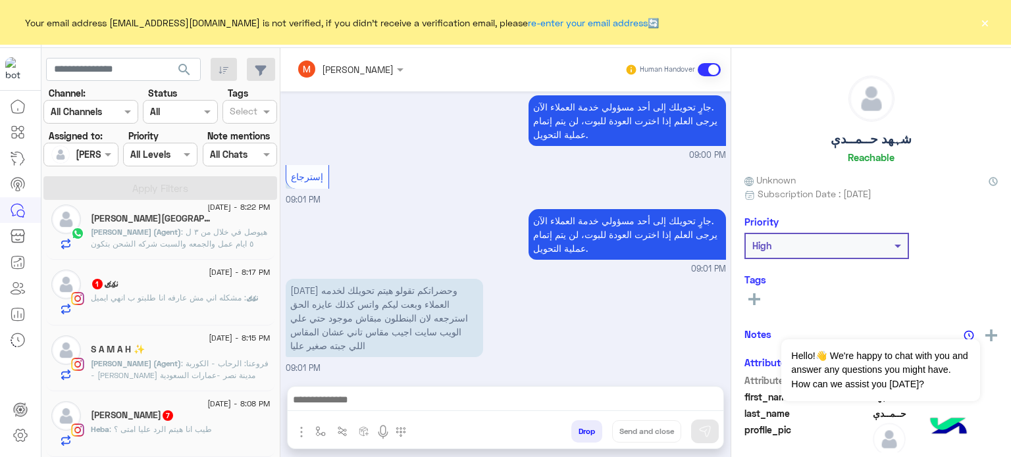
click at [211, 351] on div "S A M A H ✨" at bounding box center [181, 351] width 180 height 14
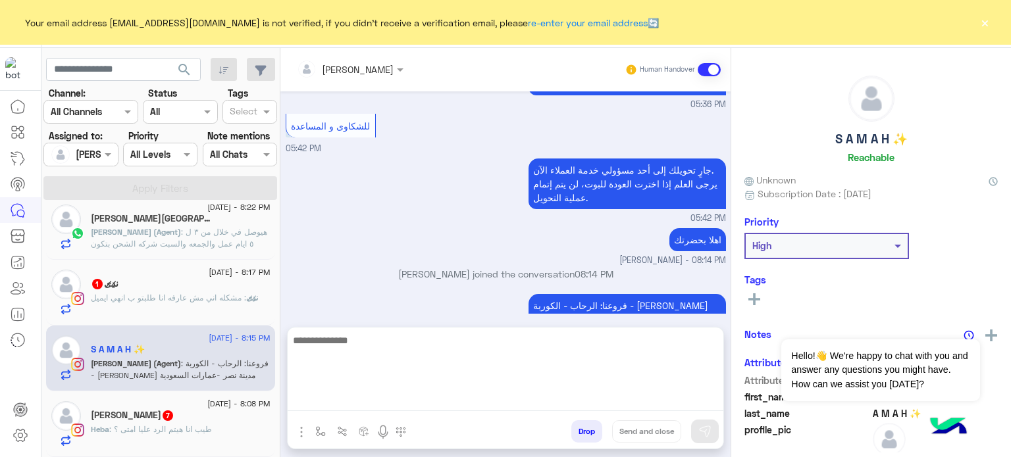
click at [381, 400] on textarea at bounding box center [506, 371] width 436 height 79
paste textarea "**********"
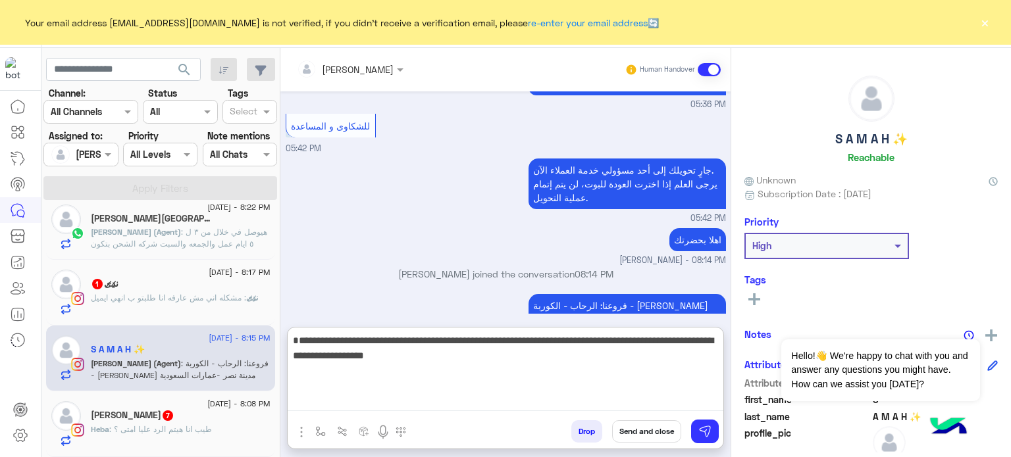
type textarea "**********"
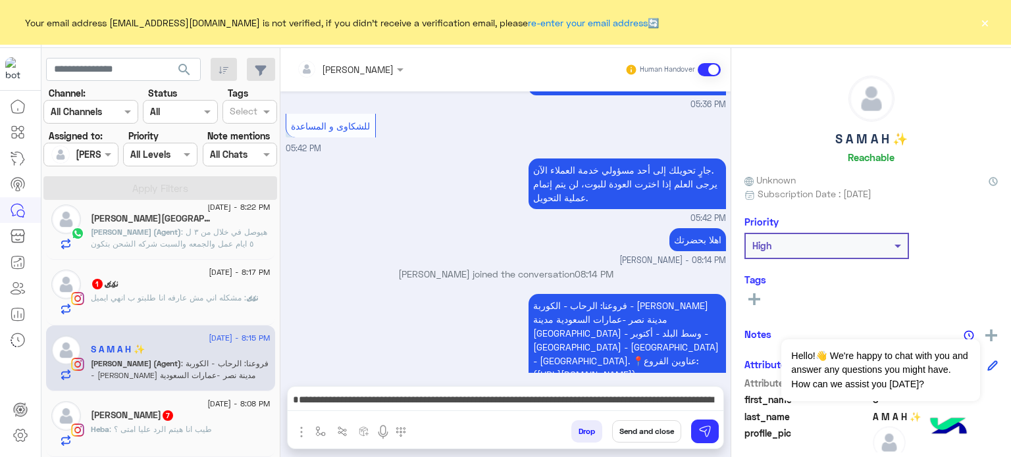
click at [634, 422] on button "Send and close" at bounding box center [646, 432] width 69 height 22
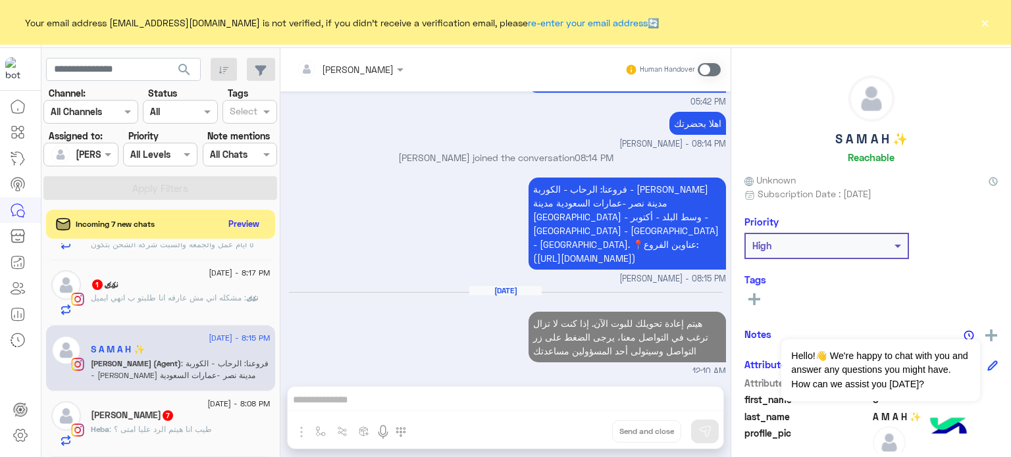
click at [207, 255] on div "8 September - 8:22 PM Shaimaa Salem lobna Mounir (Agent) : هيوصل في خلال من ٣ ل…" at bounding box center [160, 228] width 229 height 66
click at [207, 255] on div "search Channel: Channel All Channels Status Channel All Tags Select Assigned to…" at bounding box center [160, 255] width 239 height 415
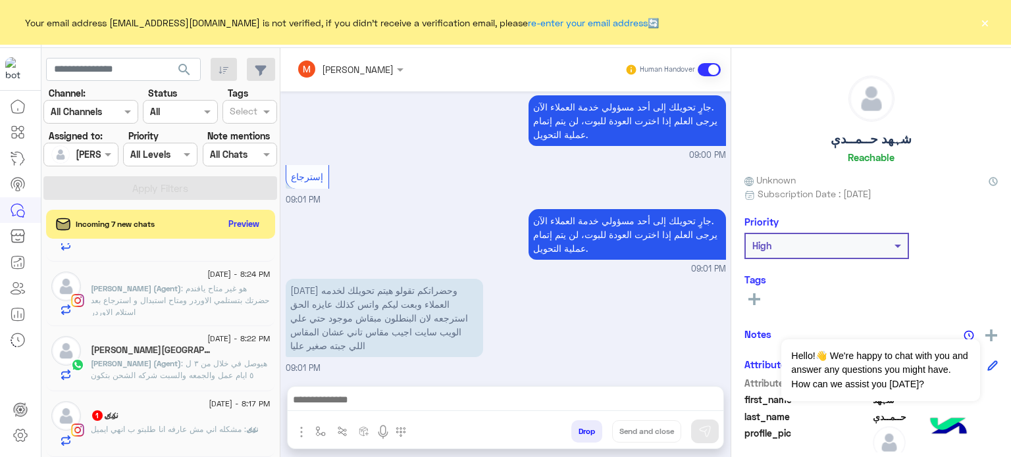
click at [181, 302] on span ": هو غير متاح يافندم حضرتك بتستلمي الاوردر ومتاح استبدال و استرجاع بعد استلام ا…" at bounding box center [180, 301] width 178 height 34
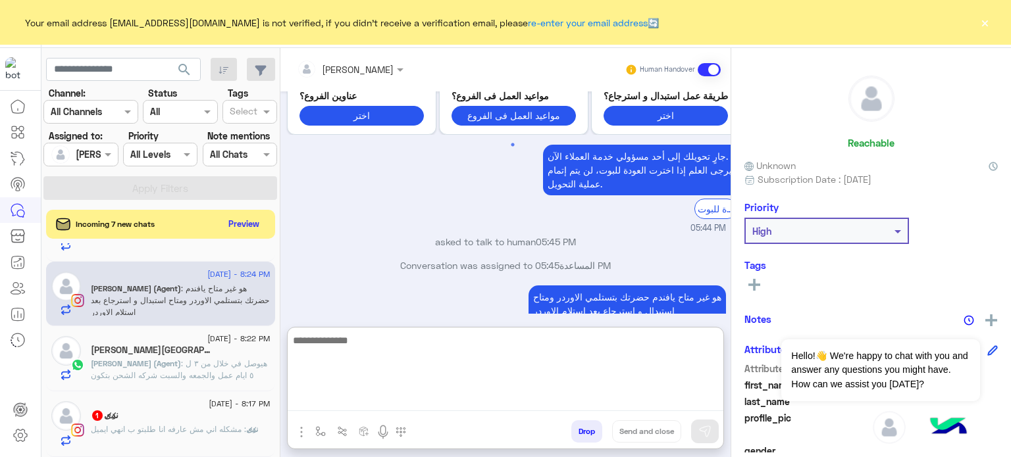
click at [350, 406] on textarea at bounding box center [506, 371] width 436 height 79
paste textarea "**********"
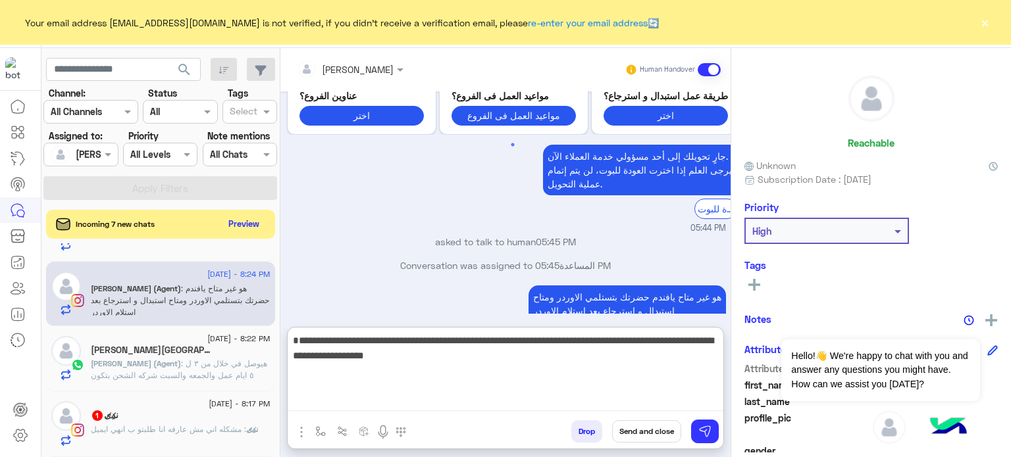
type textarea "**********"
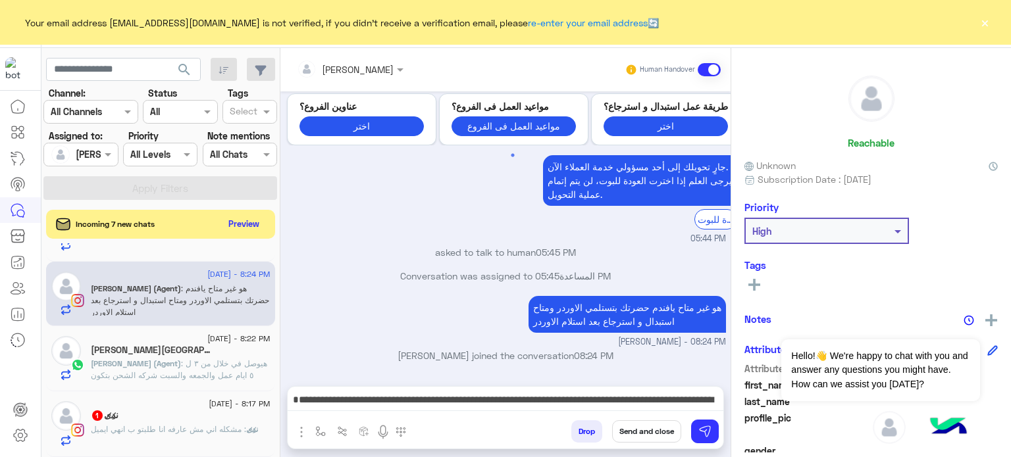
click at [634, 434] on button "Send and close" at bounding box center [646, 432] width 69 height 22
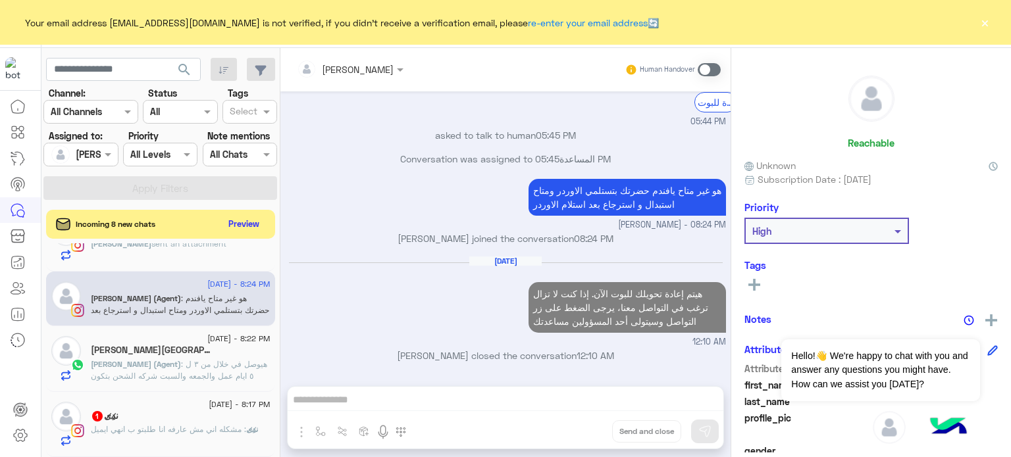
click at [190, 368] on span ": هيوصل في خلال من ٣ ل ٥ ايام عمل والجمعه والسبت شركه الشحن بتكون اجازه" at bounding box center [179, 376] width 176 height 34
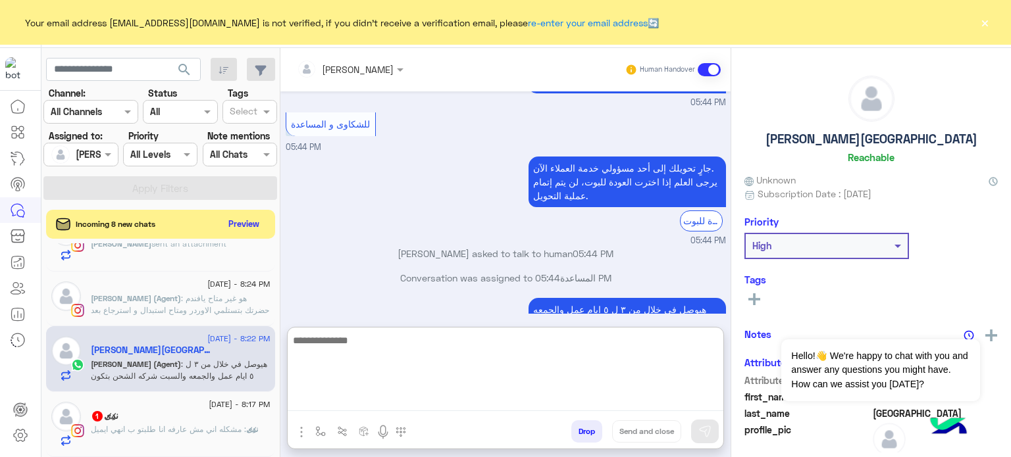
click at [378, 399] on textarea at bounding box center [506, 371] width 436 height 79
paste textarea "**********"
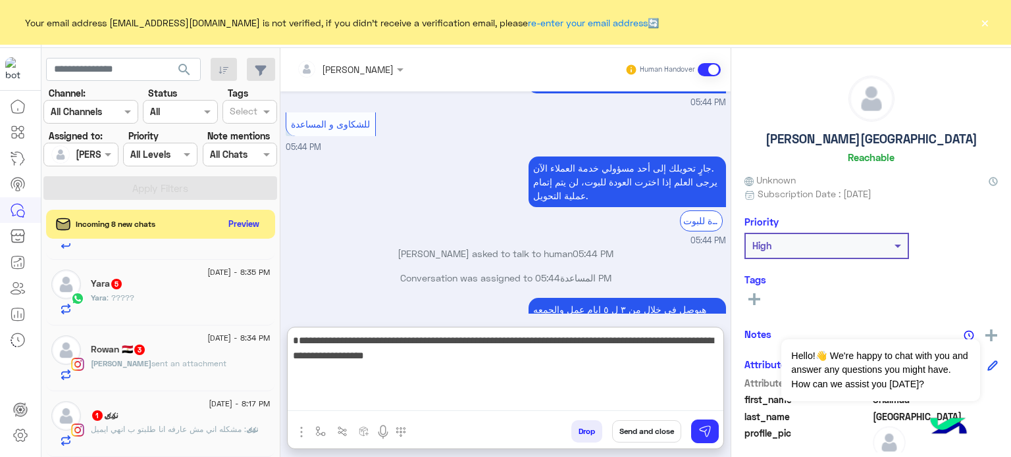
type textarea "**********"
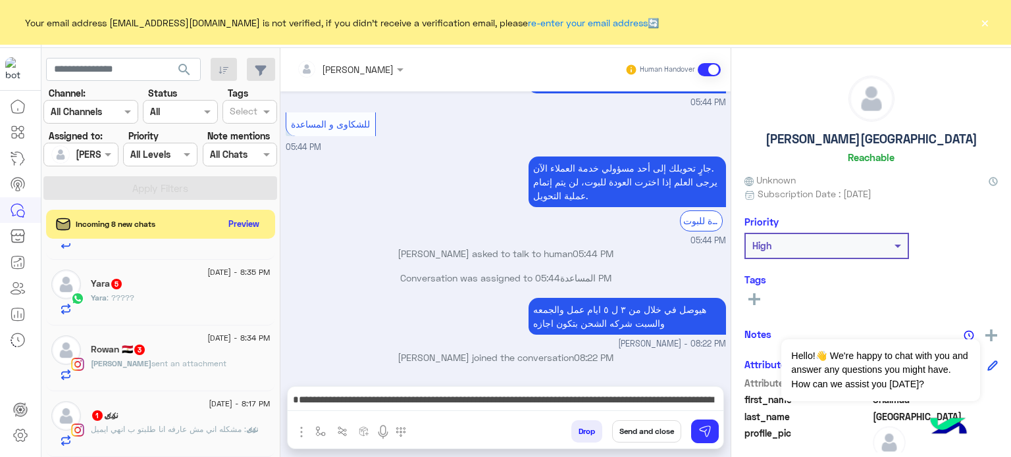
click at [642, 438] on button "Send and close" at bounding box center [646, 432] width 69 height 22
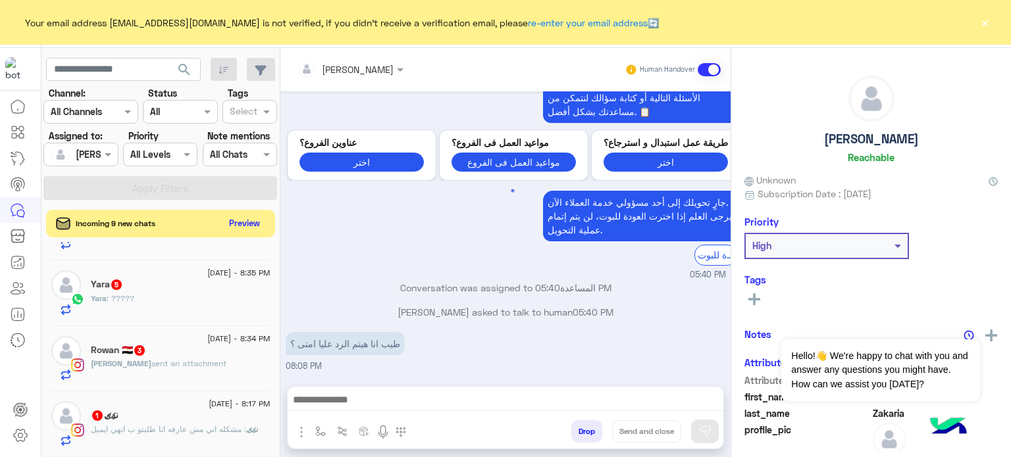
click at [249, 224] on button "Preview" at bounding box center [244, 224] width 41 height 18
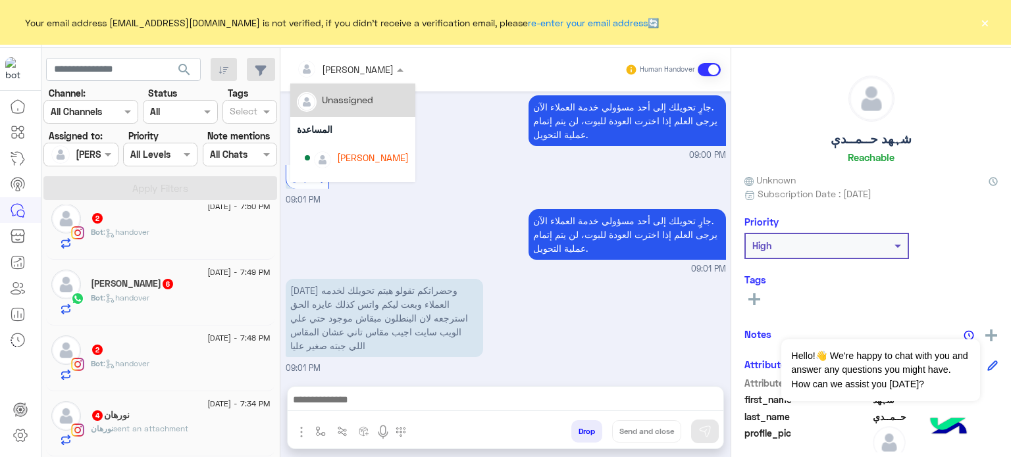
click at [374, 70] on div at bounding box center [350, 68] width 120 height 15
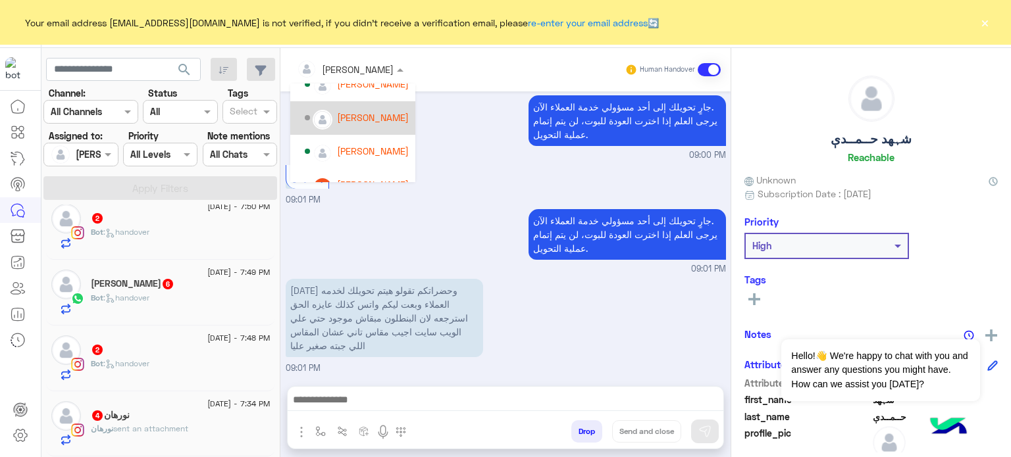
click at [371, 111] on div "Nada Khaled" at bounding box center [373, 118] width 72 height 14
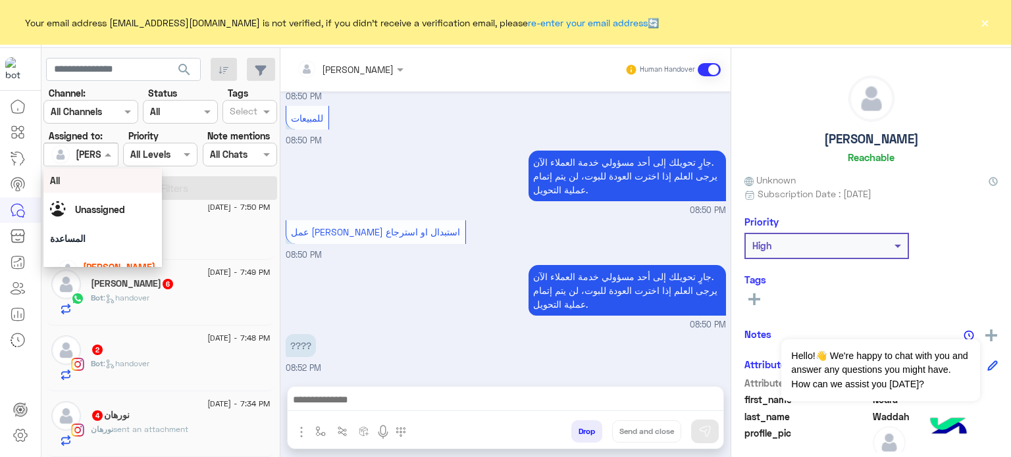
click at [100, 155] on div at bounding box center [80, 154] width 73 height 15
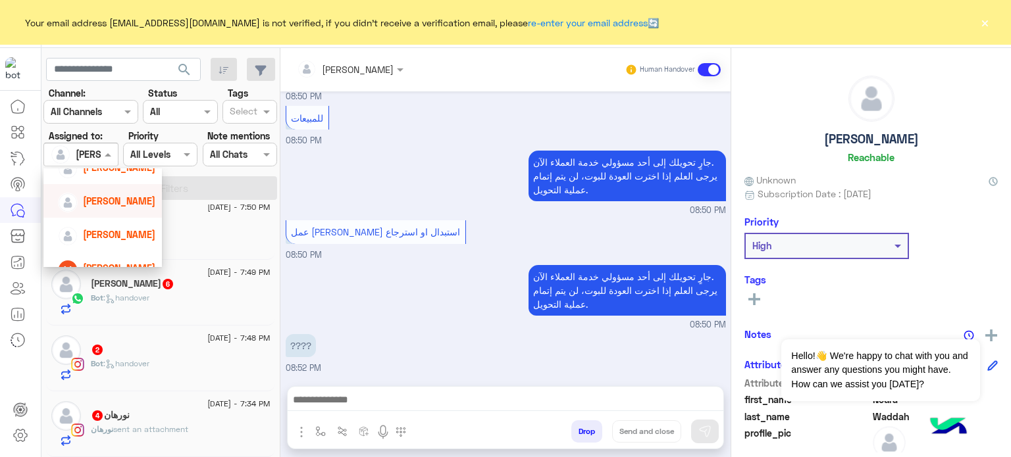
click at [126, 202] on span "Nada Khaled" at bounding box center [119, 200] width 72 height 11
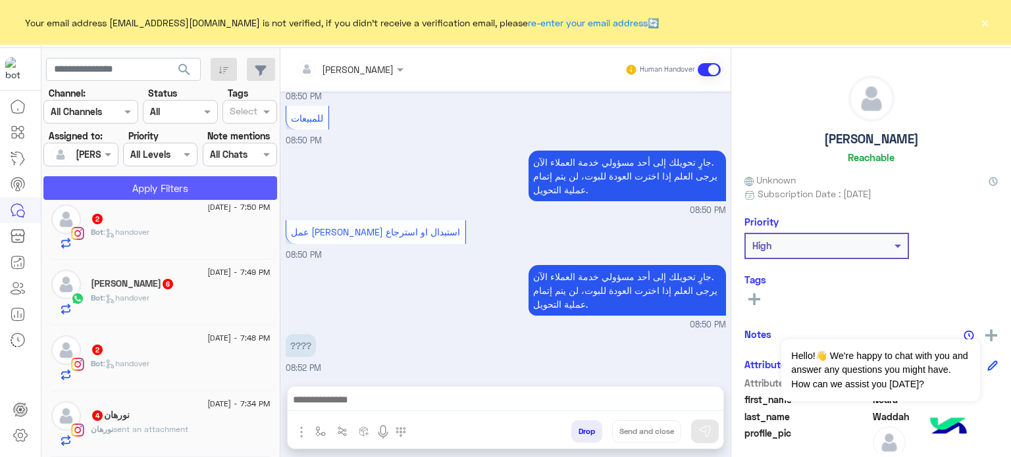
click at [166, 189] on button "Apply Filters" at bounding box center [160, 188] width 234 height 24
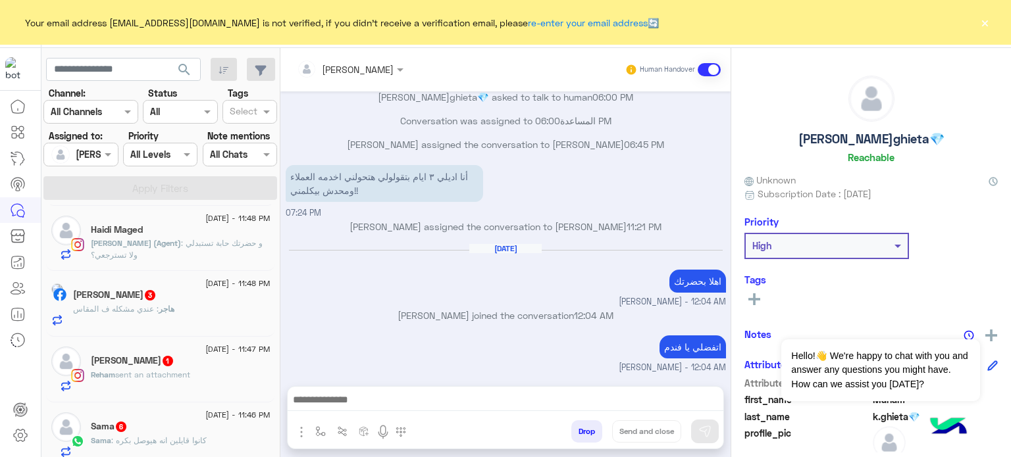
scroll to position [1589, 0]
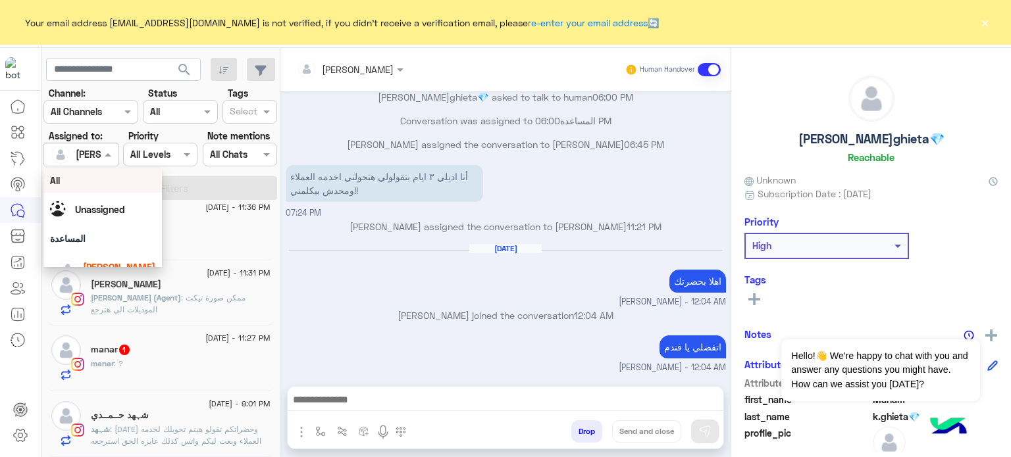
click at [101, 155] on span at bounding box center [109, 154] width 16 height 14
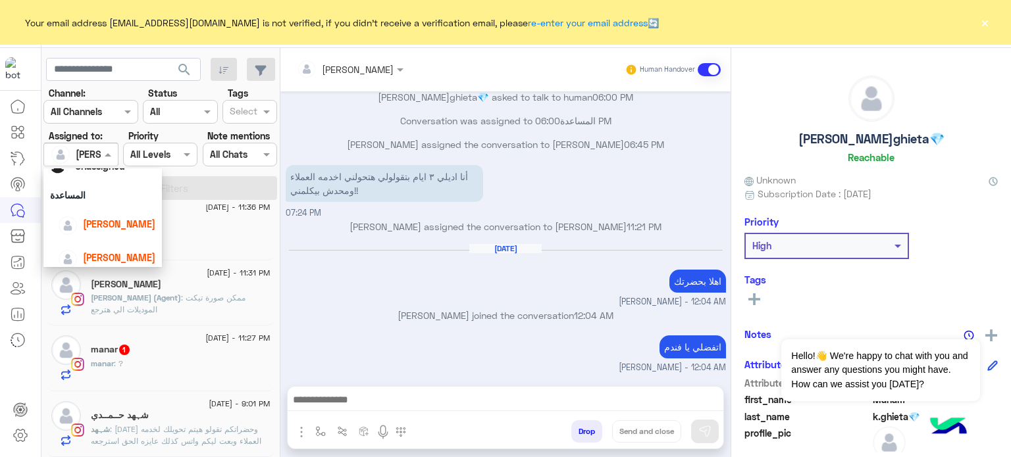
scroll to position [57, 0]
click at [132, 208] on span "lobna Mounir" at bounding box center [119, 210] width 72 height 11
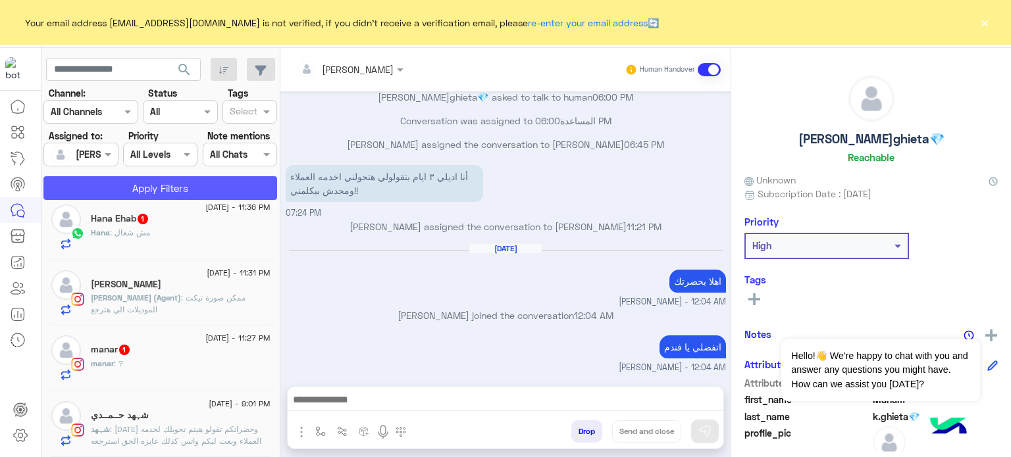
click at [122, 189] on button "Apply Filters" at bounding box center [160, 188] width 234 height 24
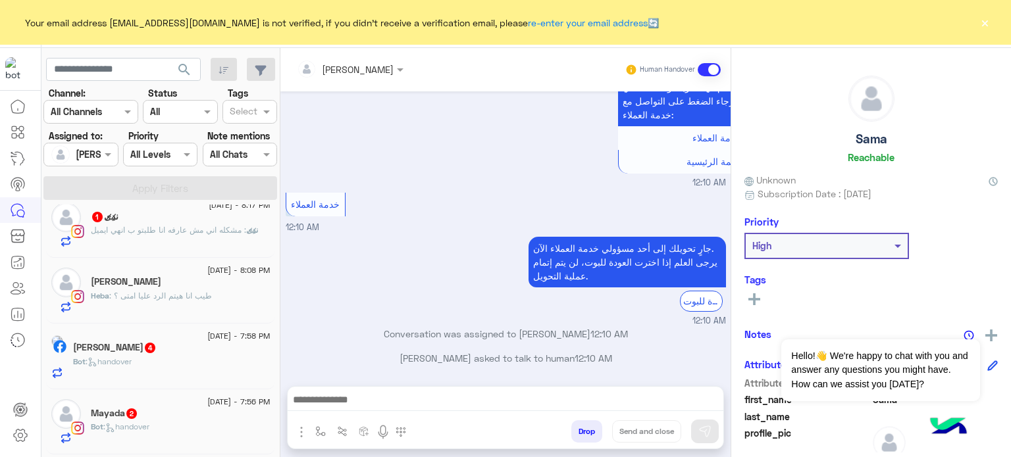
scroll to position [1069, 0]
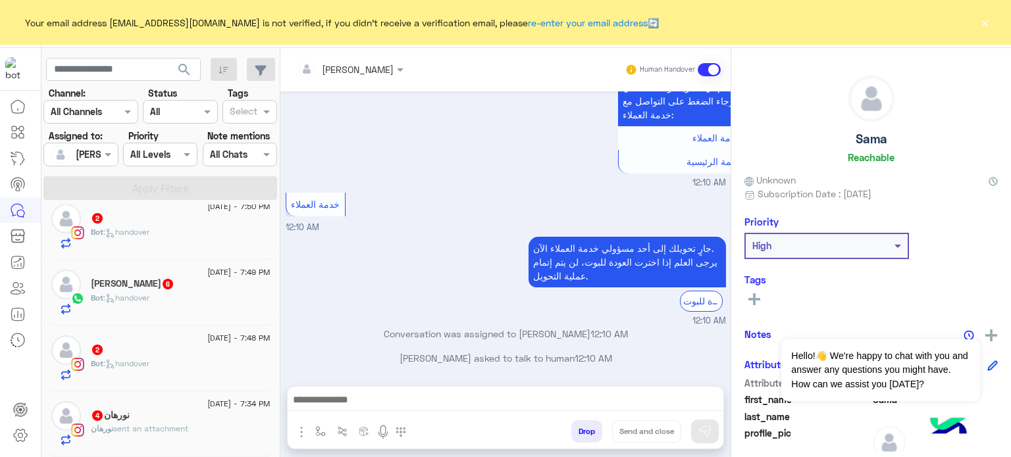
click at [193, 421] on div "نورهان 4" at bounding box center [181, 417] width 180 height 14
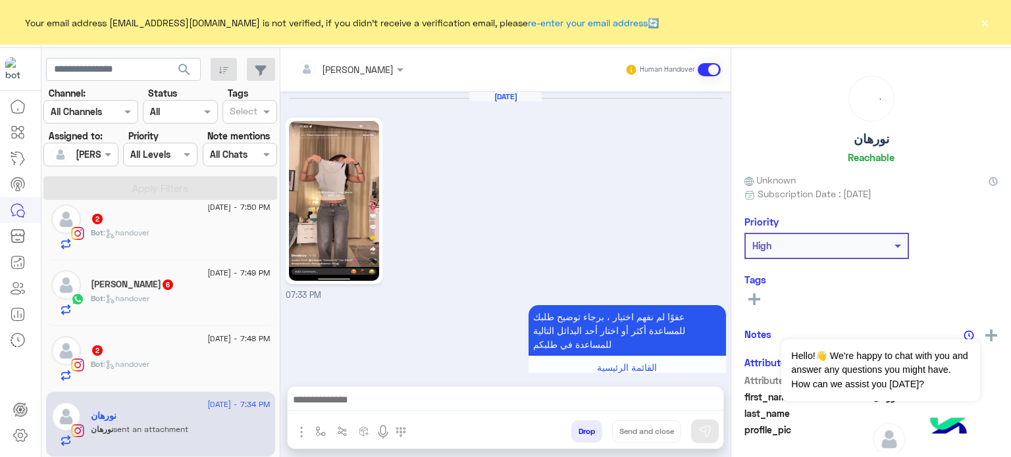
scroll to position [484, 0]
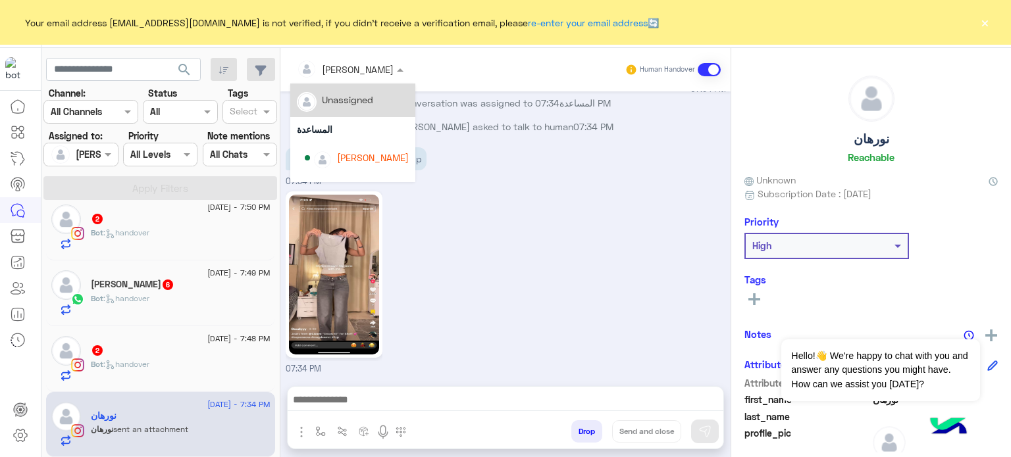
click at [360, 68] on div at bounding box center [350, 68] width 120 height 15
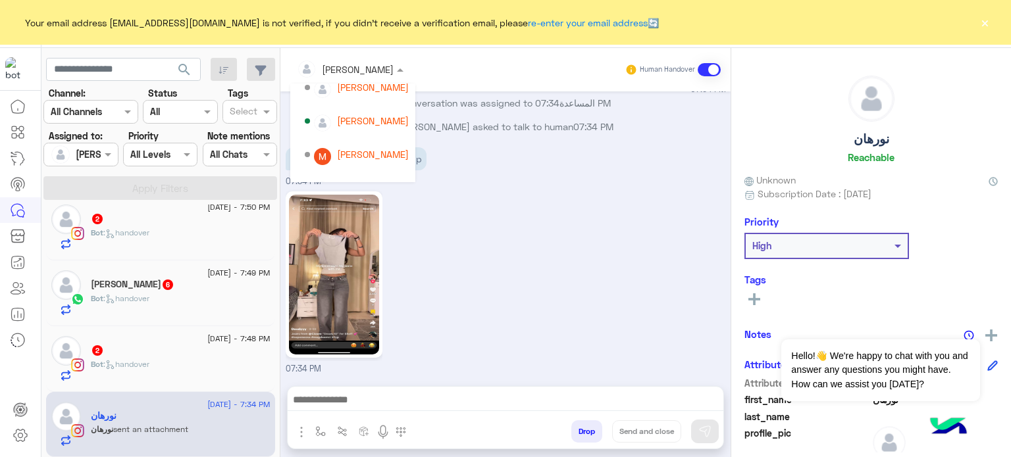
scroll to position [108, 0]
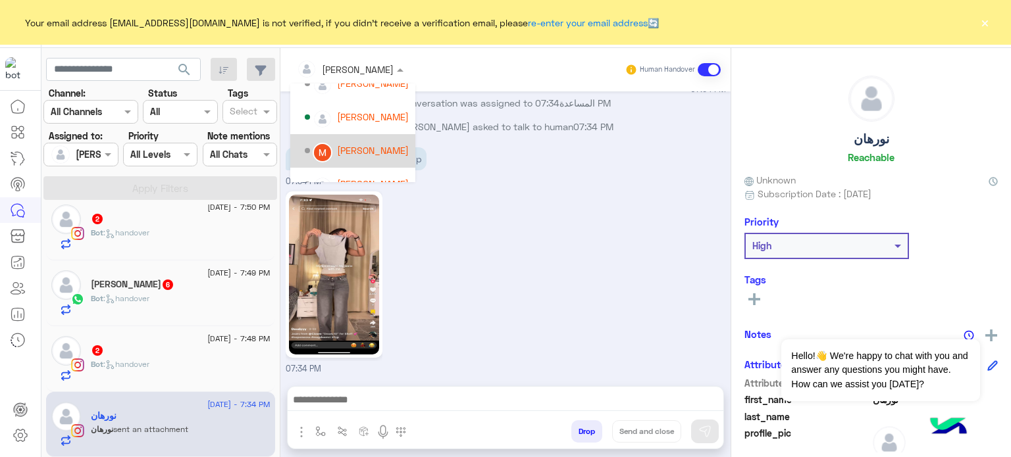
click at [386, 146] on div "Mariam Saber" at bounding box center [373, 150] width 72 height 14
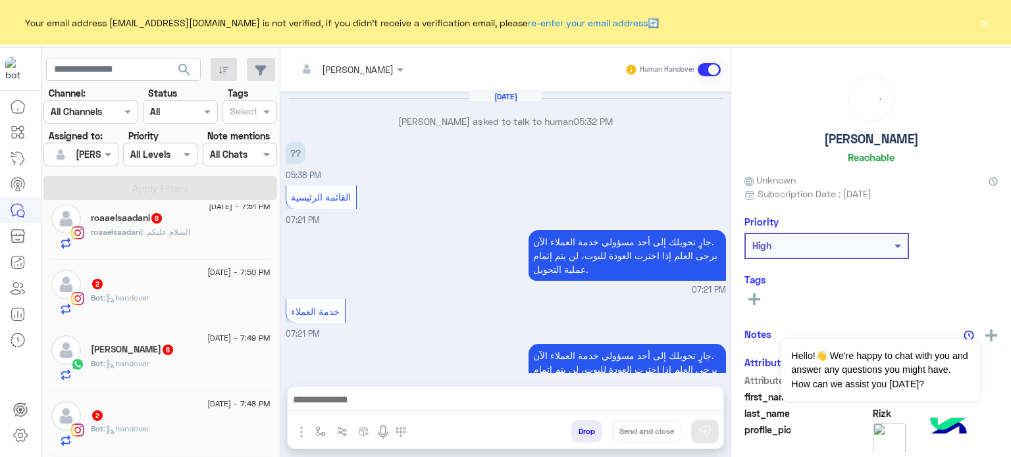
scroll to position [264, 0]
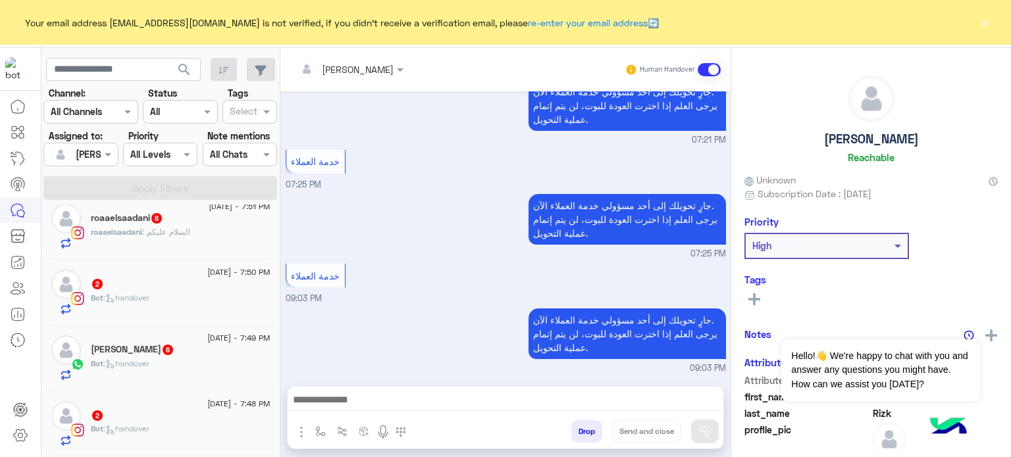
click at [232, 410] on div "2" at bounding box center [181, 417] width 180 height 14
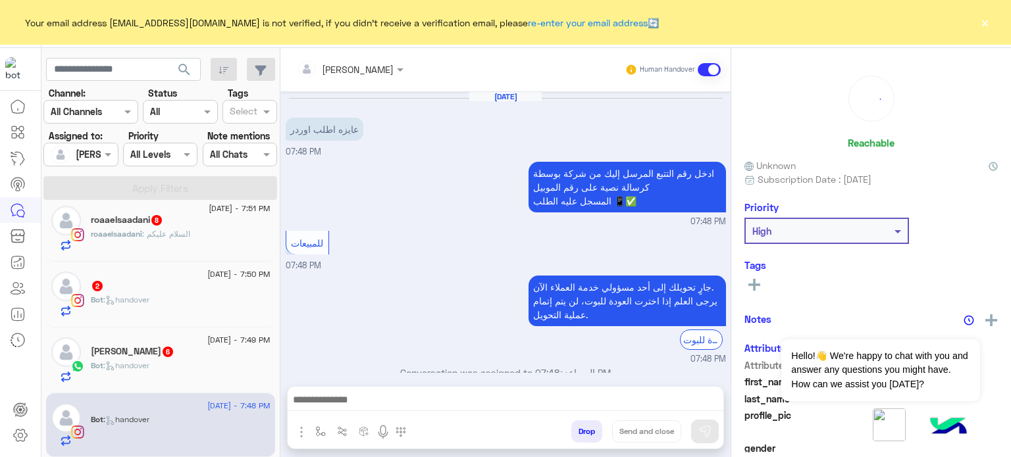
scroll to position [39, 0]
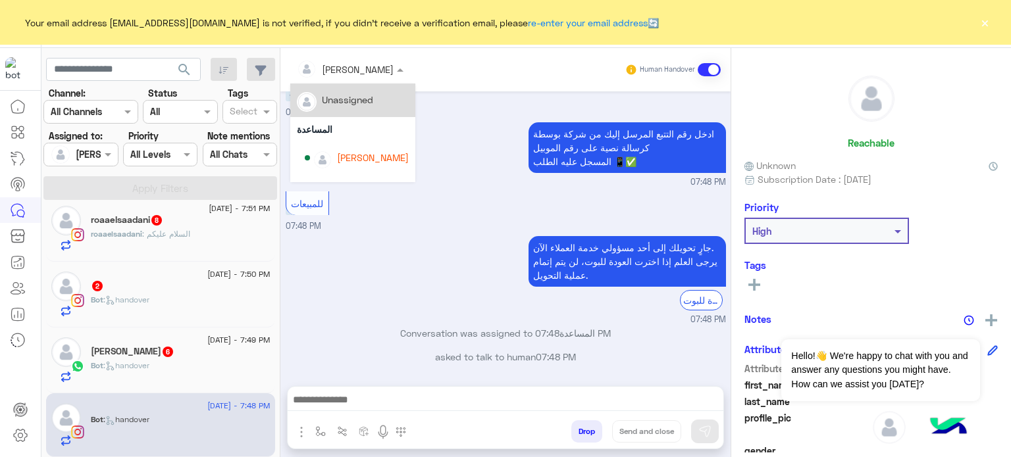
click at [347, 68] on input "text" at bounding box center [333, 70] width 72 height 14
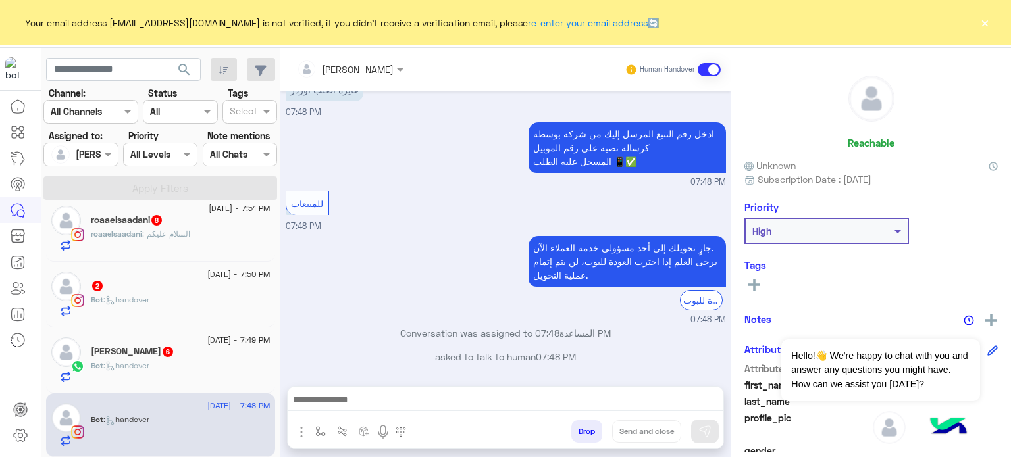
drag, startPoint x: 347, startPoint y: 68, endPoint x: 366, endPoint y: 71, distance: 18.7
click at [366, 71] on div at bounding box center [350, 68] width 120 height 15
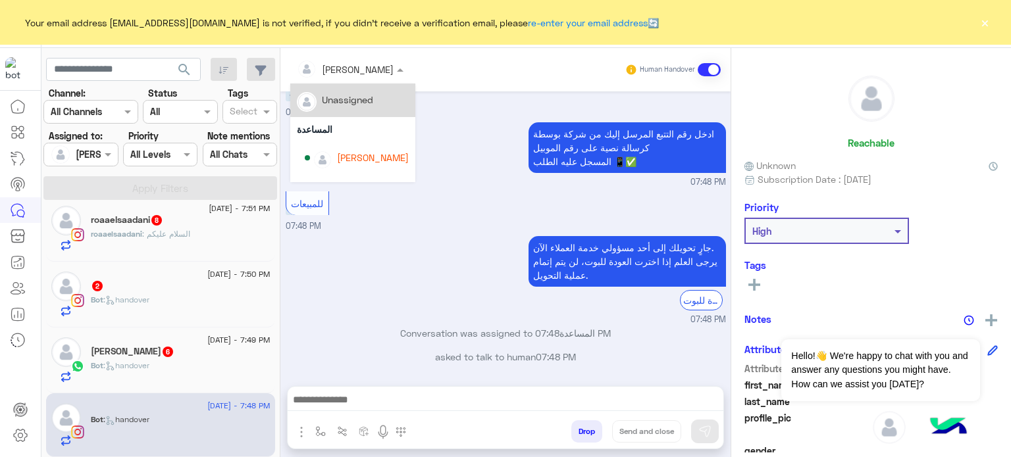
click at [366, 71] on div at bounding box center [350, 68] width 120 height 15
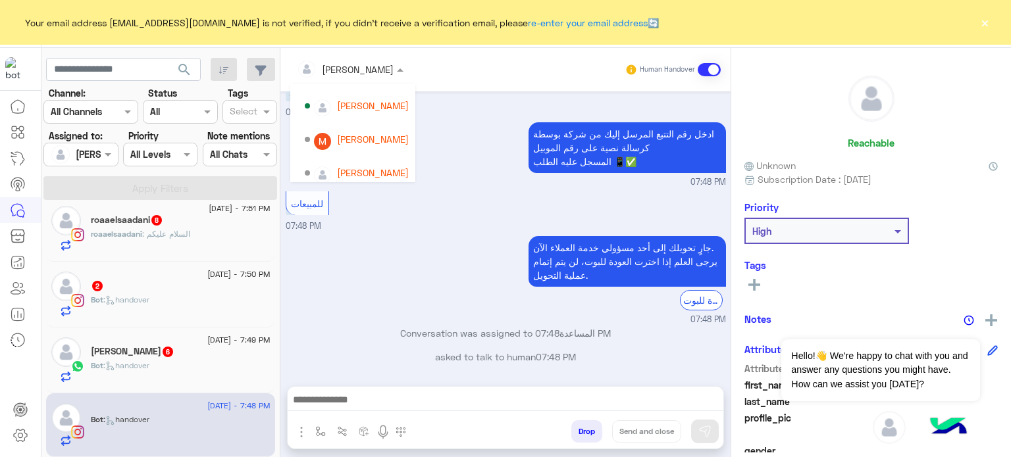
scroll to position [123, 0]
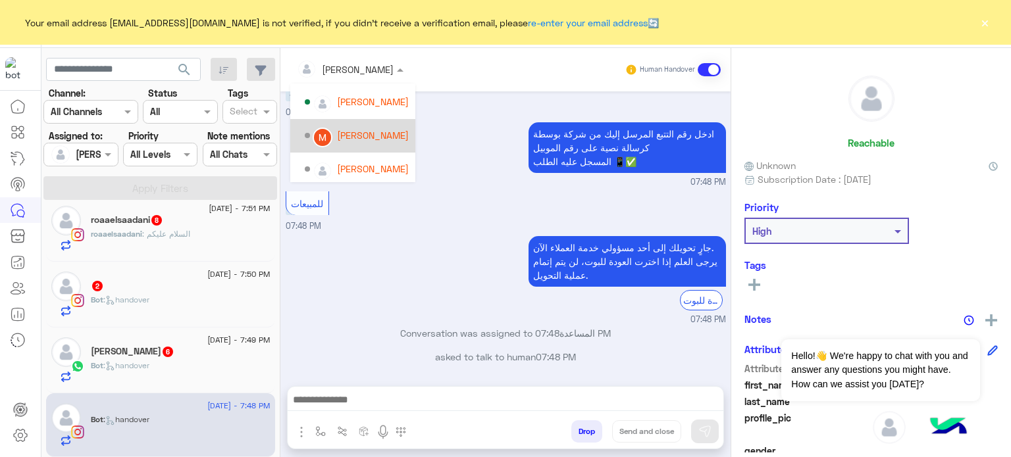
click at [380, 140] on div "Mariam Saber" at bounding box center [373, 135] width 72 height 14
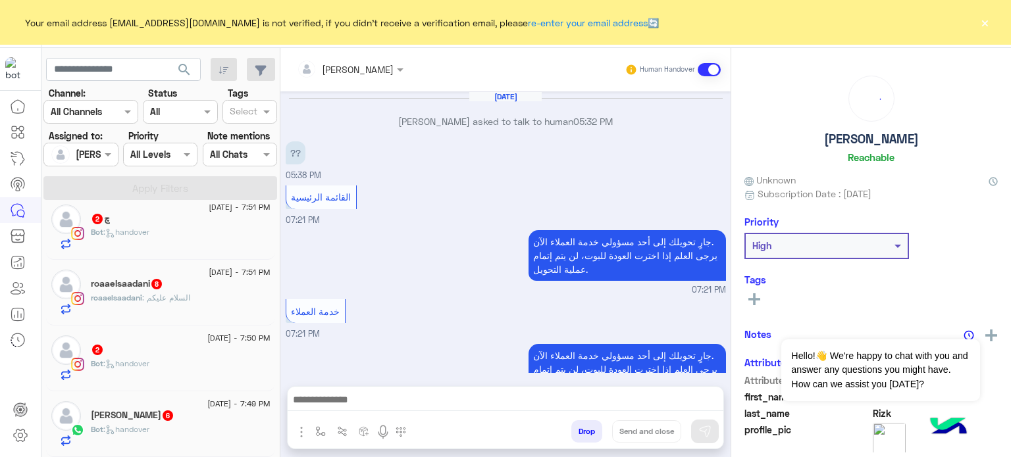
scroll to position [264, 0]
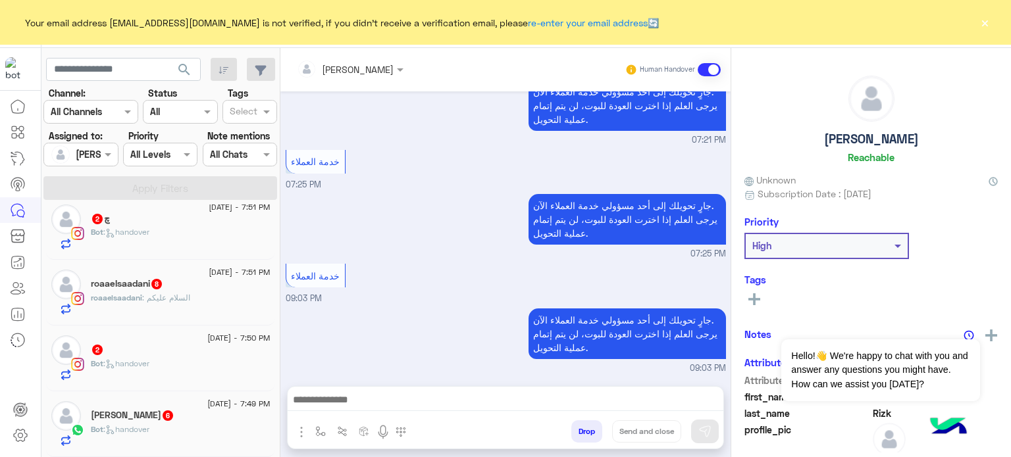
click at [224, 402] on span "8 September - 7:49 PM" at bounding box center [238, 404] width 63 height 12
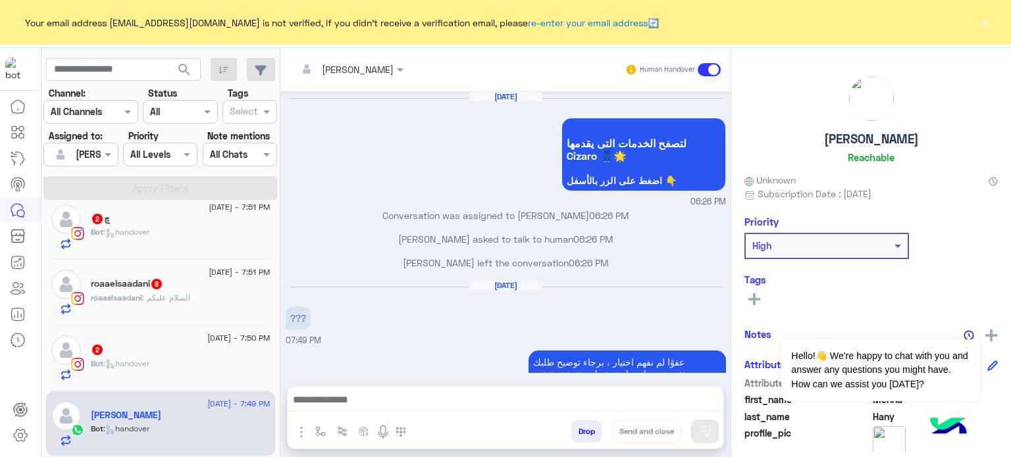
scroll to position [299, 0]
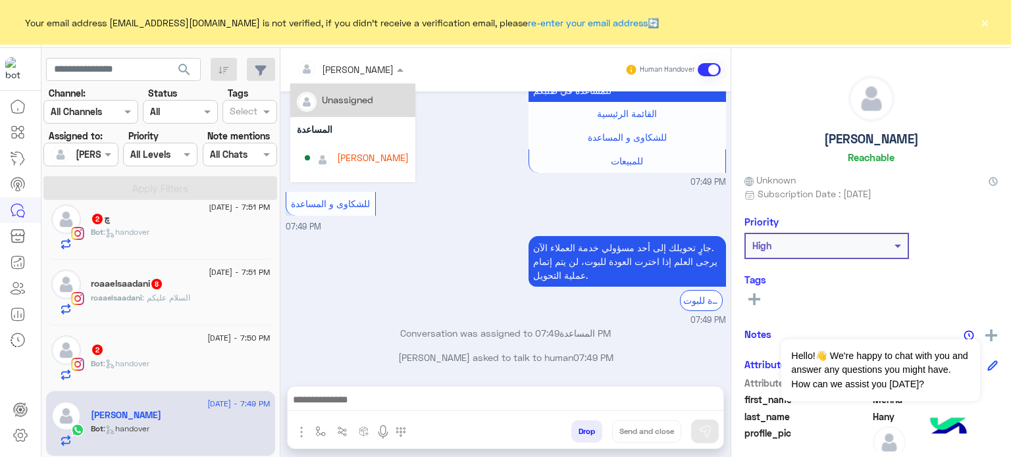
click at [346, 65] on input "text" at bounding box center [333, 70] width 72 height 14
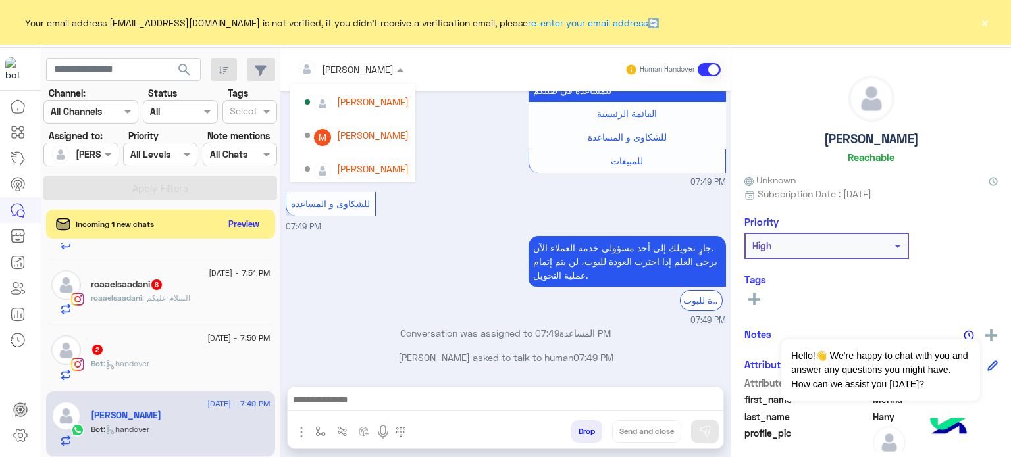
scroll to position [126, 0]
click at [369, 132] on div "Mariam Saber" at bounding box center [373, 132] width 72 height 14
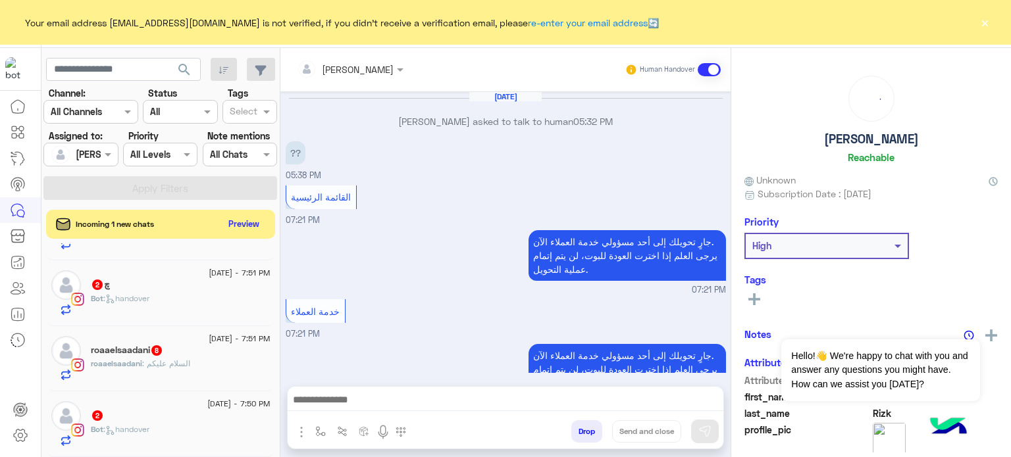
scroll to position [264, 0]
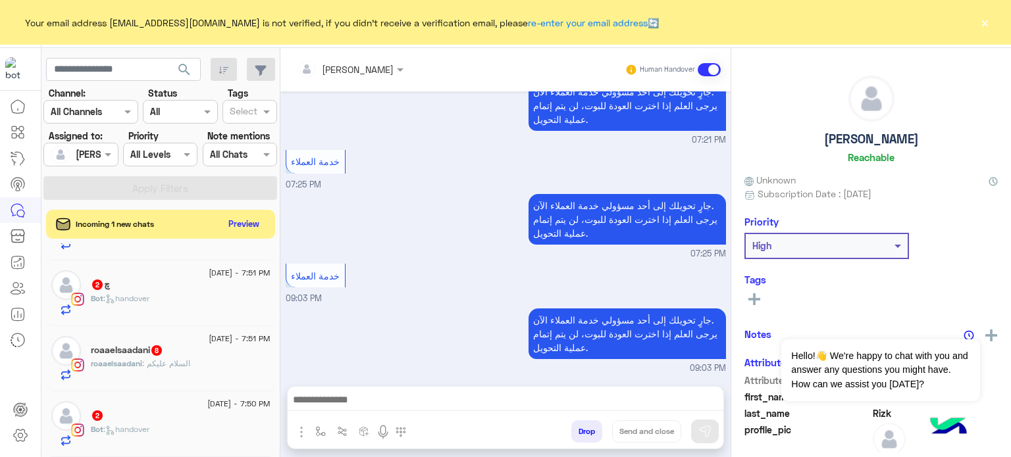
click at [224, 402] on span "8 September - 7:50 PM" at bounding box center [238, 404] width 63 height 12
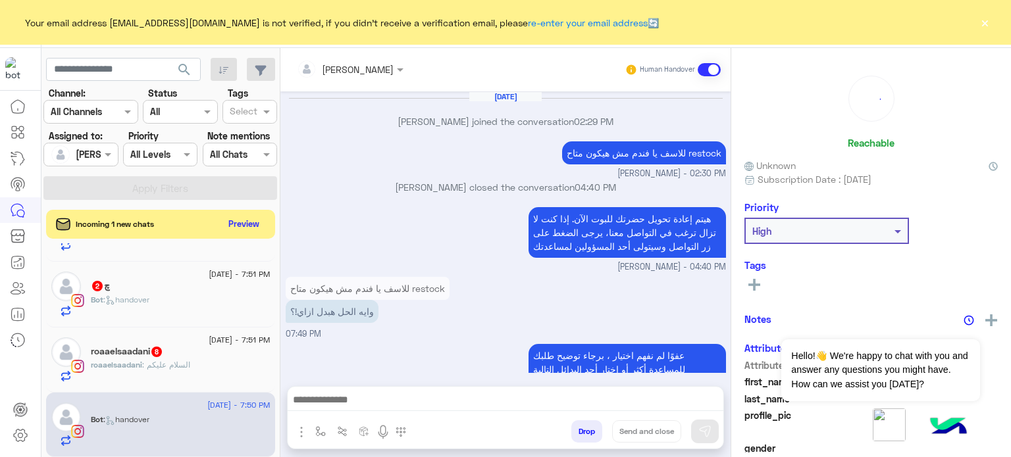
scroll to position [293, 0]
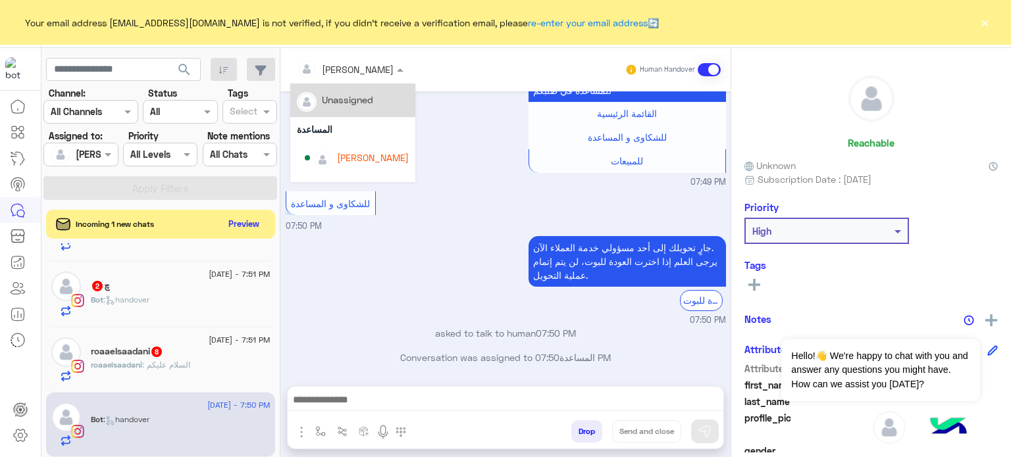
click at [338, 78] on div "lobna Mounir" at bounding box center [345, 69] width 97 height 26
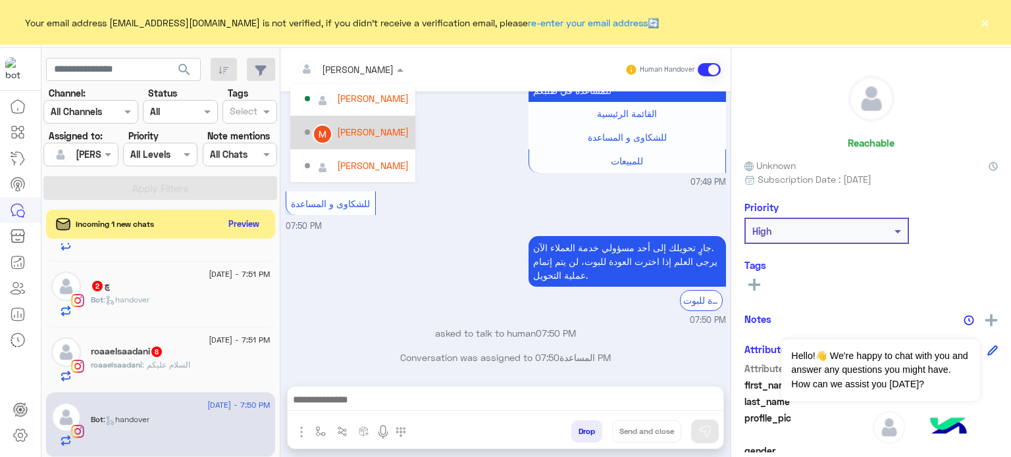
click at [366, 133] on div "Mariam Saber" at bounding box center [373, 132] width 72 height 14
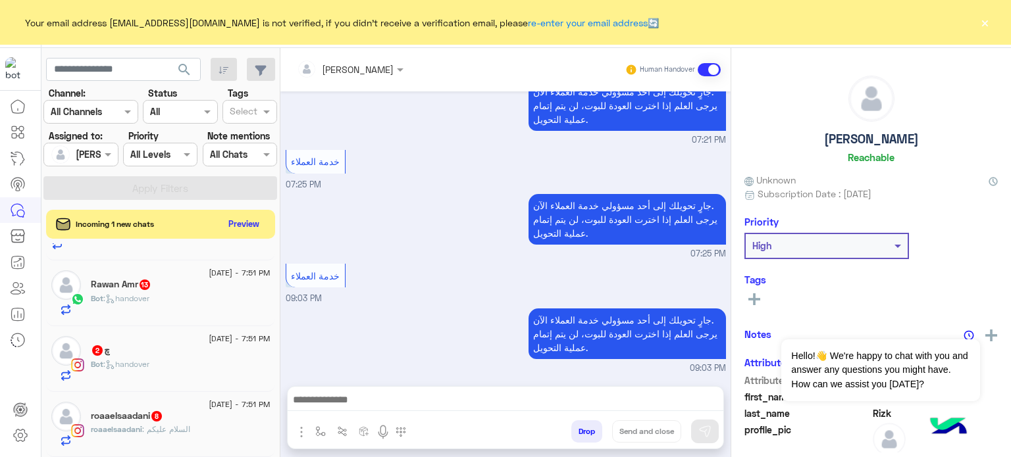
click at [240, 411] on div "roaaelsaadani 8" at bounding box center [181, 418] width 180 height 14
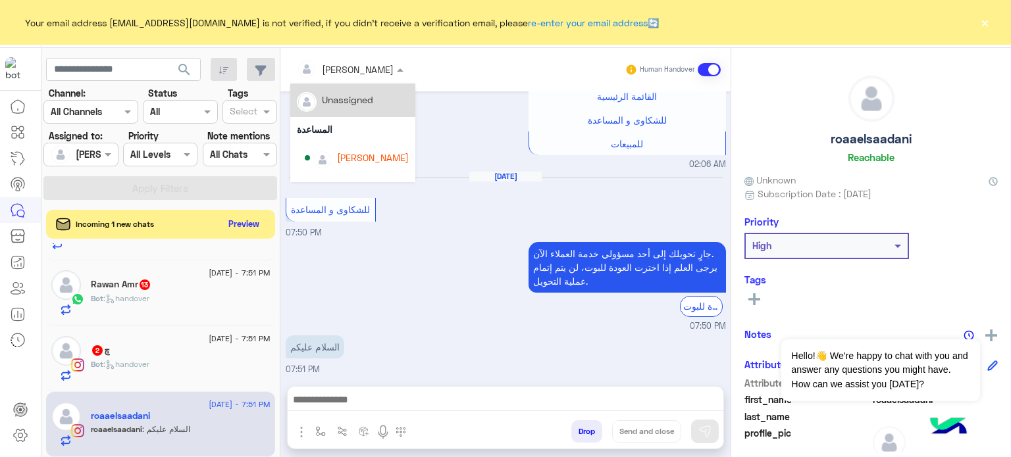
click at [372, 60] on div "lobna Mounir" at bounding box center [345, 69] width 97 height 26
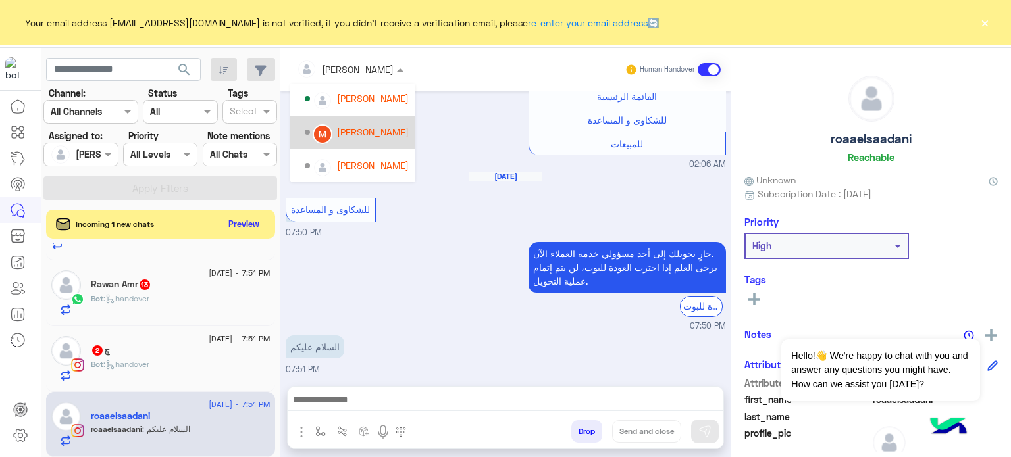
click at [372, 134] on div "Mariam Saber" at bounding box center [373, 132] width 72 height 14
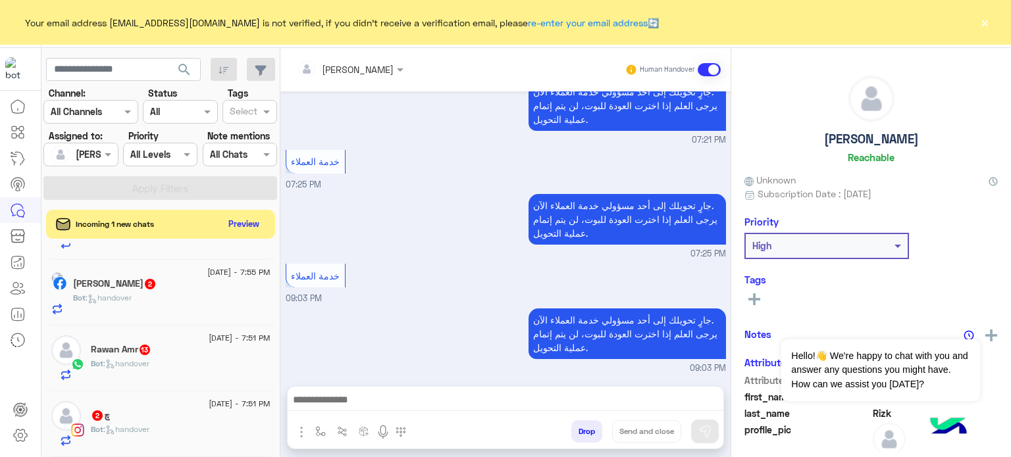
click at [240, 418] on div "چ 2" at bounding box center [181, 417] width 180 height 14
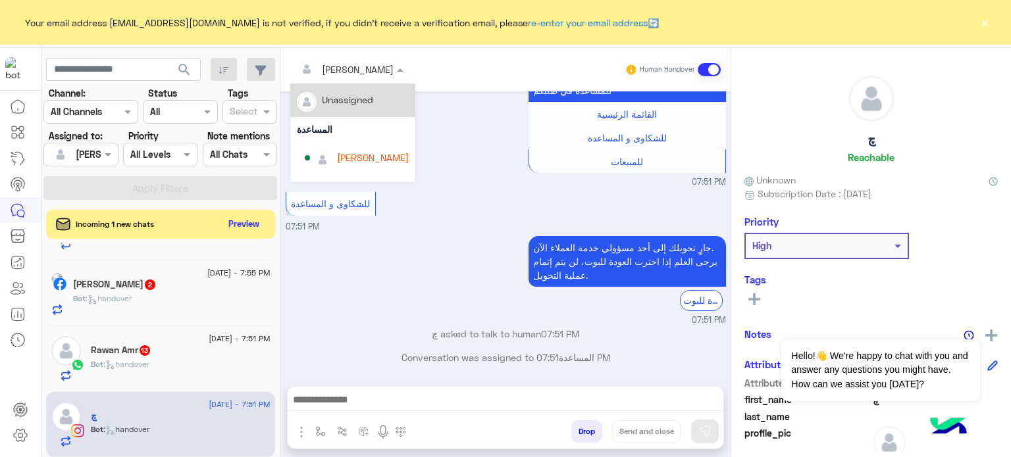
drag, startPoint x: 377, startPoint y: 66, endPoint x: 404, endPoint y: 98, distance: 41.5
click at [404, 82] on ng-select "lobna Mounir Unassigned المساعدة lobna Mounir Nada Khaled Amina Hamdy Mariam Sa…" at bounding box center [350, 70] width 120 height 24
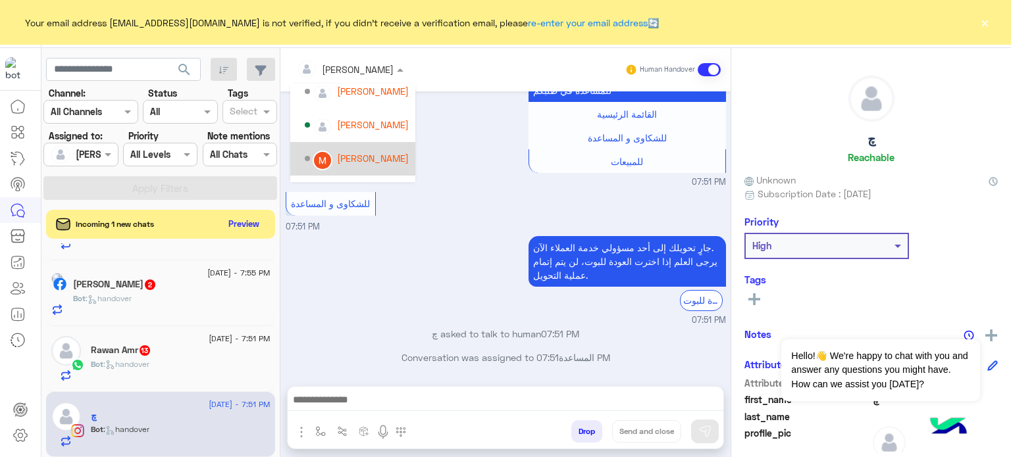
click at [382, 157] on div "Mariam Saber" at bounding box center [373, 158] width 72 height 14
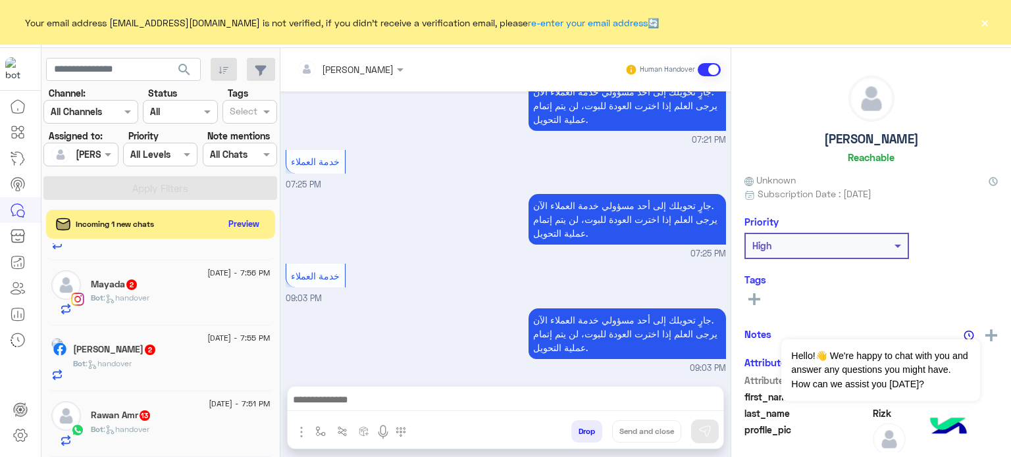
click at [209, 408] on span "8 September - 7:51 PM" at bounding box center [239, 404] width 61 height 12
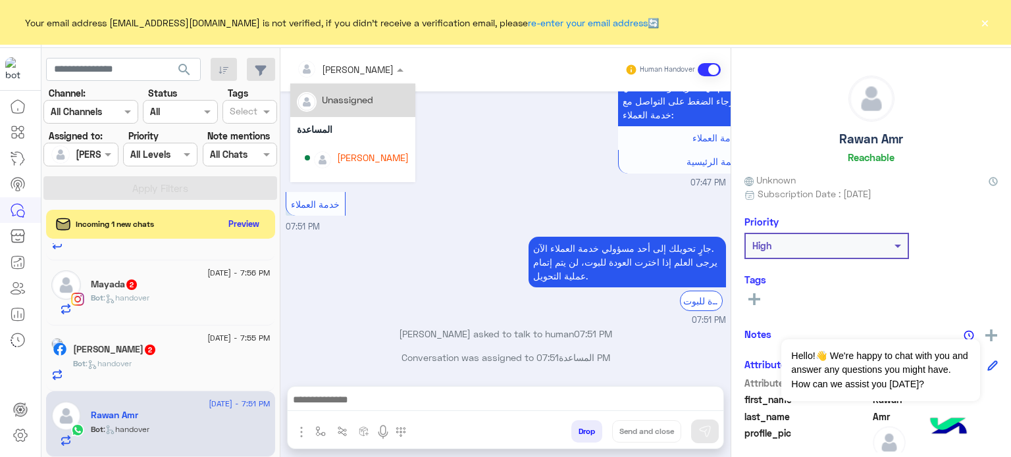
click at [355, 66] on input "text" at bounding box center [333, 70] width 72 height 14
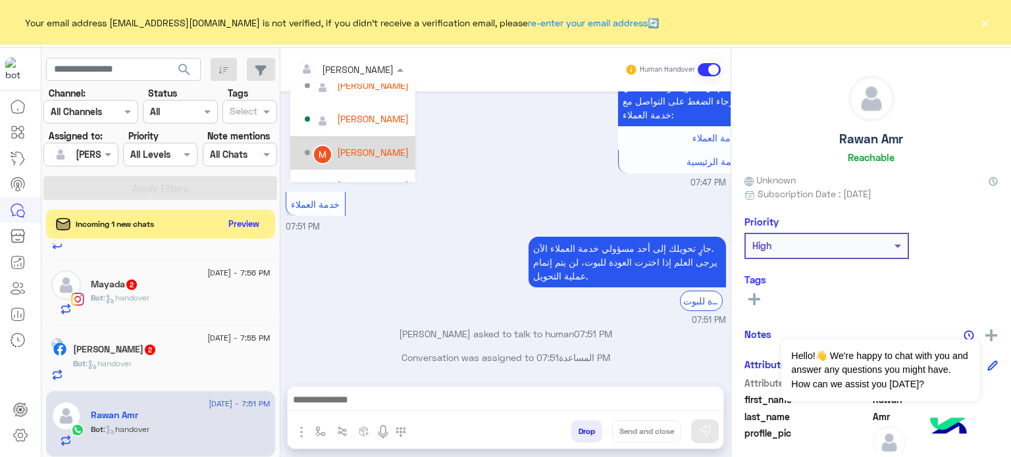
click at [377, 151] on div "Mariam Saber" at bounding box center [373, 152] width 72 height 14
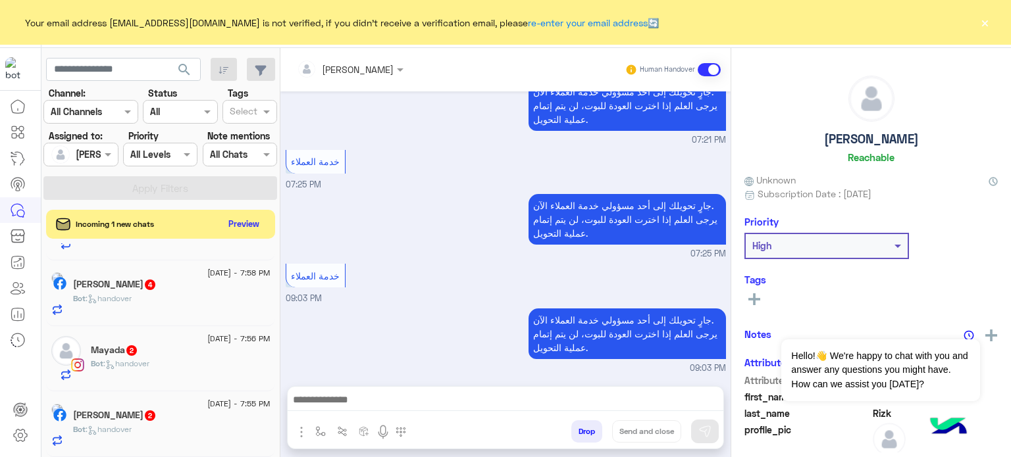
click at [207, 407] on span "8 September - 7:55 PM" at bounding box center [238, 404] width 63 height 12
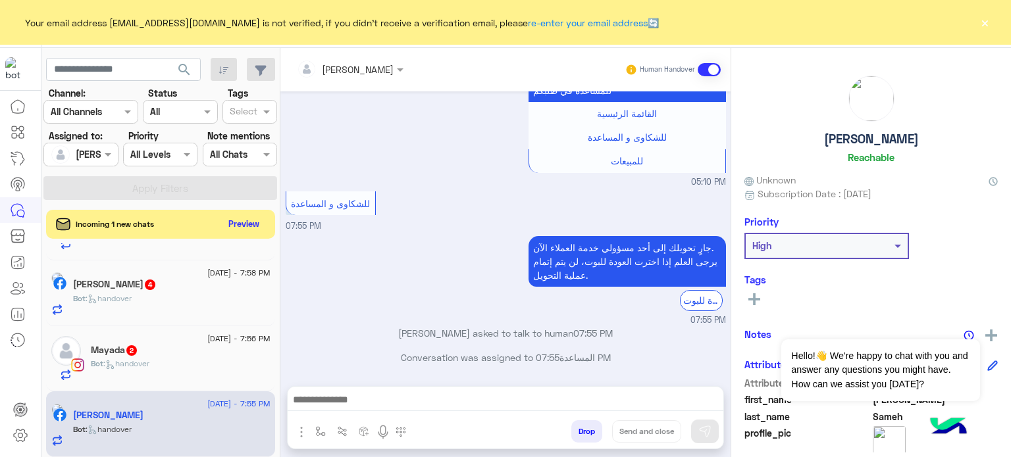
click at [350, 76] on div "lobna Mounir" at bounding box center [358, 70] width 72 height 14
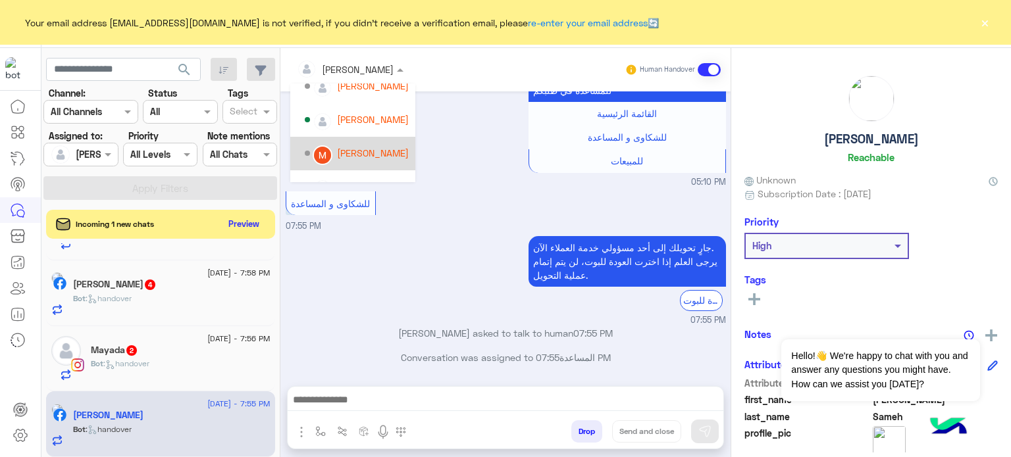
click at [369, 157] on div "Mariam Saber" at bounding box center [373, 153] width 72 height 14
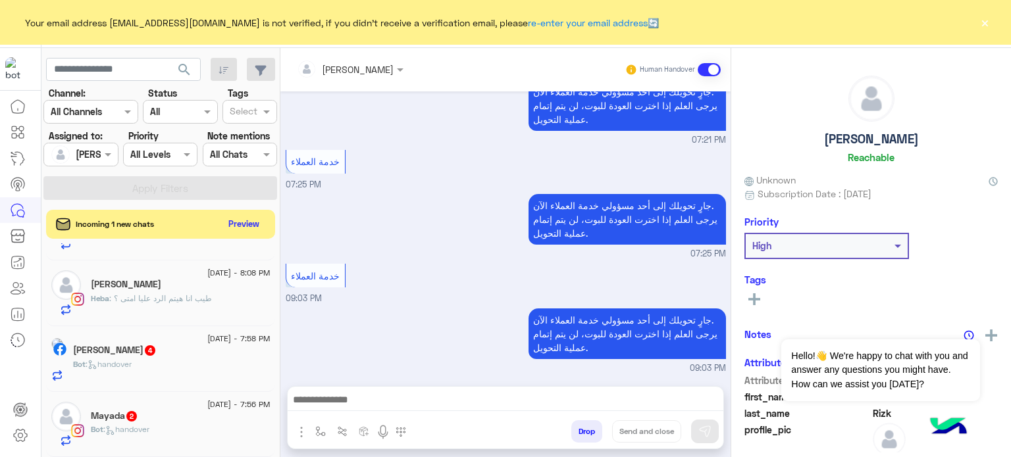
click at [199, 418] on div "Mayada 2" at bounding box center [181, 418] width 180 height 14
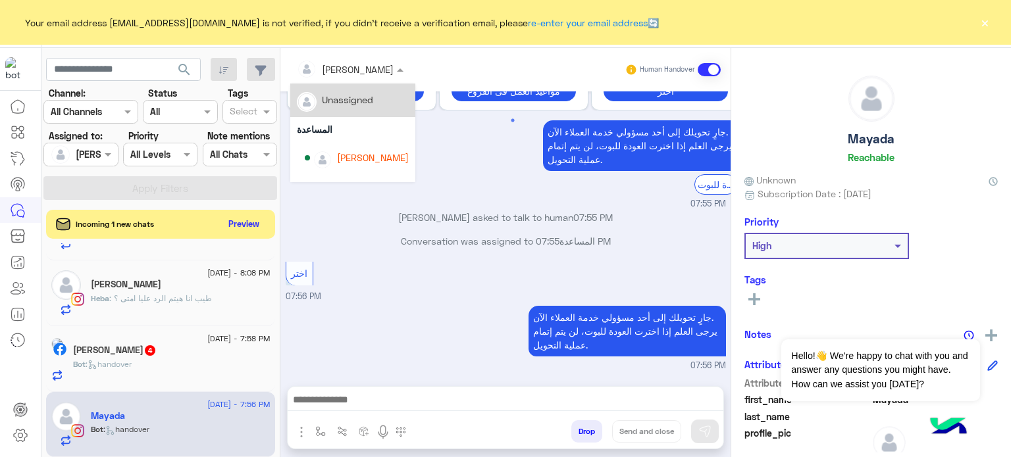
click at [372, 70] on div at bounding box center [350, 68] width 120 height 15
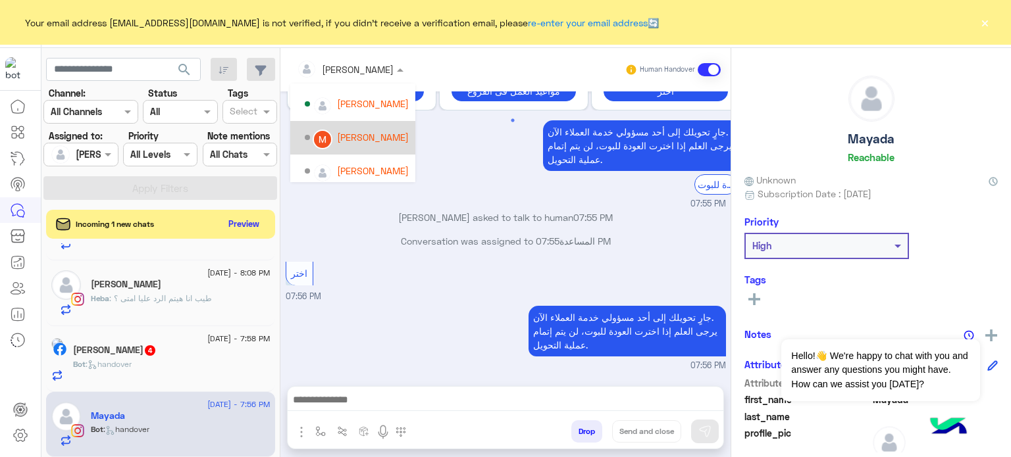
click at [353, 128] on div "Mariam Saber" at bounding box center [357, 137] width 104 height 23
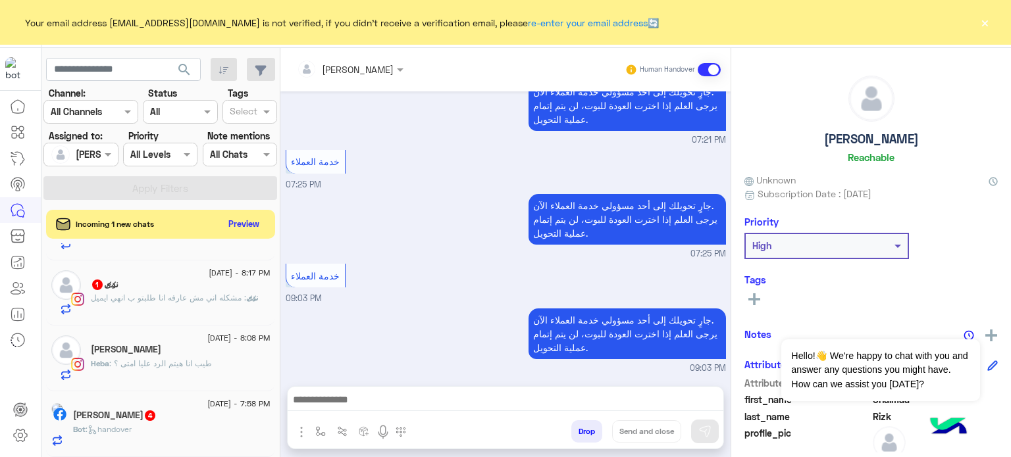
click at [192, 422] on div "Kenzy Elsayed 4" at bounding box center [171, 417] width 197 height 14
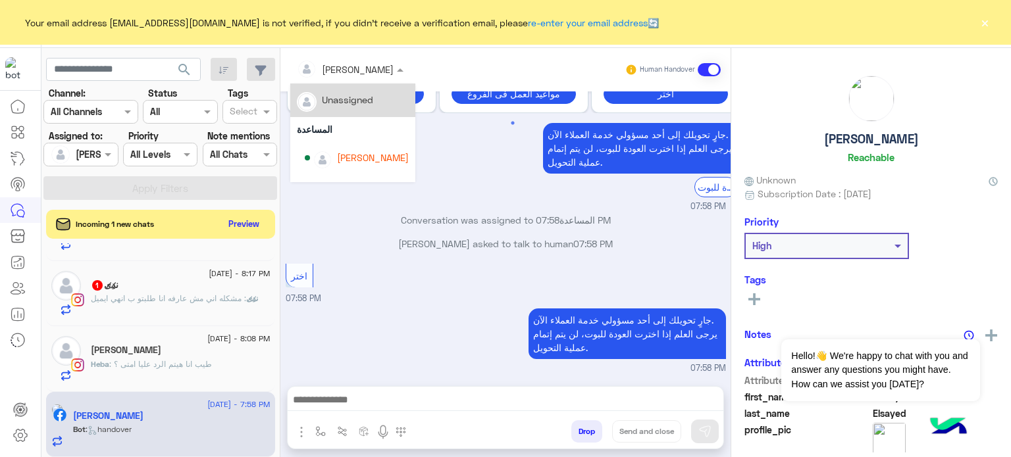
click at [346, 68] on input "text" at bounding box center [333, 70] width 72 height 14
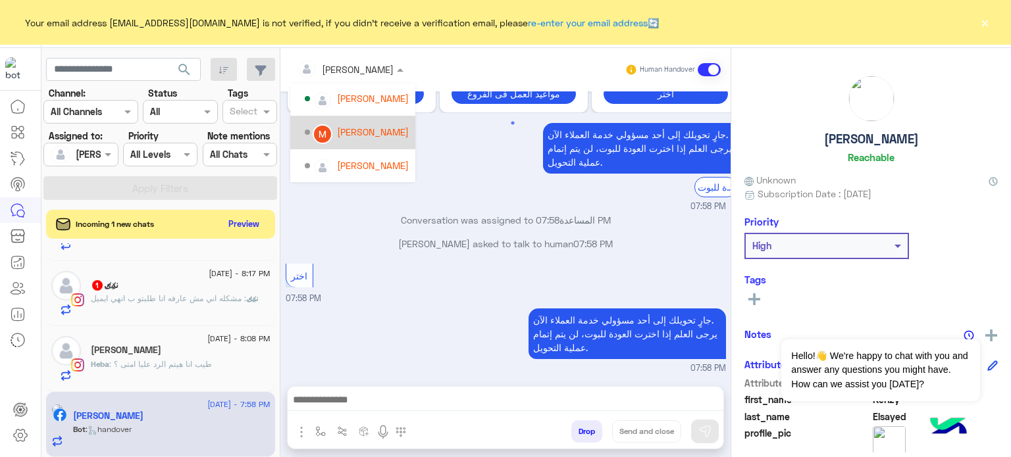
click at [371, 128] on div "Mariam Saber" at bounding box center [373, 132] width 72 height 14
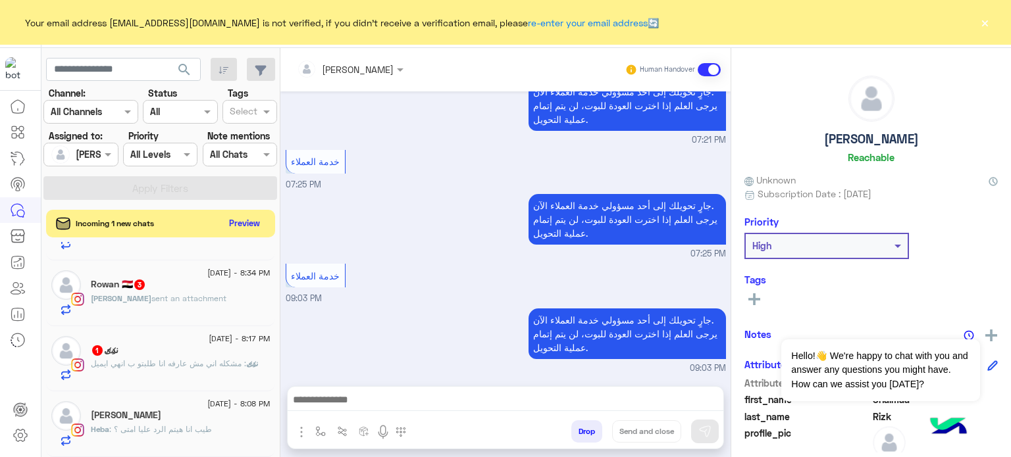
click at [238, 227] on button "Preview" at bounding box center [244, 224] width 41 height 18
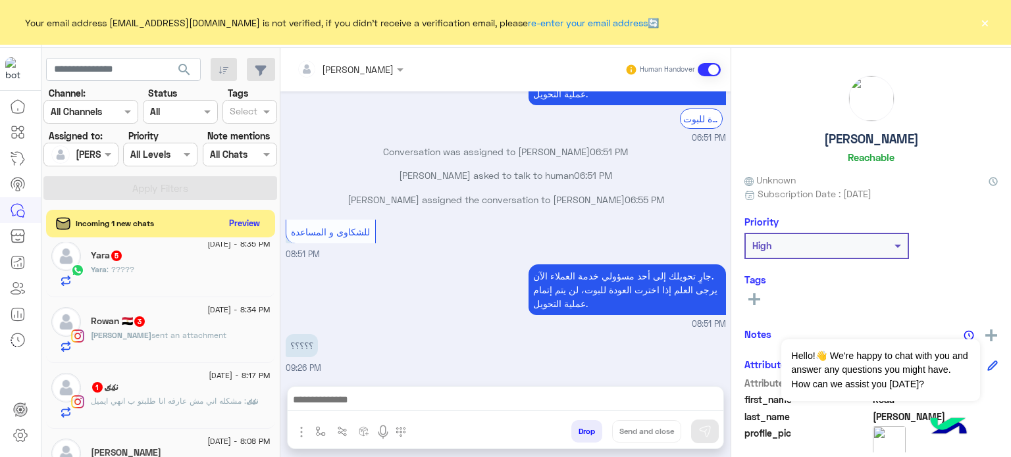
click at [253, 220] on button "Preview" at bounding box center [244, 224] width 41 height 18
